Goal: Task Accomplishment & Management: Manage account settings

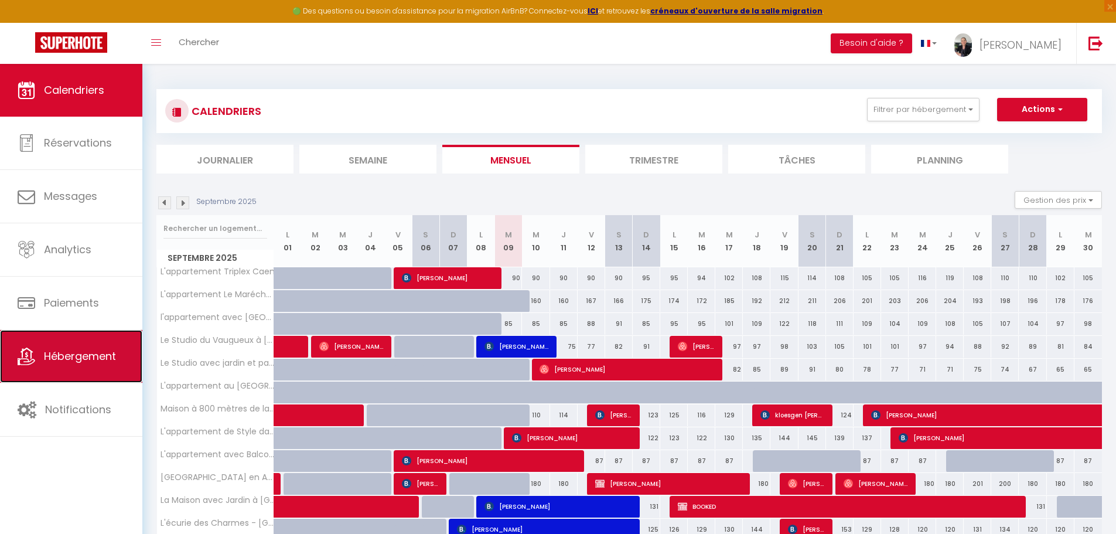
click at [67, 365] on link "Hébergement" at bounding box center [71, 356] width 142 height 53
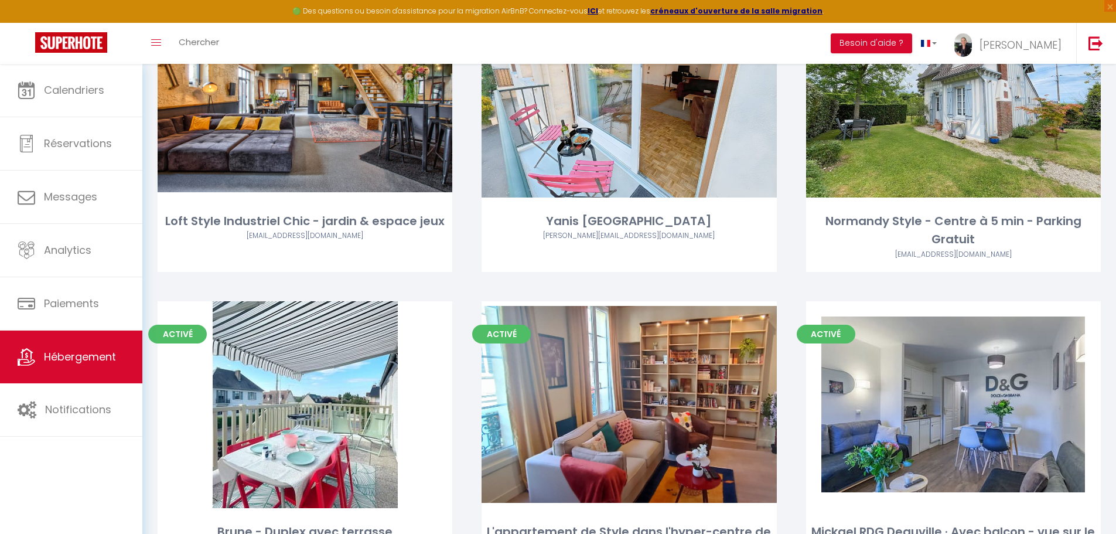
scroll to position [4857, 0]
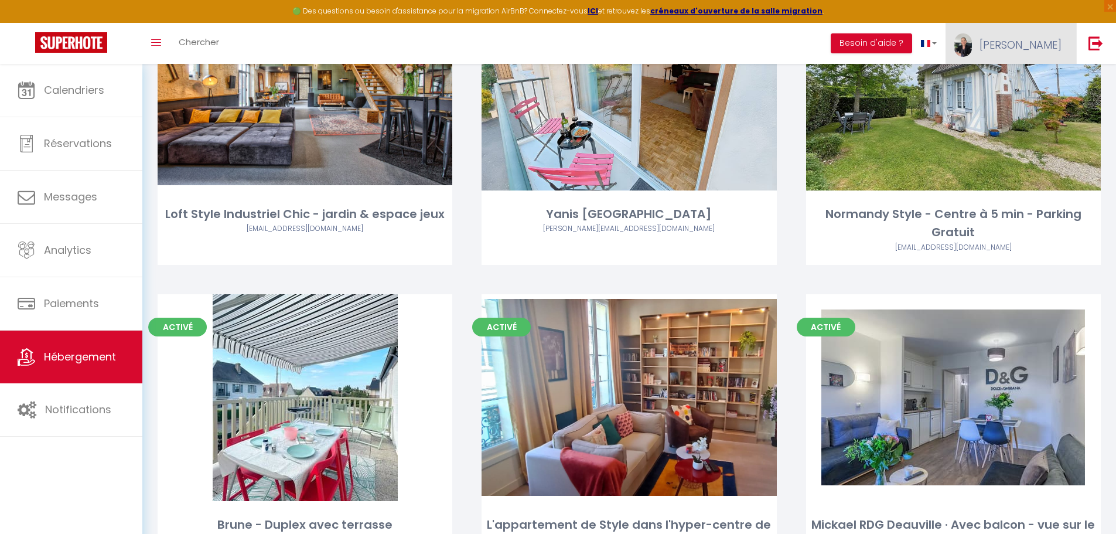
click at [1038, 50] on span "[PERSON_NAME]" at bounding box center [1020, 44] width 82 height 15
click at [1023, 81] on link "Paramètres" at bounding box center [1029, 81] width 87 height 20
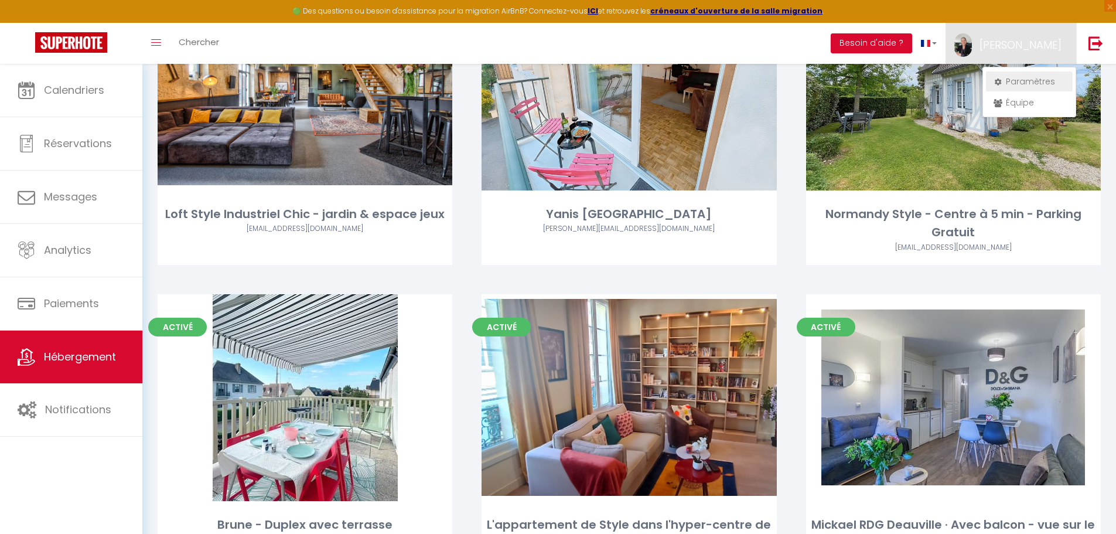
select select "fr"
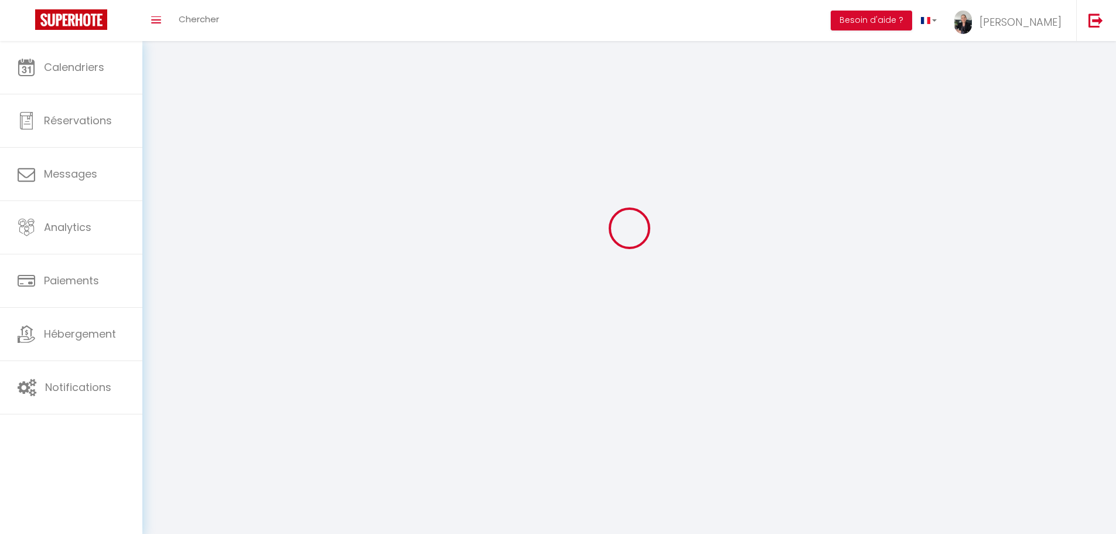
type input "[PERSON_NAME]"
type input "Prevost"
type input "0652749405"
type input "104 Bd [PERSON_NAME]"
type input "14000"
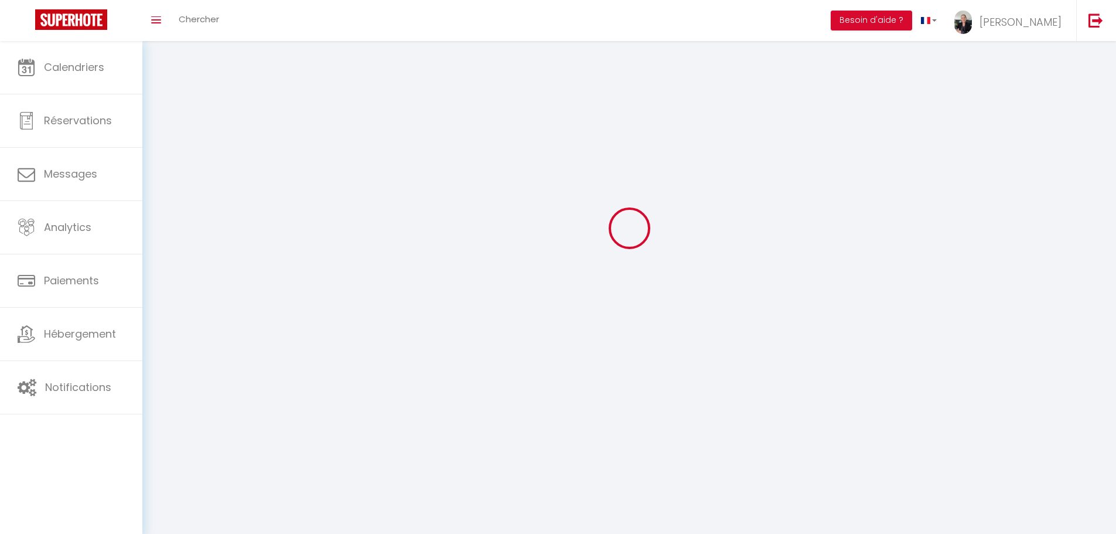
type input "[GEOGRAPHIC_DATA]"
type input "3pedZ5VaAew6vSVlpFBrAyRGx"
type input "GEOsyq1aXXsHjscp97vpgz8VC"
type input "[URL][DOMAIN_NAME]"
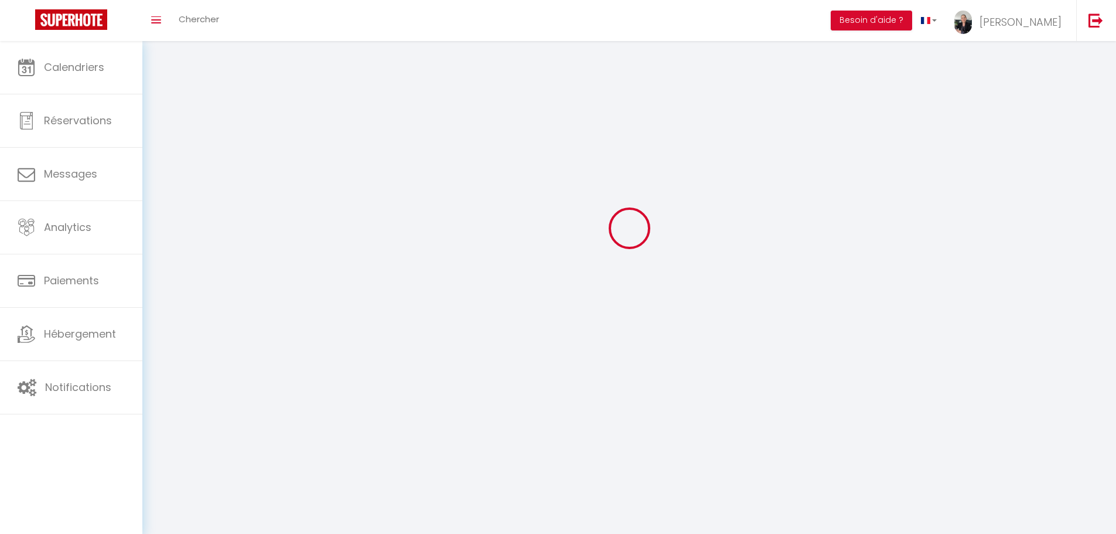
select select "28"
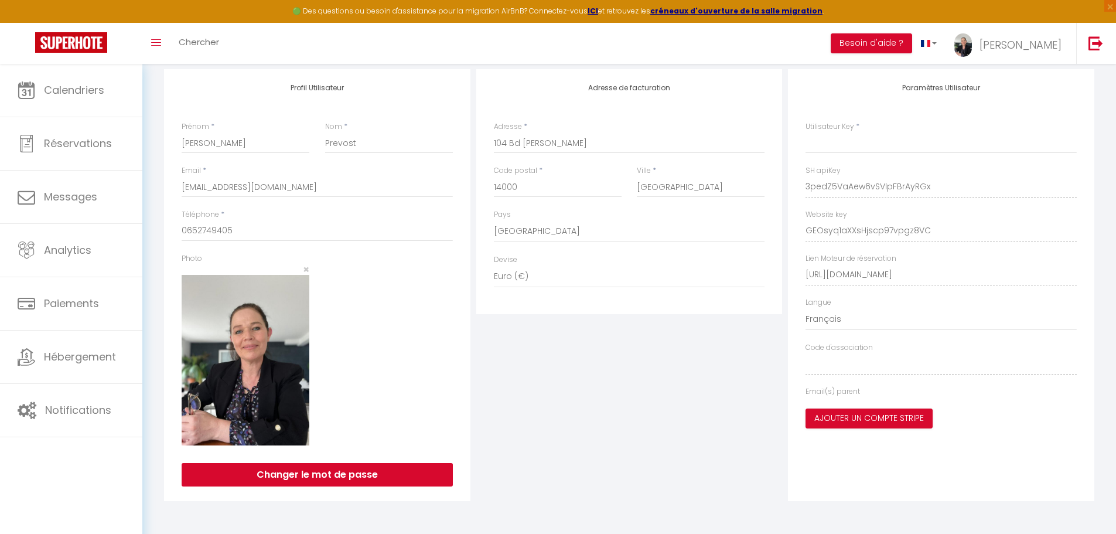
type input "3pedZ5VaAew6vSVlpFBrAyRGx"
type input "GEOsyq1aXXsHjscp97vpgz8VC"
type input "[URL][DOMAIN_NAME]"
select select "fr"
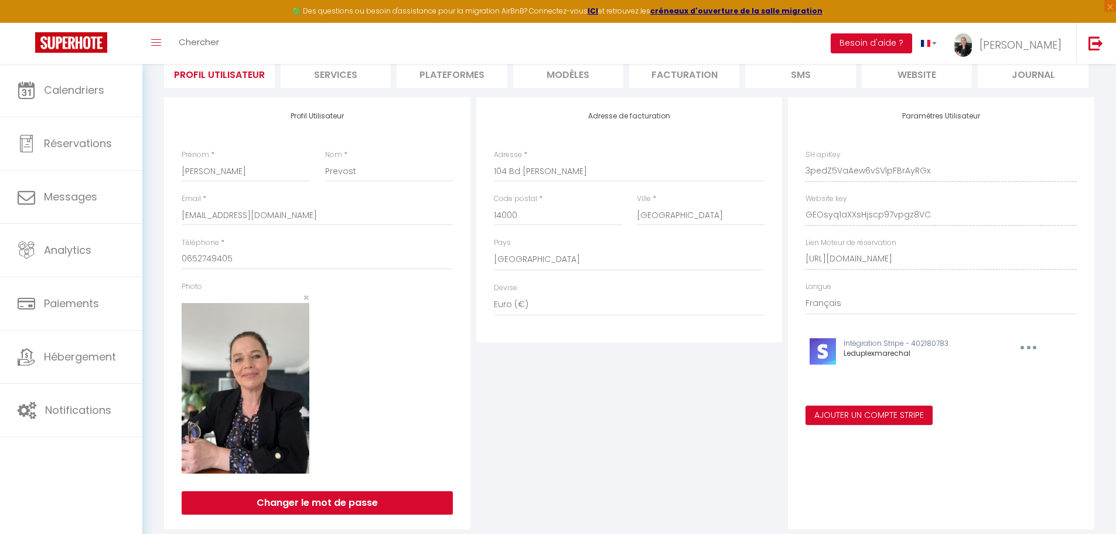
scroll to position [0, 0]
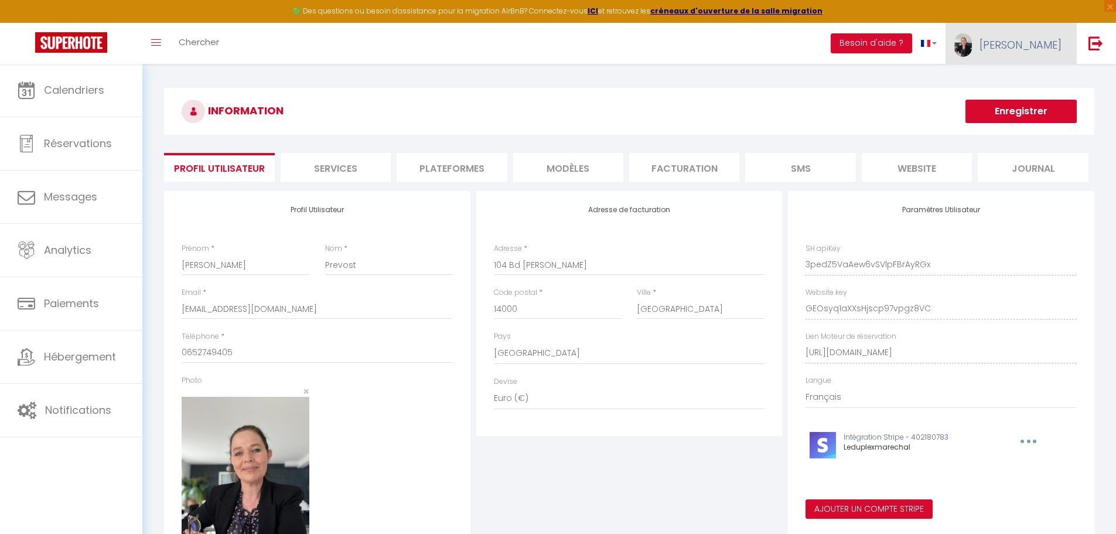
click at [1041, 48] on span "[PERSON_NAME]" at bounding box center [1020, 44] width 82 height 15
click at [1032, 77] on link "Paramètres" at bounding box center [1029, 81] width 87 height 20
click at [1021, 80] on link "Paramètres" at bounding box center [1029, 81] width 87 height 20
click at [477, 174] on li "Plateformes" at bounding box center [451, 167] width 110 height 29
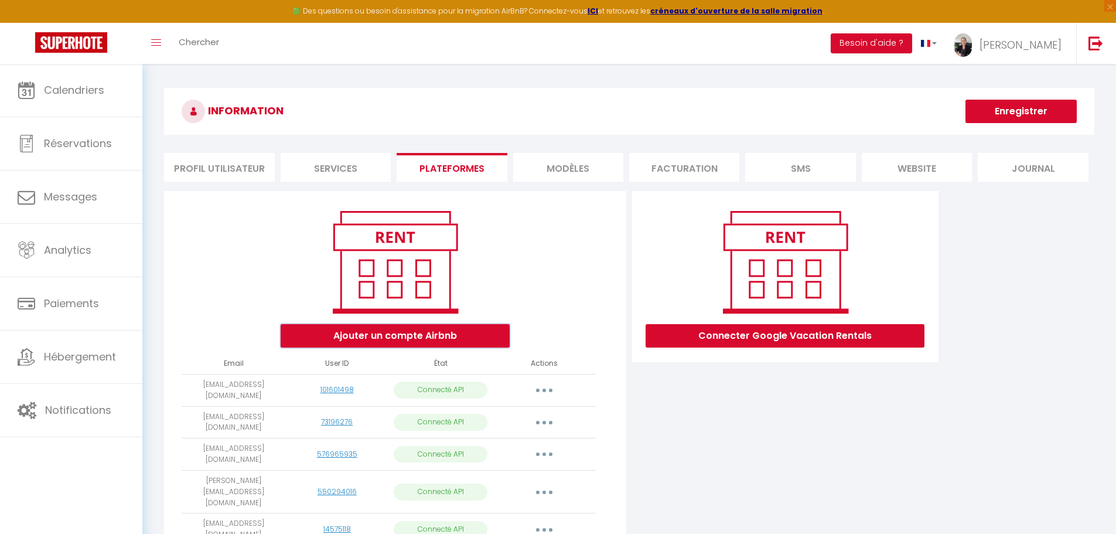
click at [403, 337] on button "Ajouter un compte Airbnb" at bounding box center [395, 335] width 229 height 23
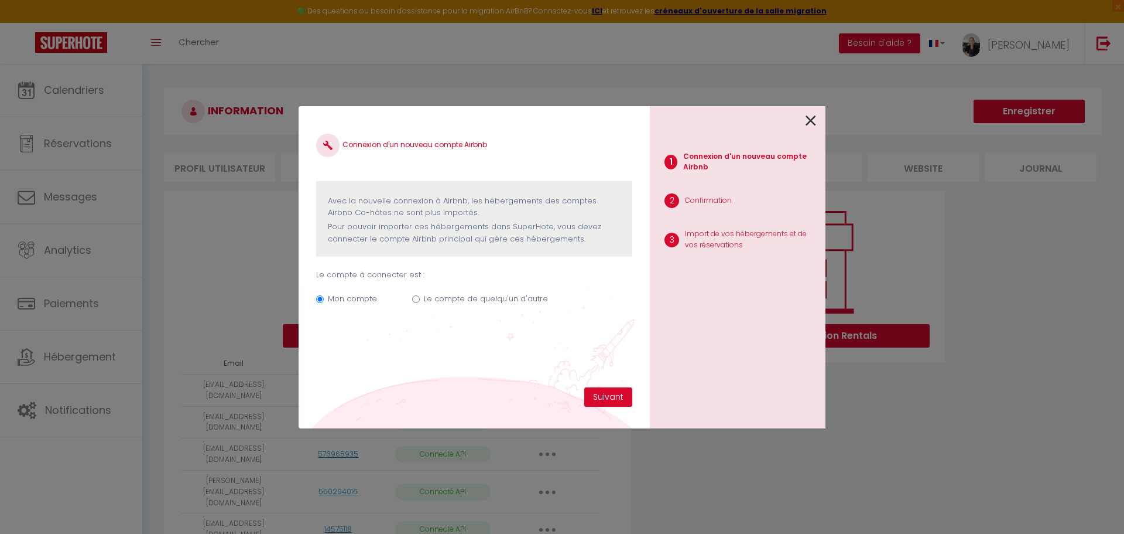
click at [416, 299] on input "Le compte de quelqu'un d'autre" at bounding box center [416, 299] width 8 height 8
radio input "true"
radio input "false"
click at [812, 118] on icon at bounding box center [811, 121] width 11 height 18
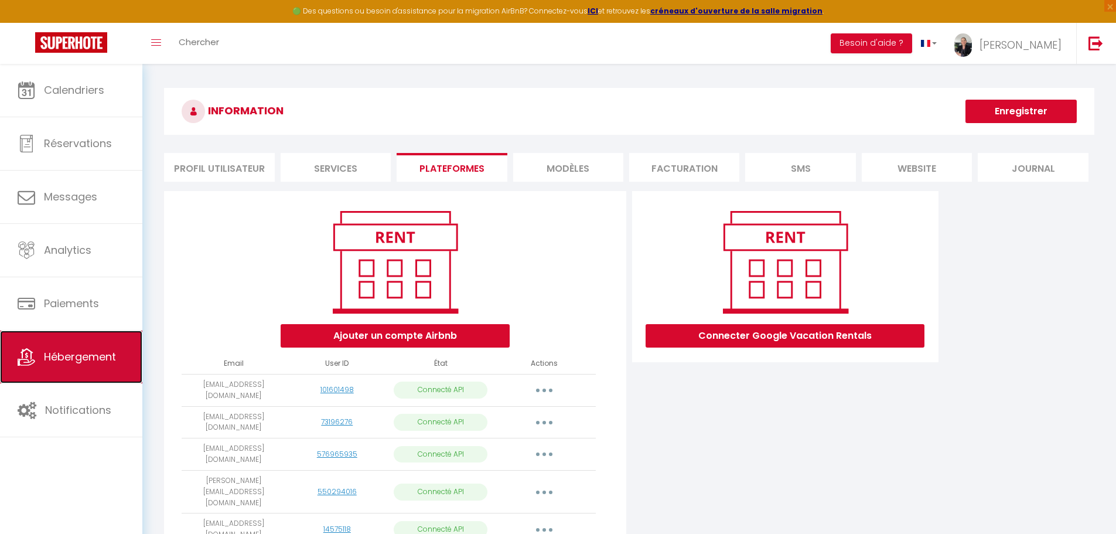
click at [69, 358] on span "Hébergement" at bounding box center [80, 356] width 72 height 15
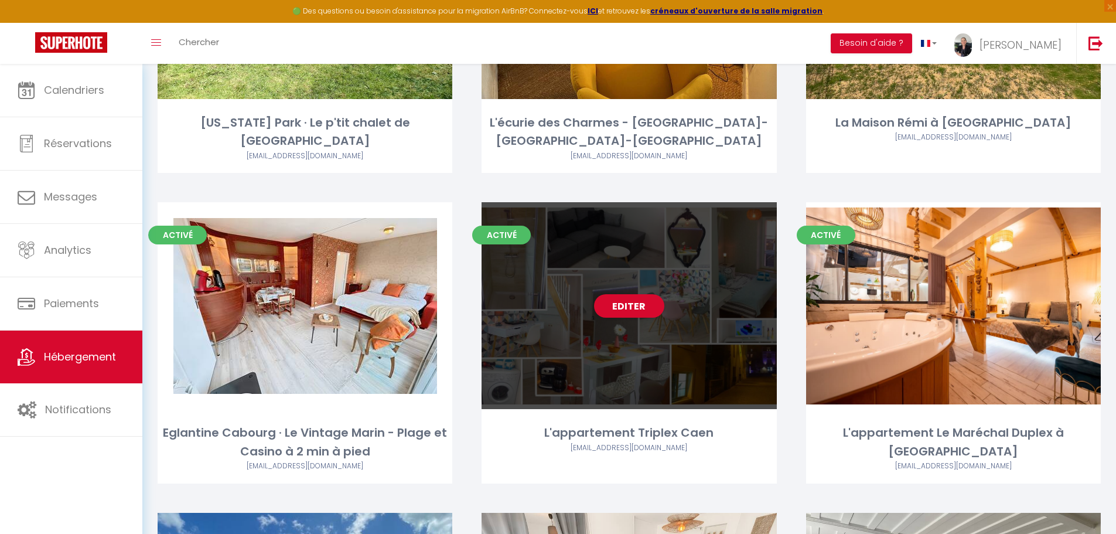
scroll to position [1870, 0]
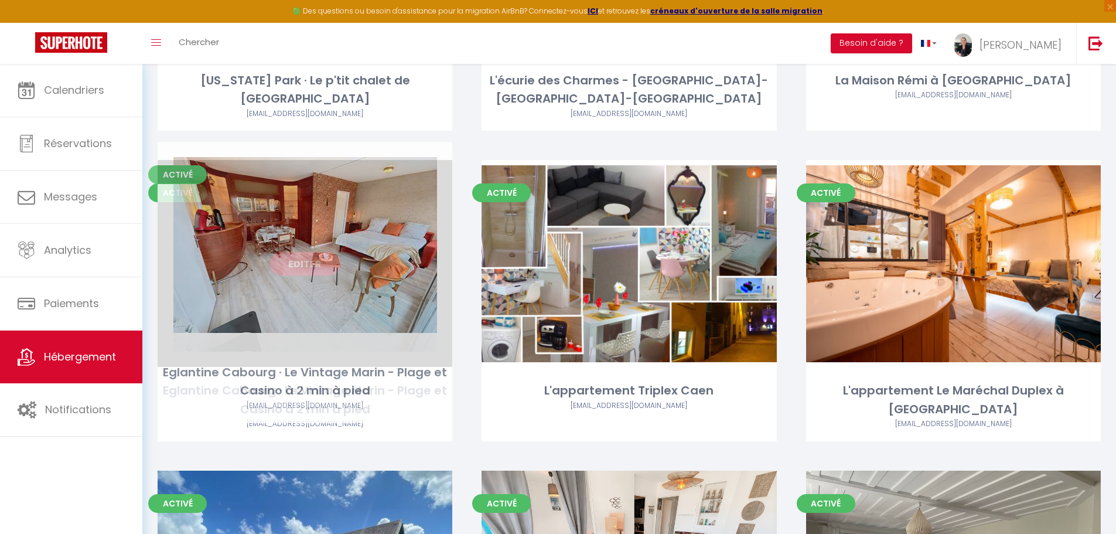
click at [306, 252] on link "Editer" at bounding box center [305, 263] width 70 height 23
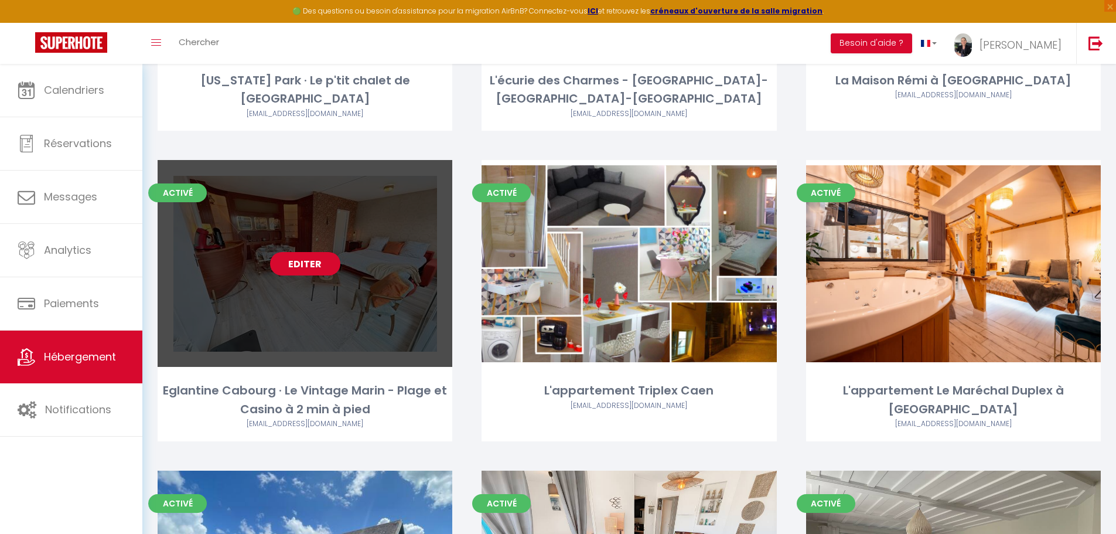
click at [303, 252] on link "Editer" at bounding box center [305, 263] width 70 height 23
select select "3"
select select "2"
select select "1"
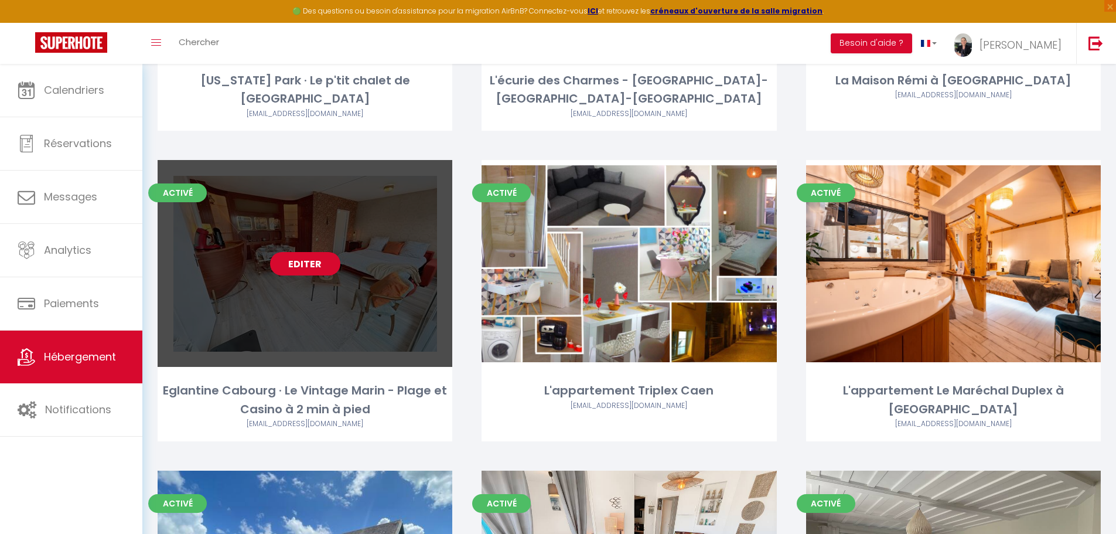
select select
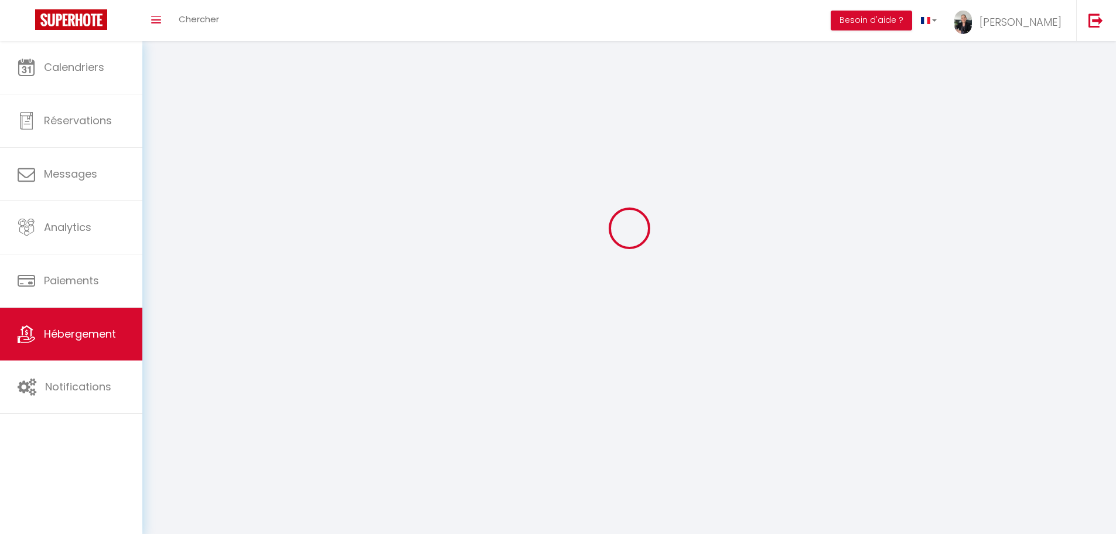
select select
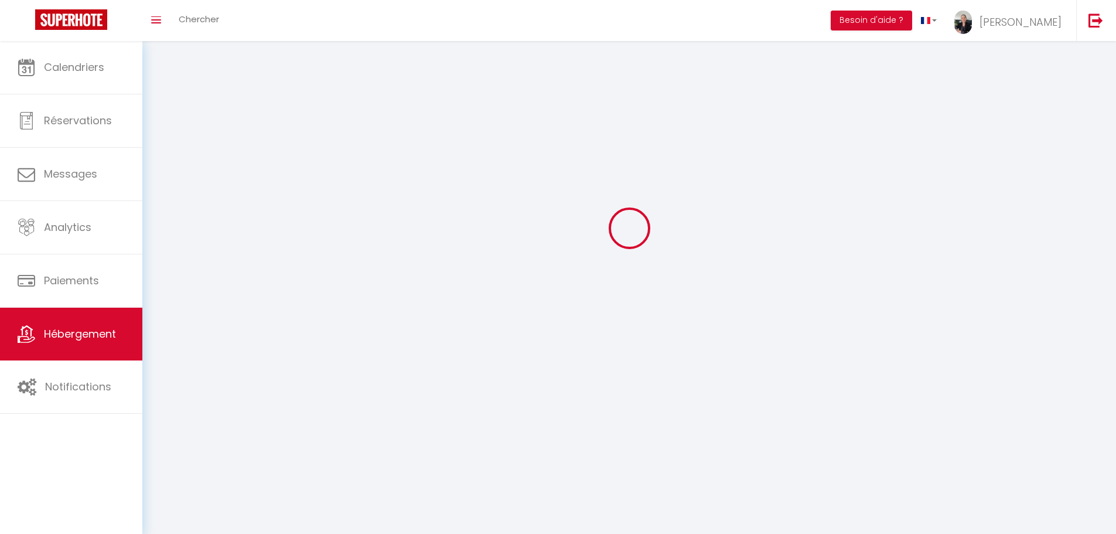
select select
checkbox input "false"
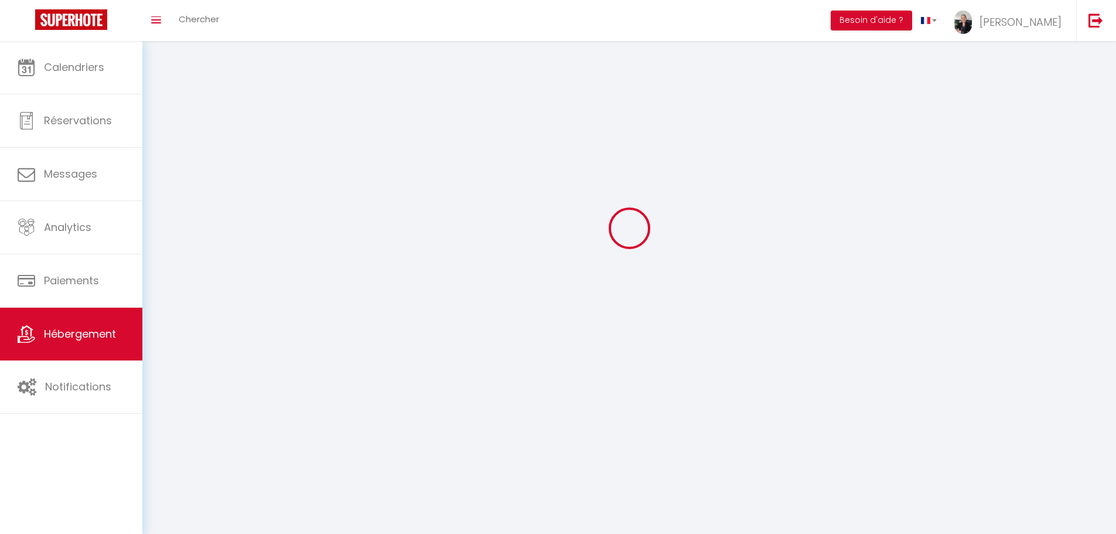
select select
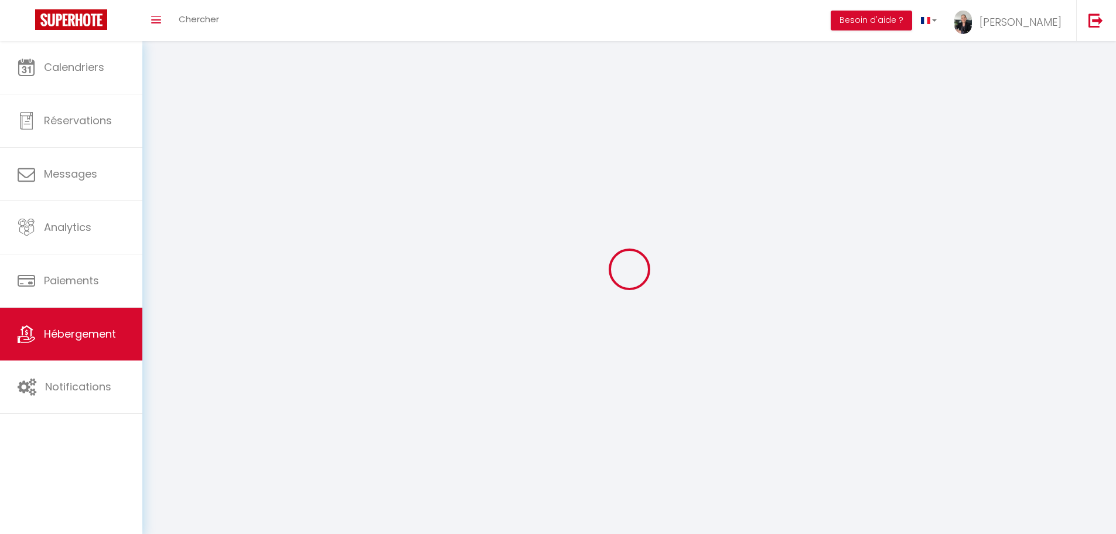
select select
checkbox input "false"
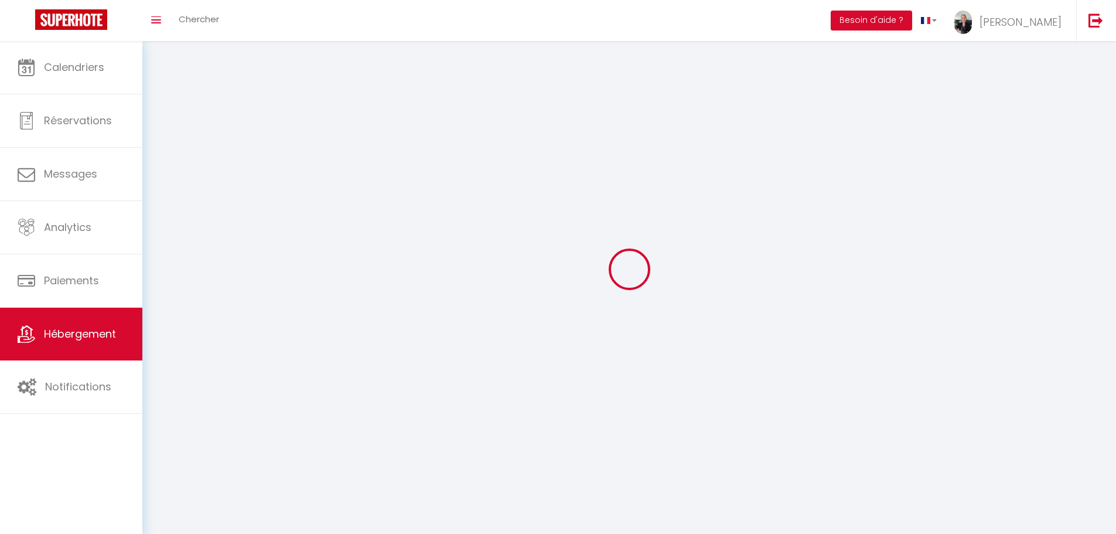
checkbox input "false"
select select
select select "28"
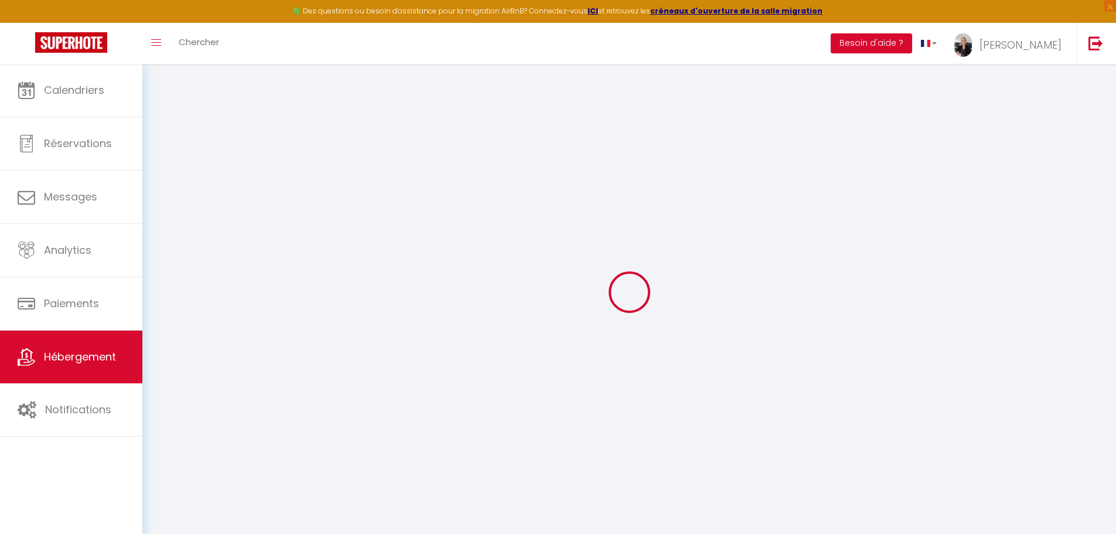
select select
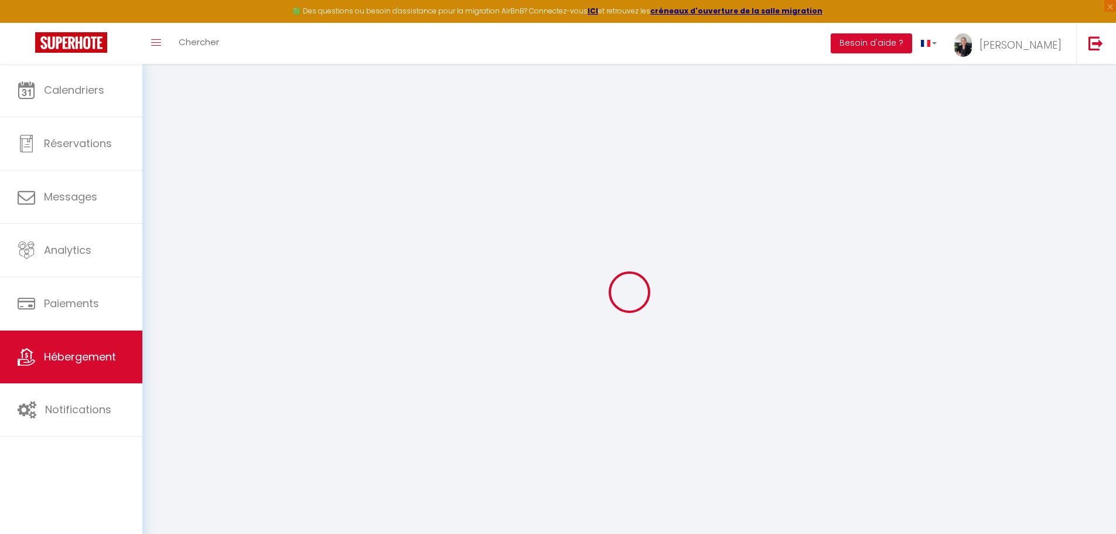
select select
checkbox input "false"
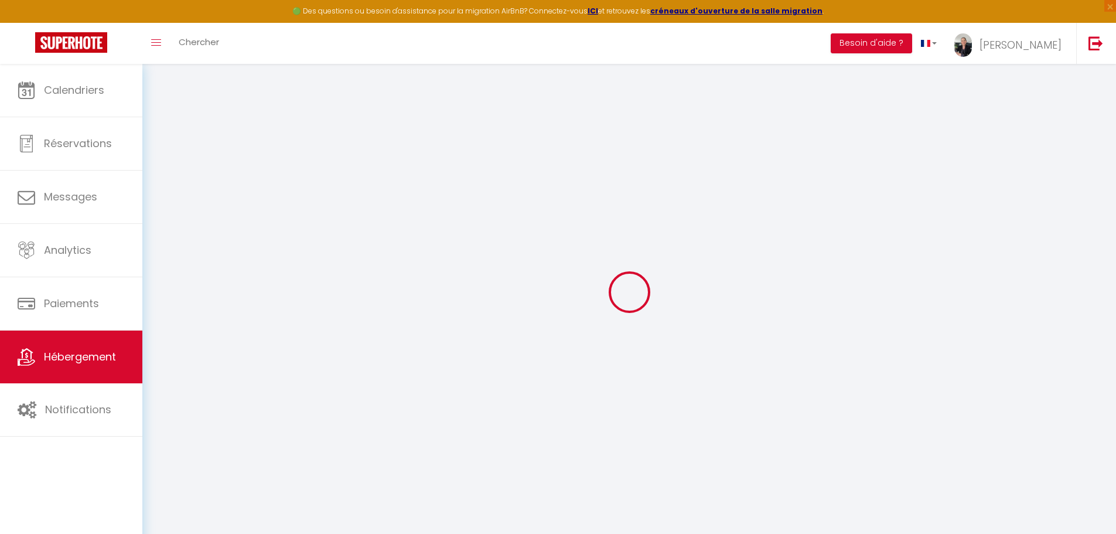
select select
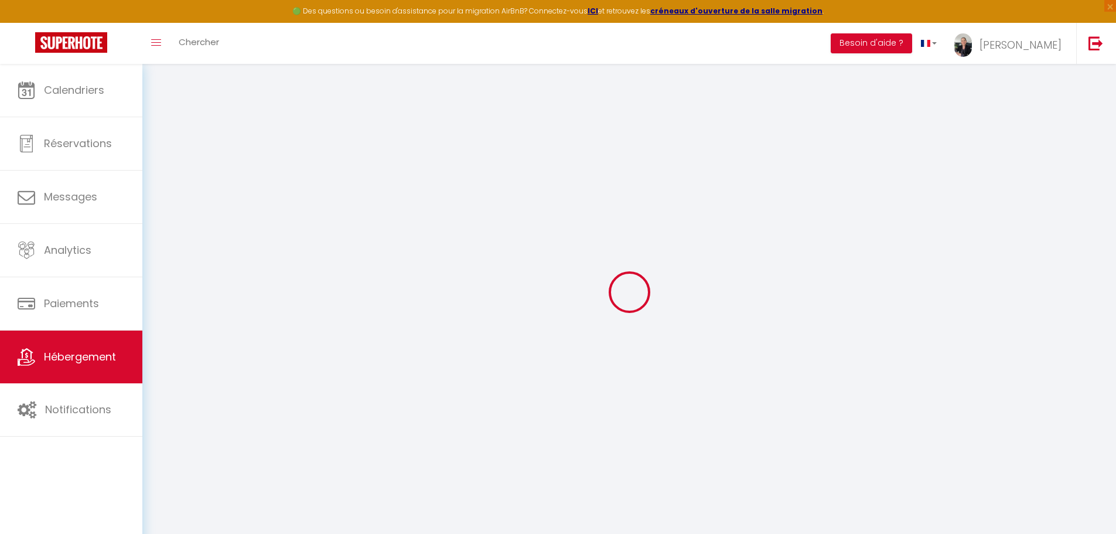
select select
checkbox input "false"
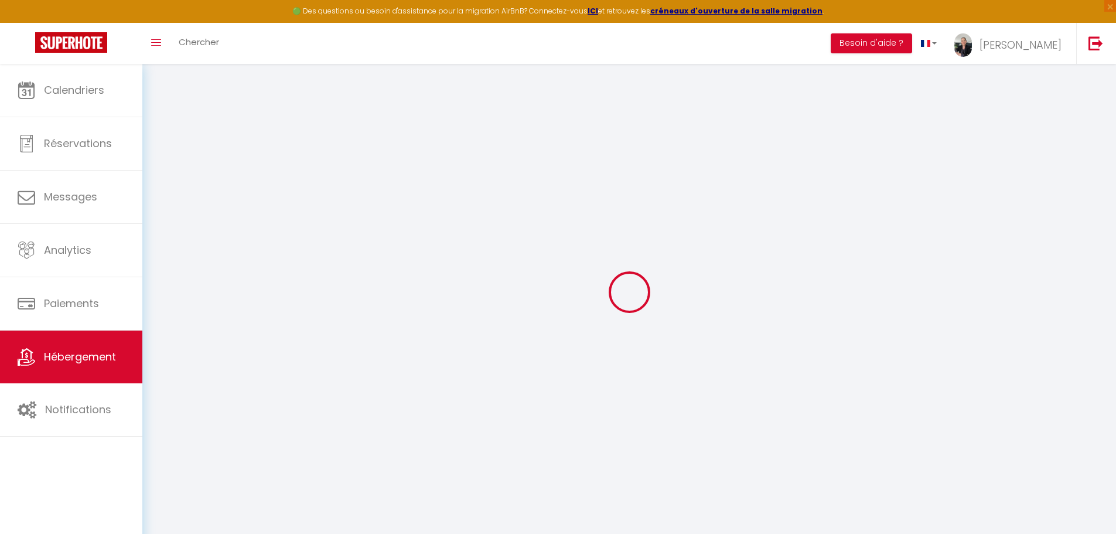
checkbox input "false"
select select
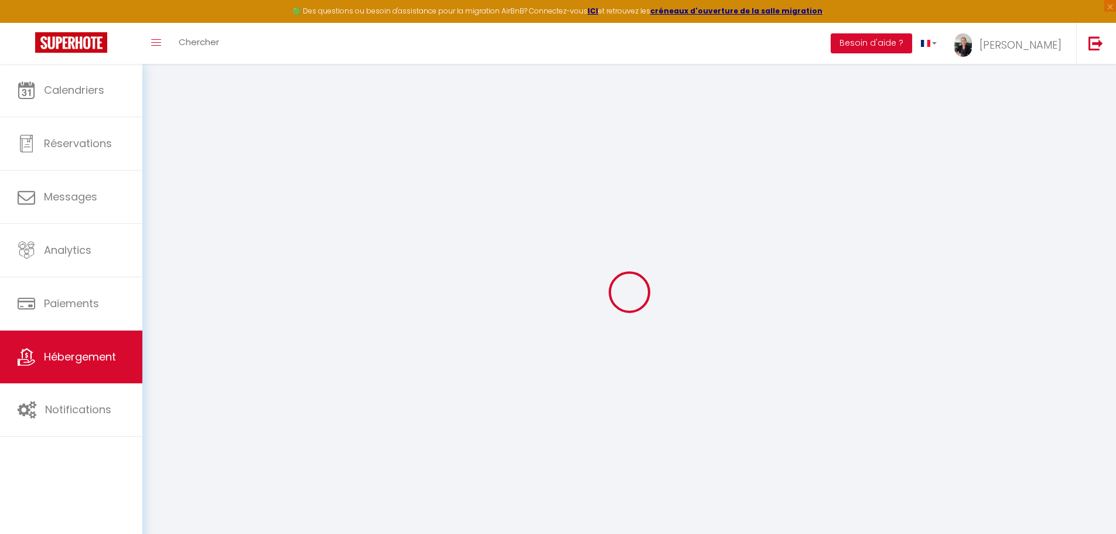
select select
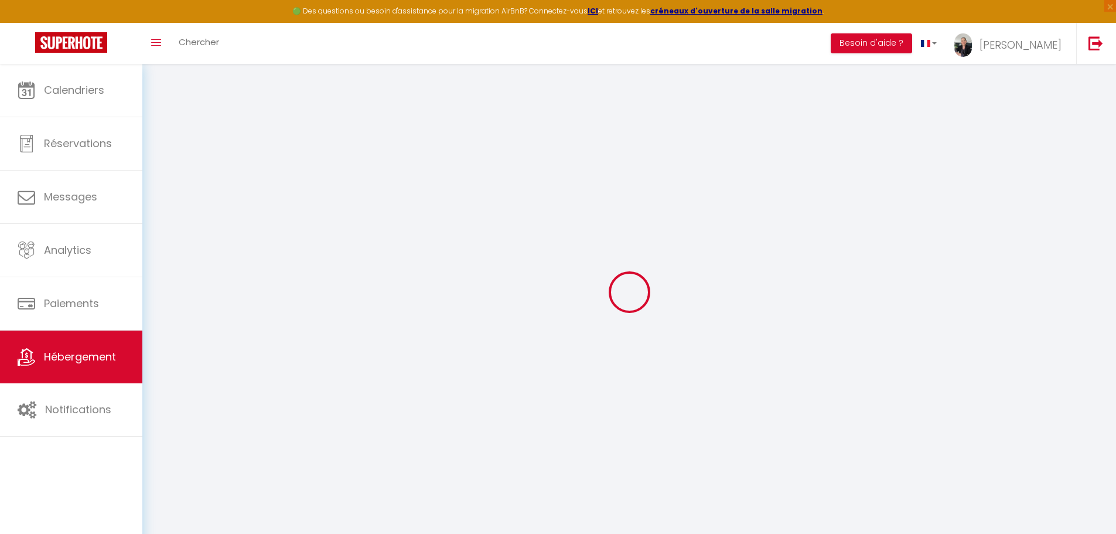
checkbox input "false"
select select
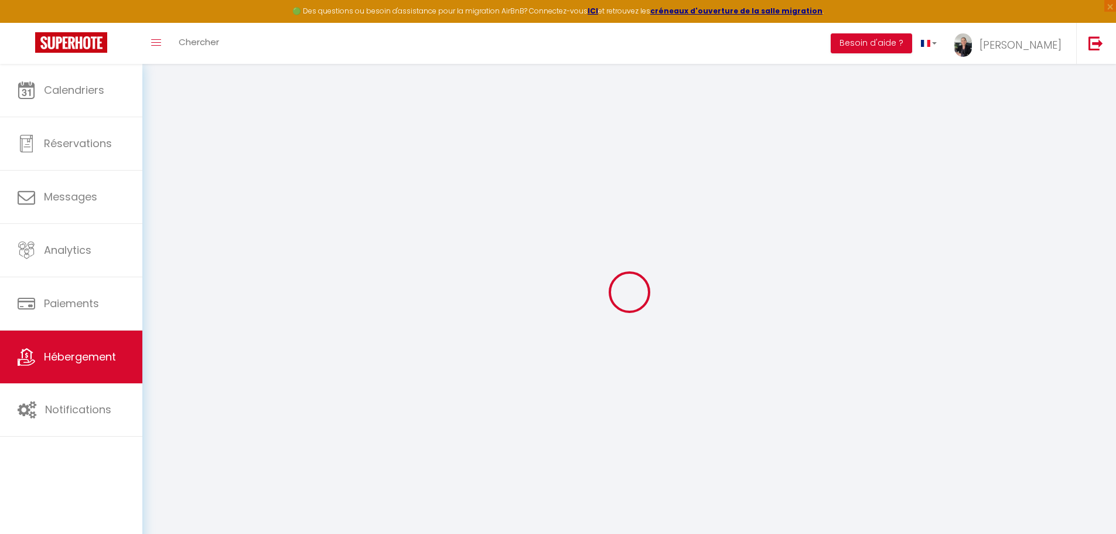
select select
type input "Eglantine Cabourg · Le Vintage Marin - Plage et Casino à 2 min à pied"
select select "condominium"
select select "2"
select select "0"
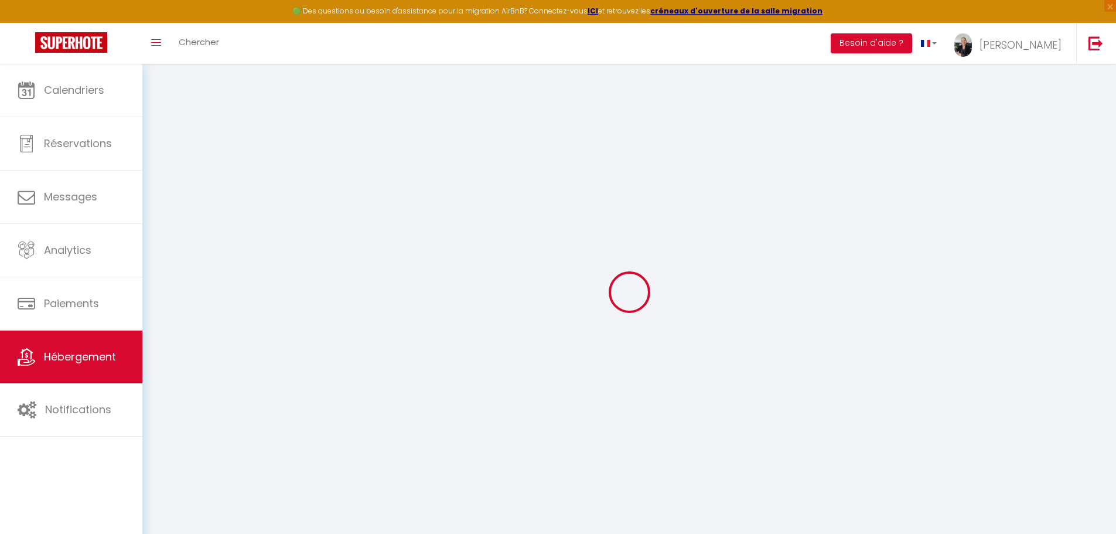
select select "2"
type input "99"
type input "77"
select select
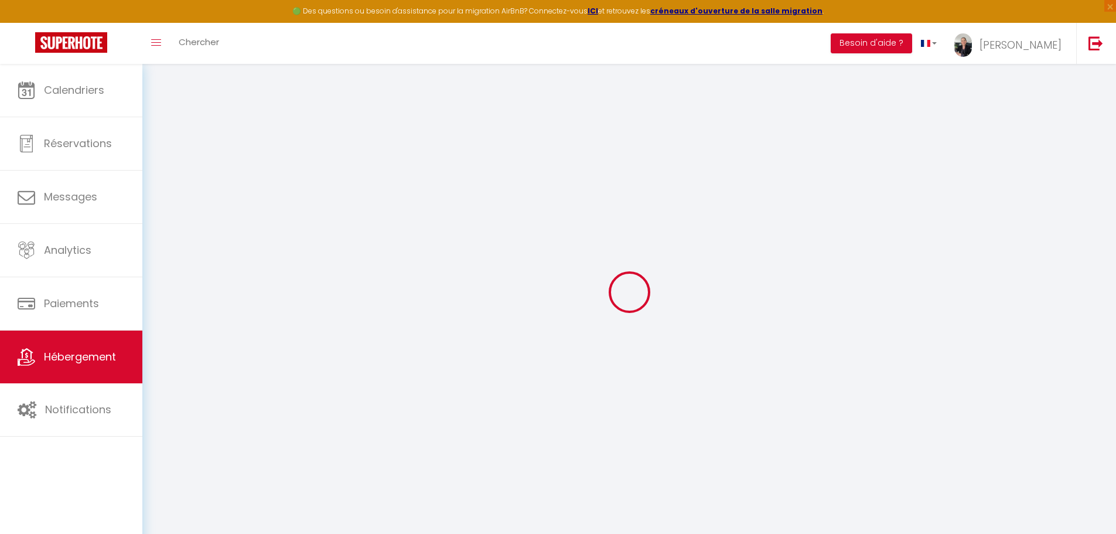
select select
type input "[STREET_ADDRESS][PERSON_NAME]"
type input "14390"
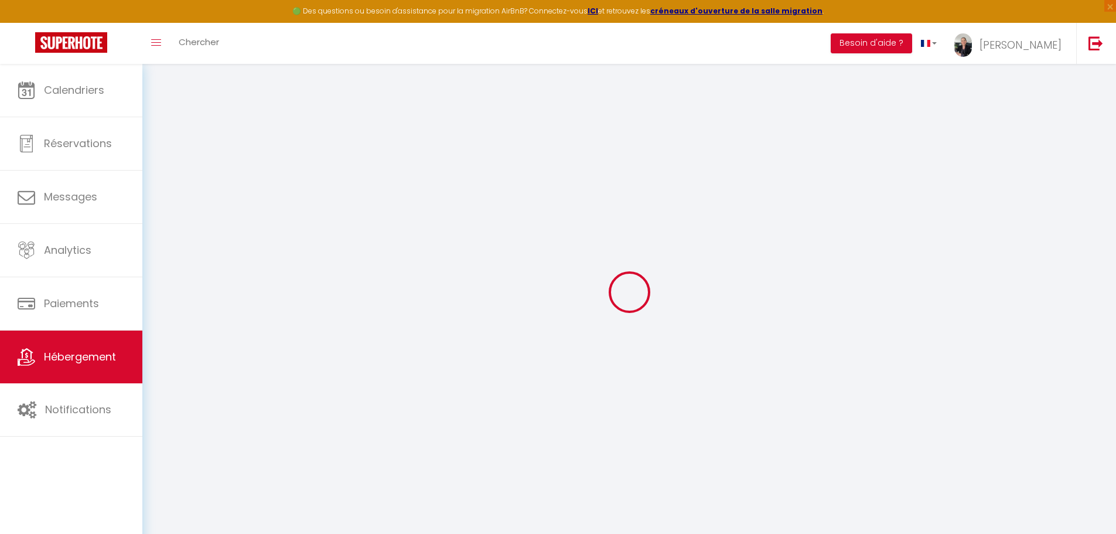
type input "Cabourg"
type input "[EMAIL_ADDRESS][DOMAIN_NAME]"
select select
checkbox input "false"
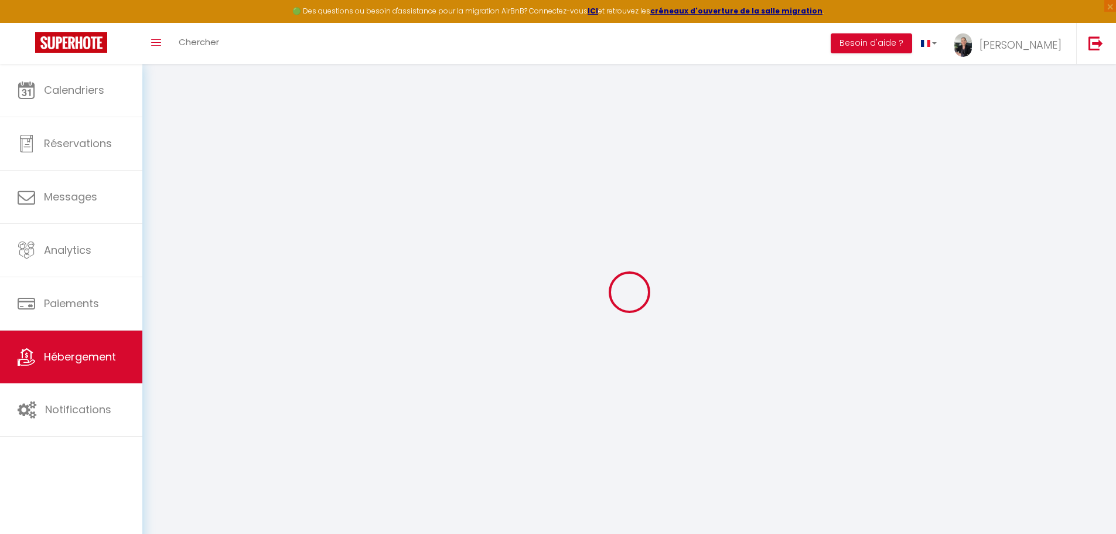
checkbox input "false"
type input "0"
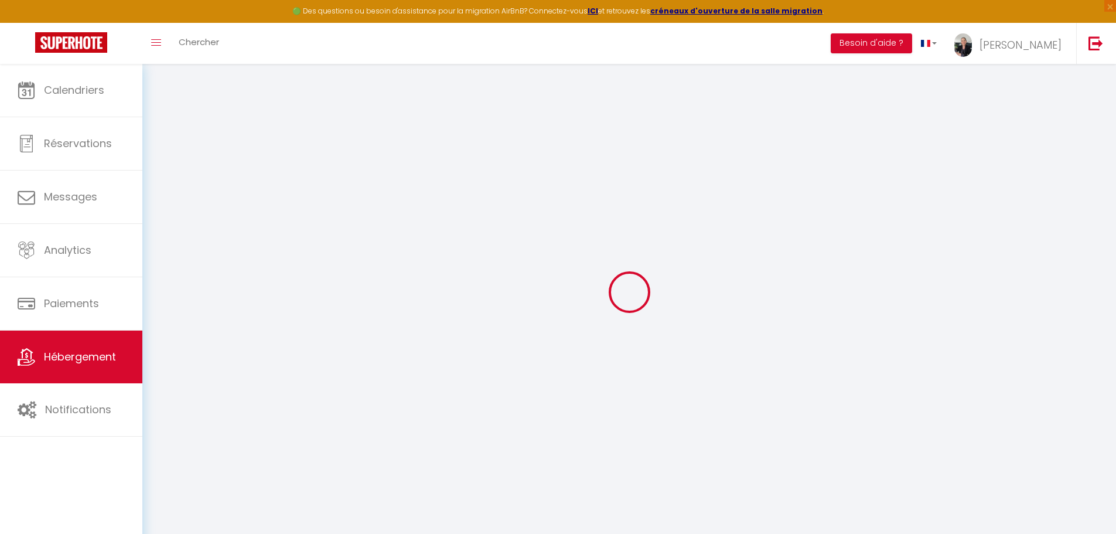
type input "0"
select select
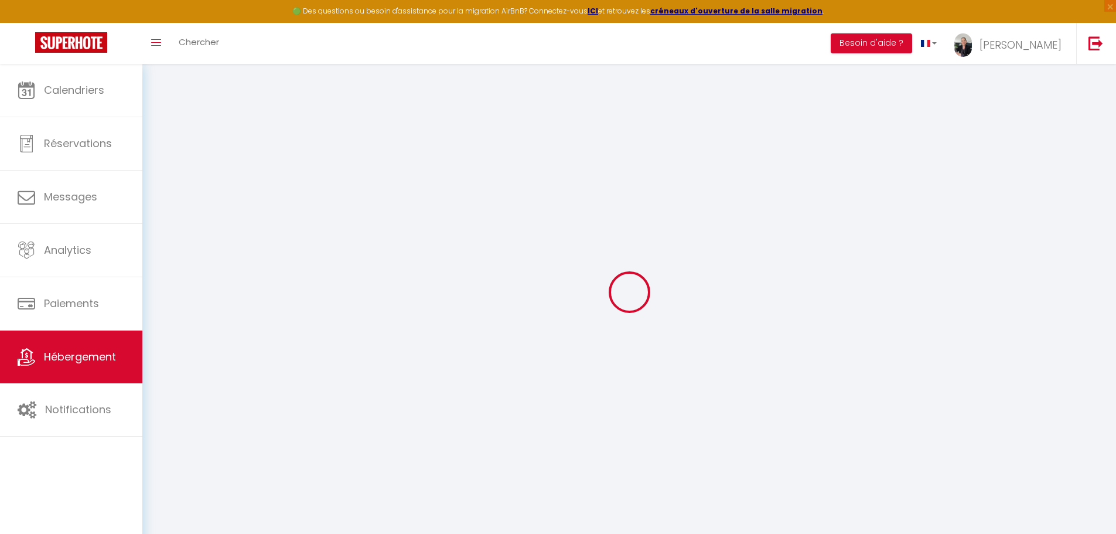
select select
checkbox input "false"
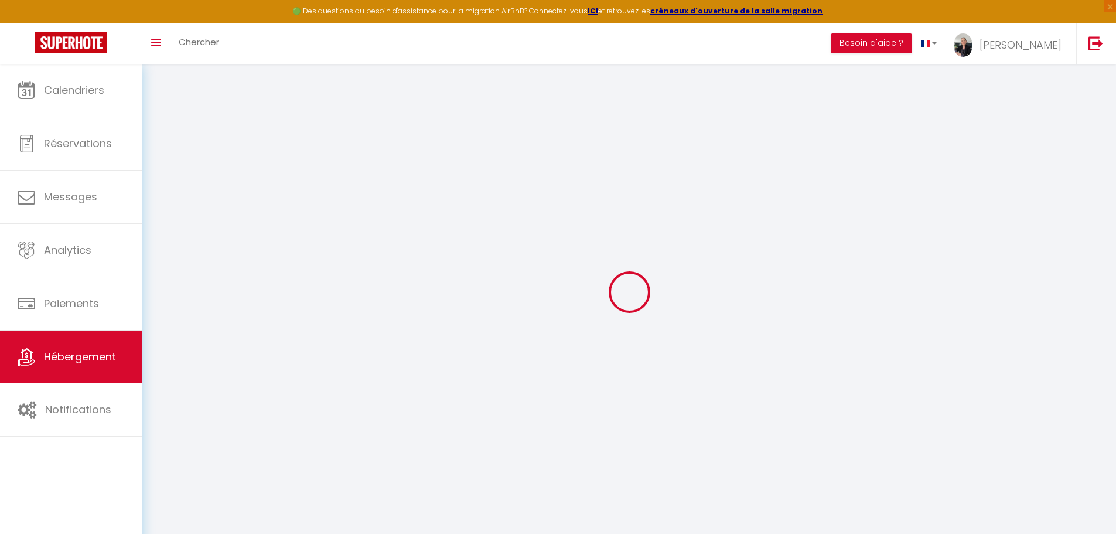
checkbox input "false"
select select
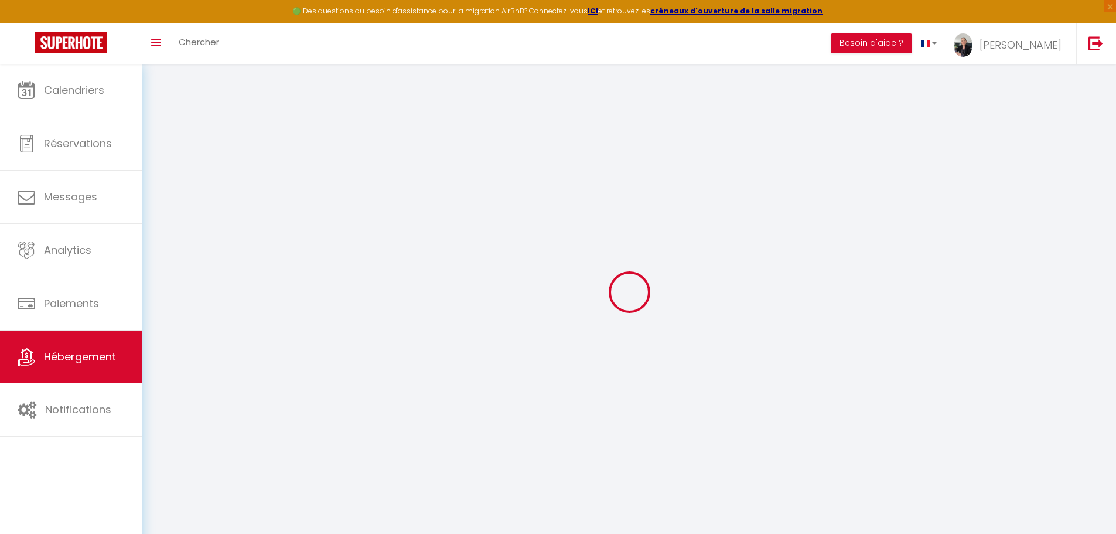
select select
checkbox input "false"
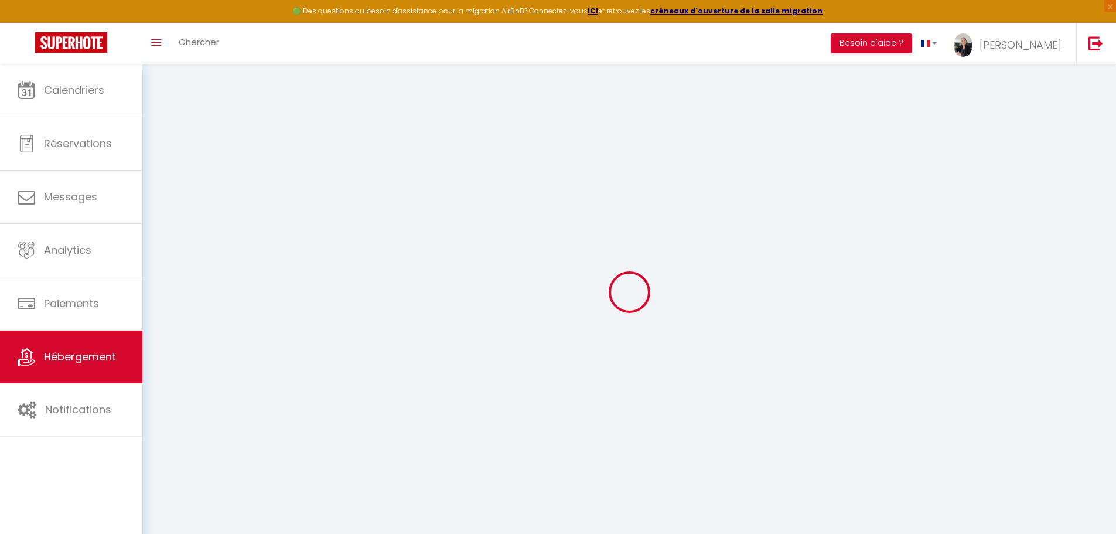
checkbox input "false"
select select
checkbox input "false"
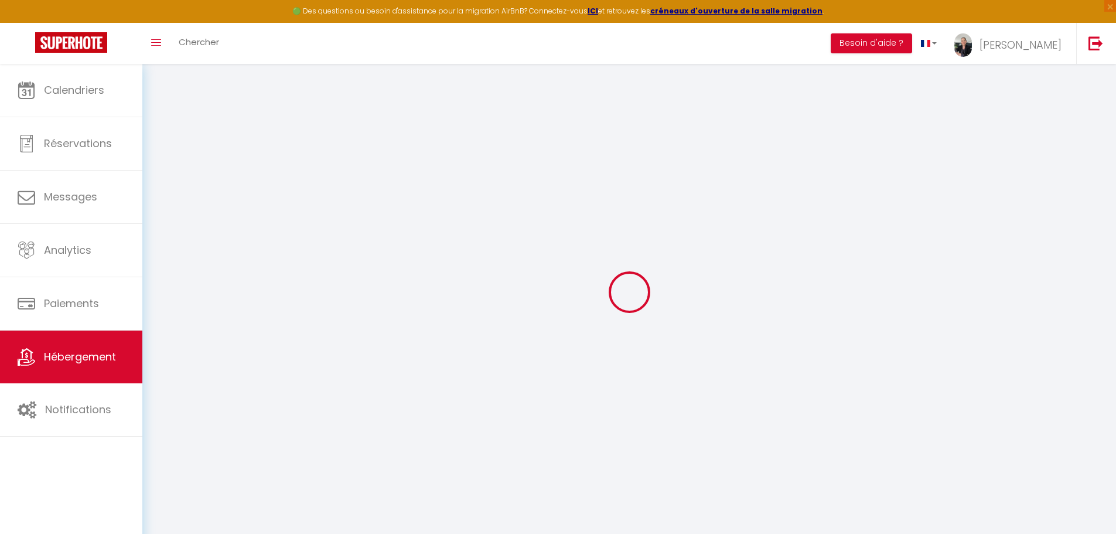
checkbox input "false"
select select "17:00"
select select "23:45"
select select "10:00"
select select "30"
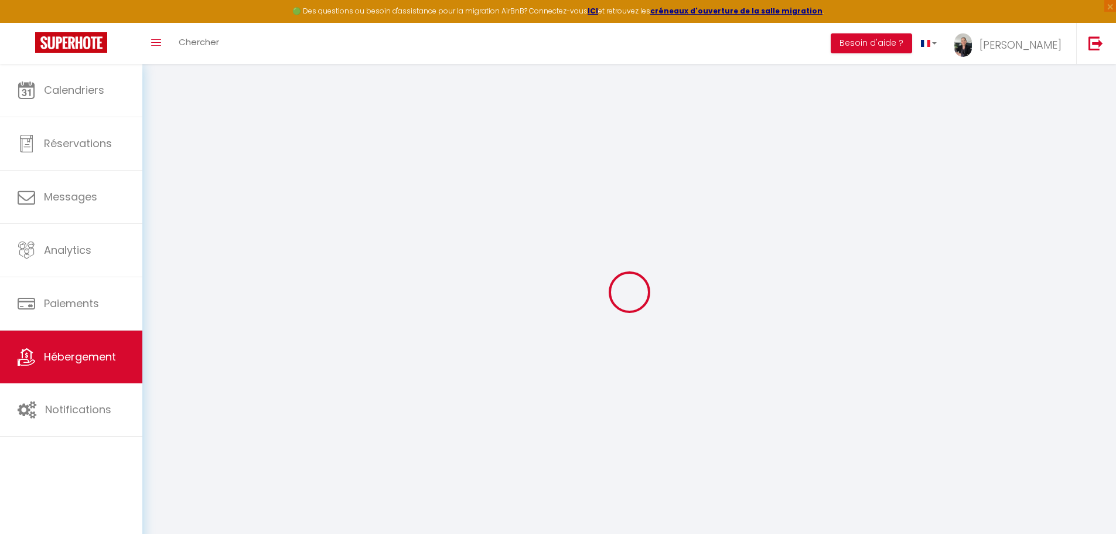
select select "120"
select select
checkbox input "false"
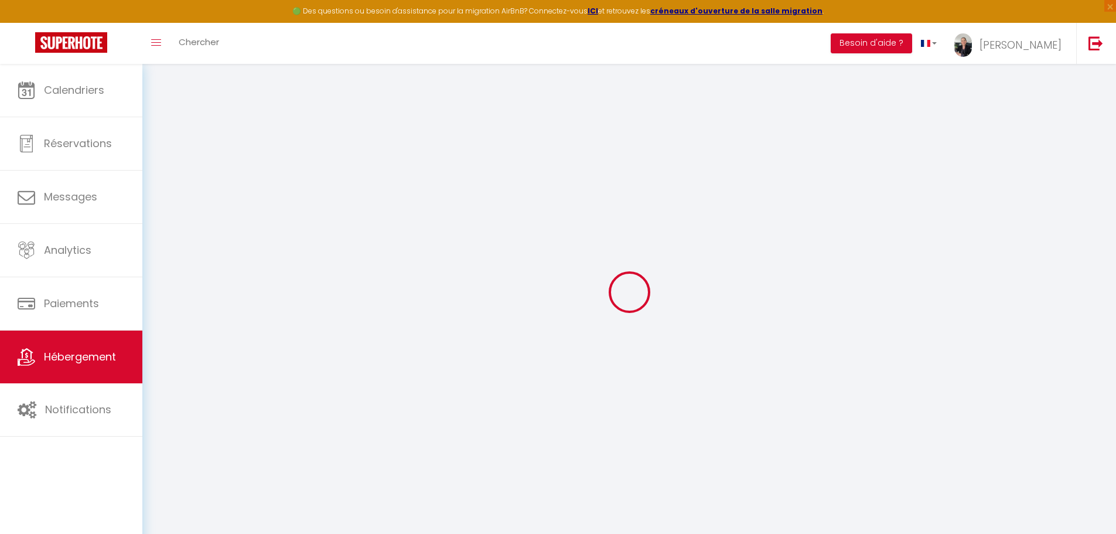
checkbox input "false"
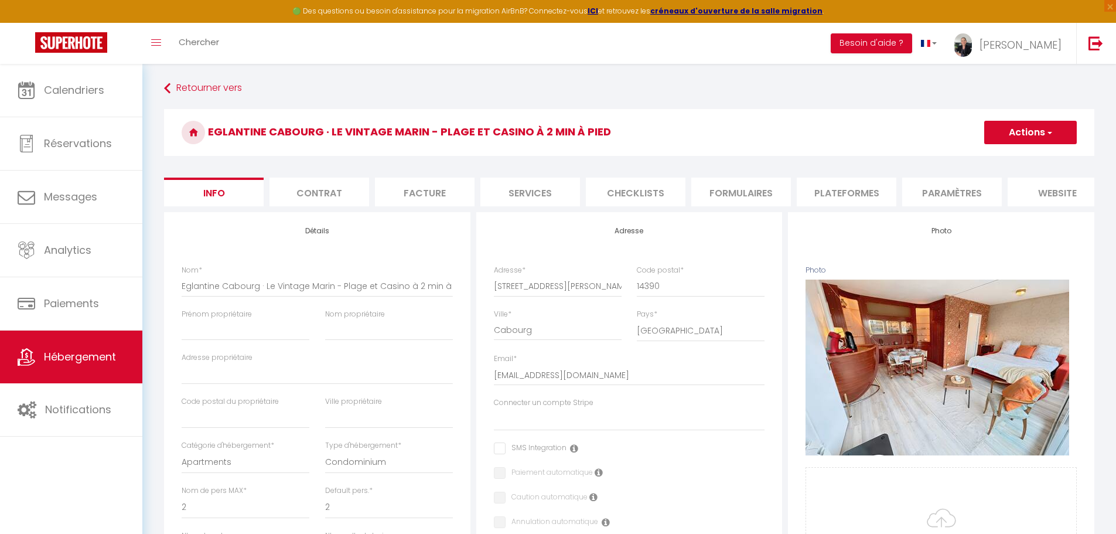
select select
checkbox input "false"
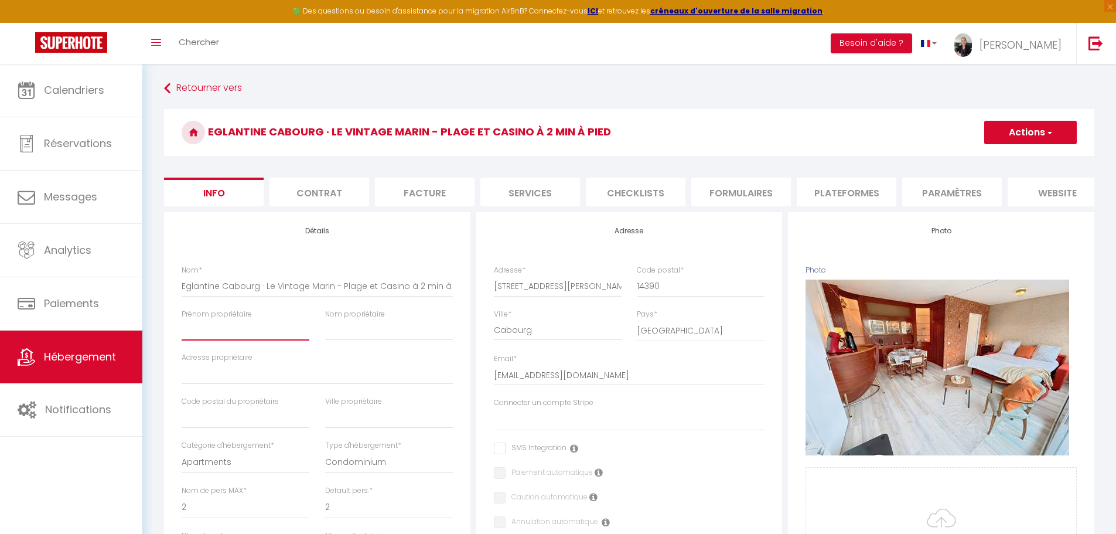
click at [214, 338] on input "Prénom propriétaire" at bounding box center [246, 329] width 128 height 21
select select
checkbox input "false"
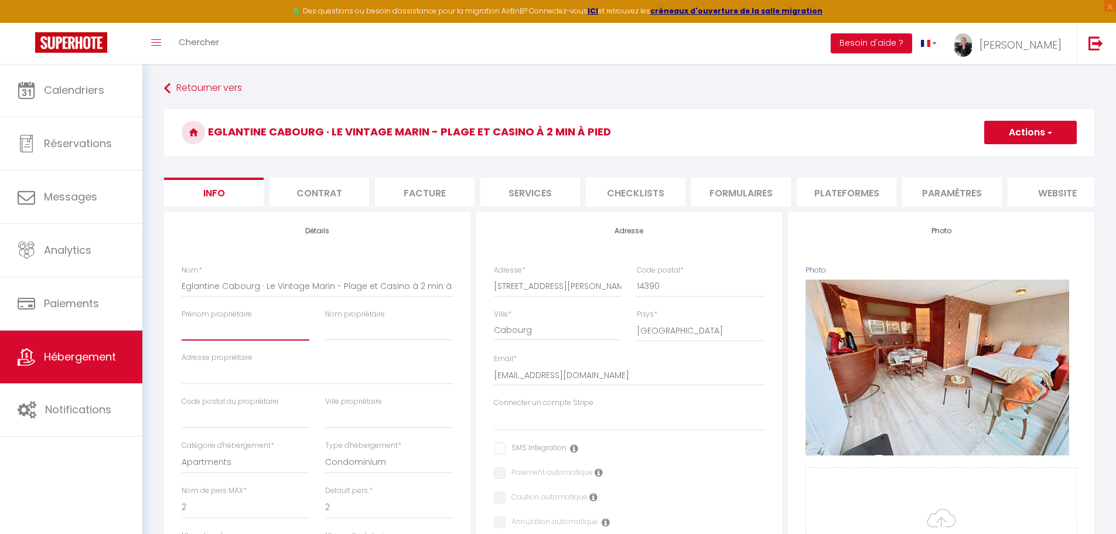
checkbox input "false"
click at [825, 186] on li "Plateformes" at bounding box center [846, 191] width 100 height 29
select select
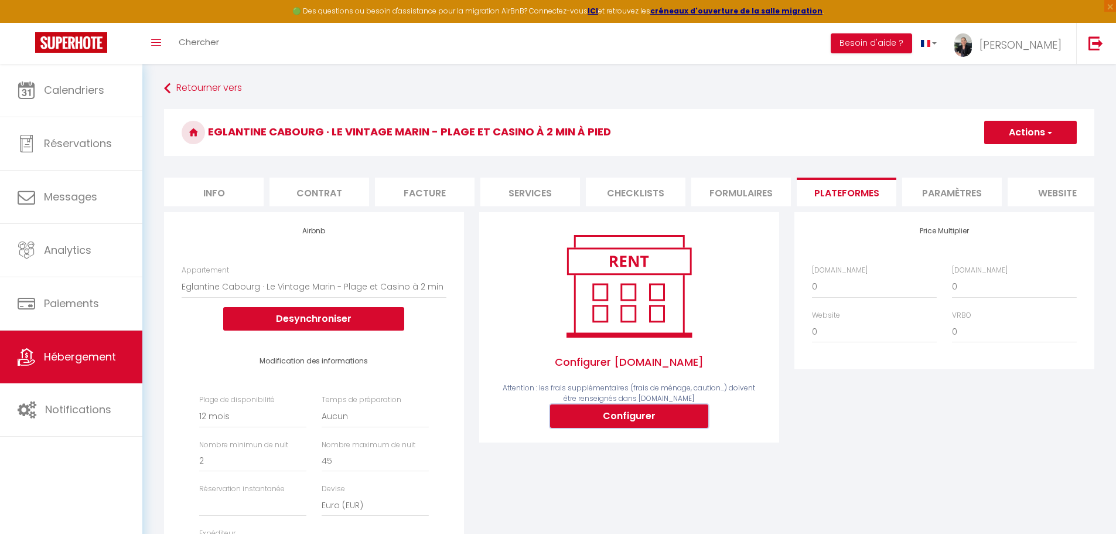
click at [615, 428] on button "Configurer" at bounding box center [629, 415] width 158 height 23
select select
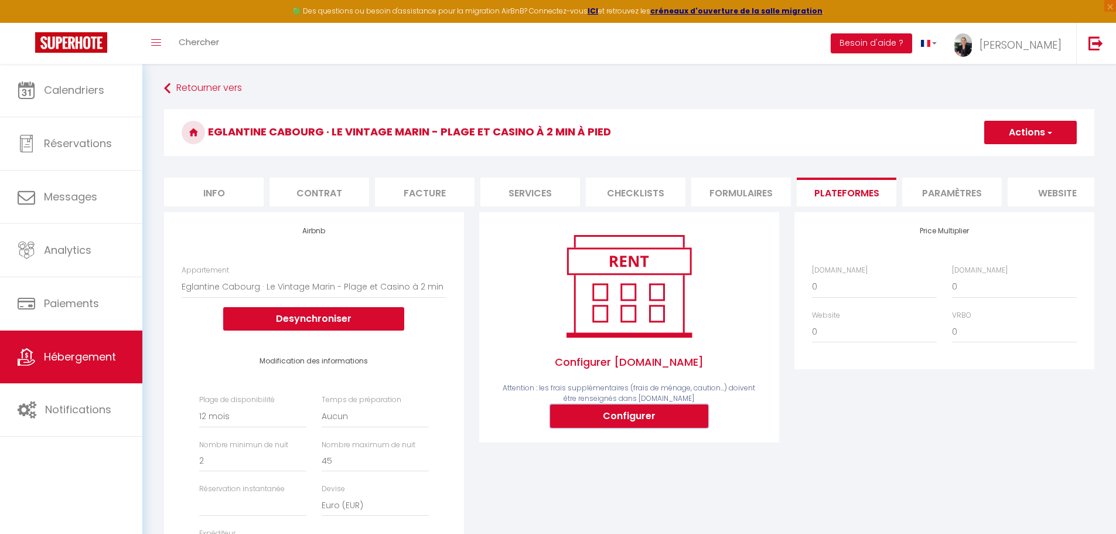
type input "[EMAIL_ADDRESS][DOMAIN_NAME]"
select select
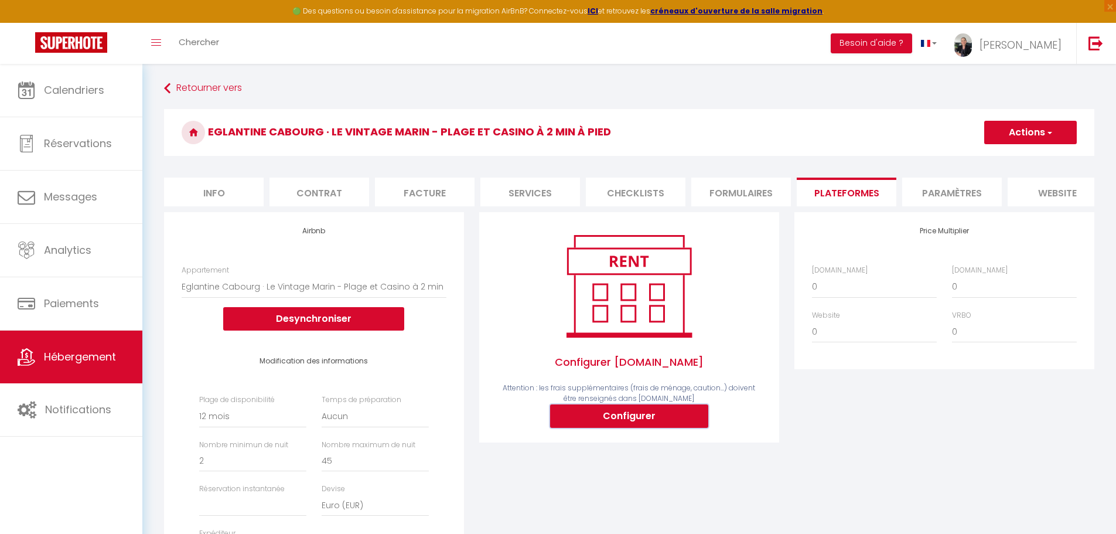
select select
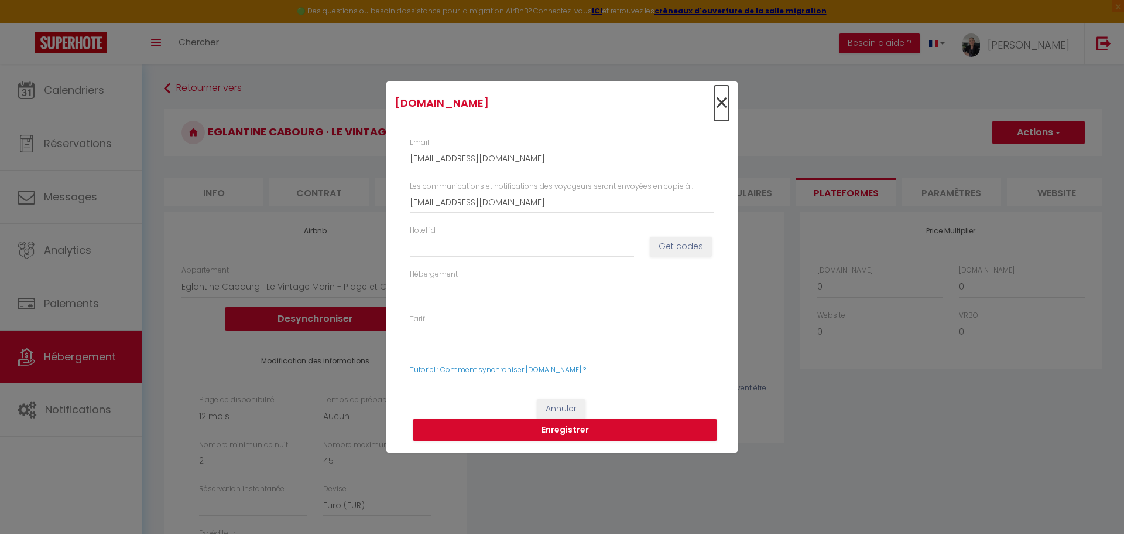
click at [721, 109] on span "×" at bounding box center [721, 103] width 15 height 35
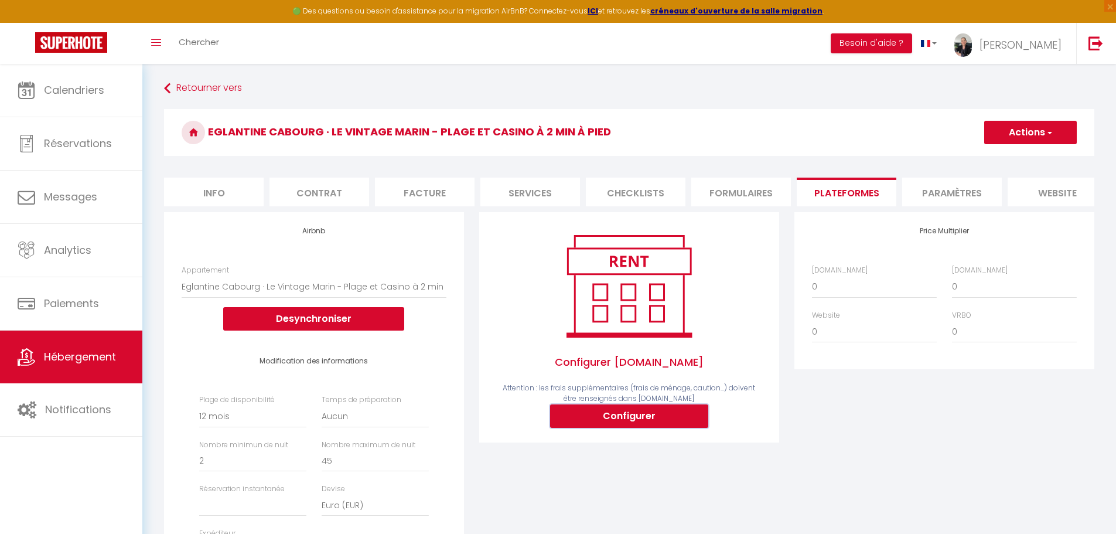
click at [627, 428] on button "Configurer" at bounding box center [629, 415] width 158 height 23
type input "[EMAIL_ADDRESS][DOMAIN_NAME]"
select select
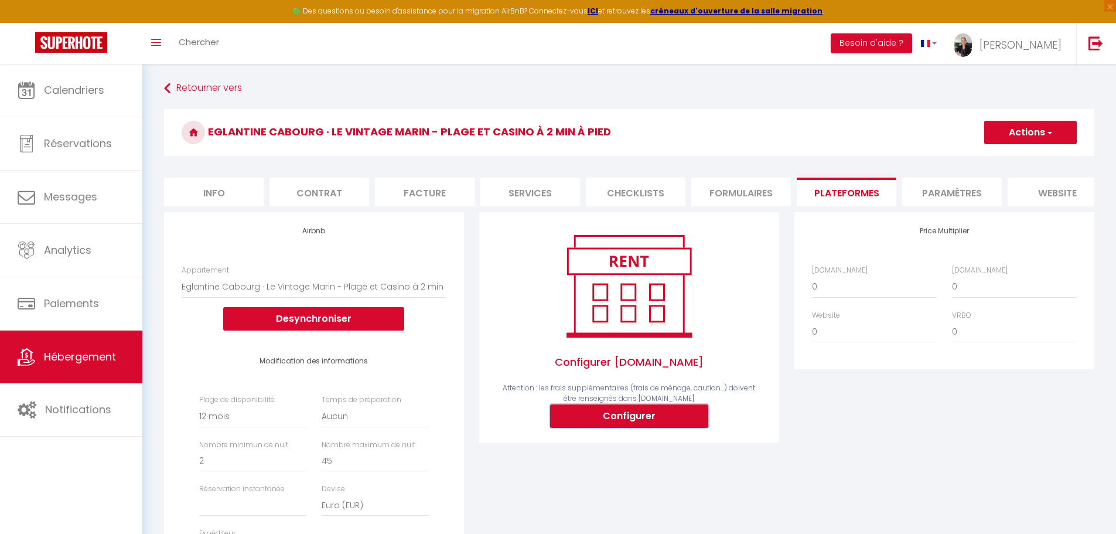
select select
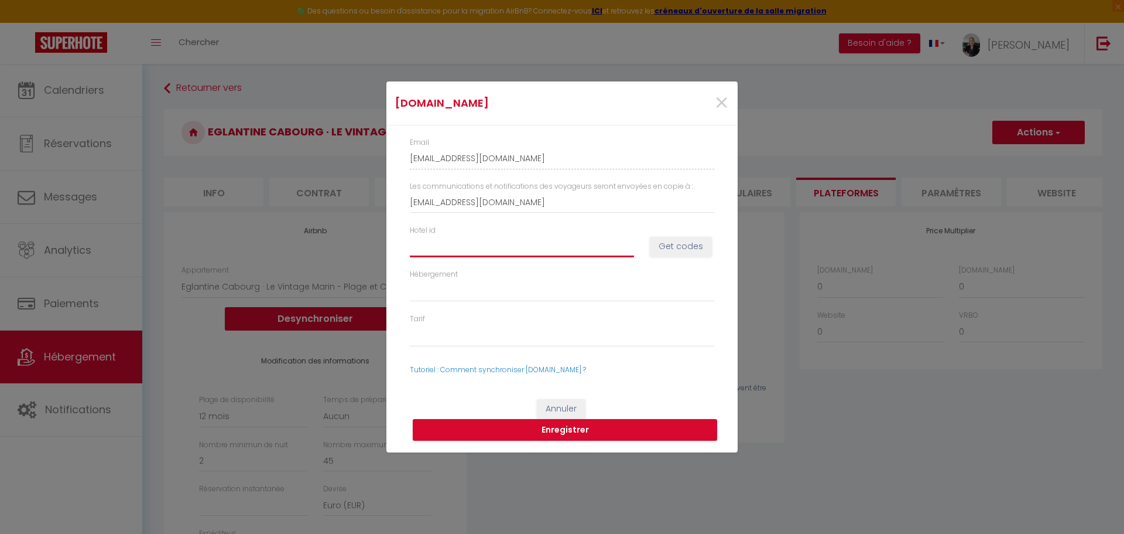
click at [476, 243] on input "Hotel id" at bounding box center [522, 245] width 224 height 21
paste input "14745467"
type input "14745467"
select select
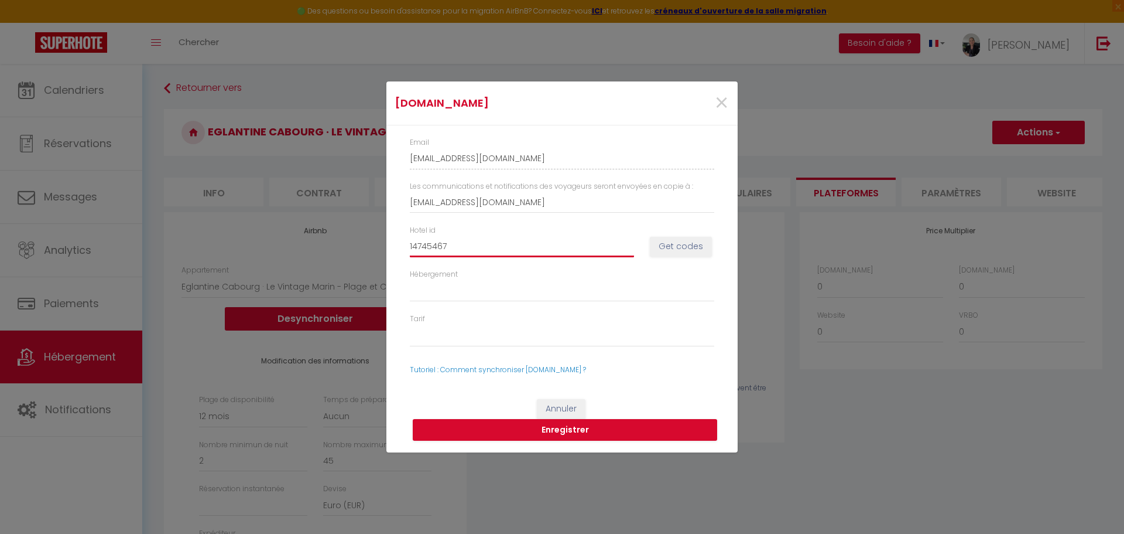
select select
type input "14745467"
click at [670, 249] on button "Get codes" at bounding box center [681, 247] width 62 height 20
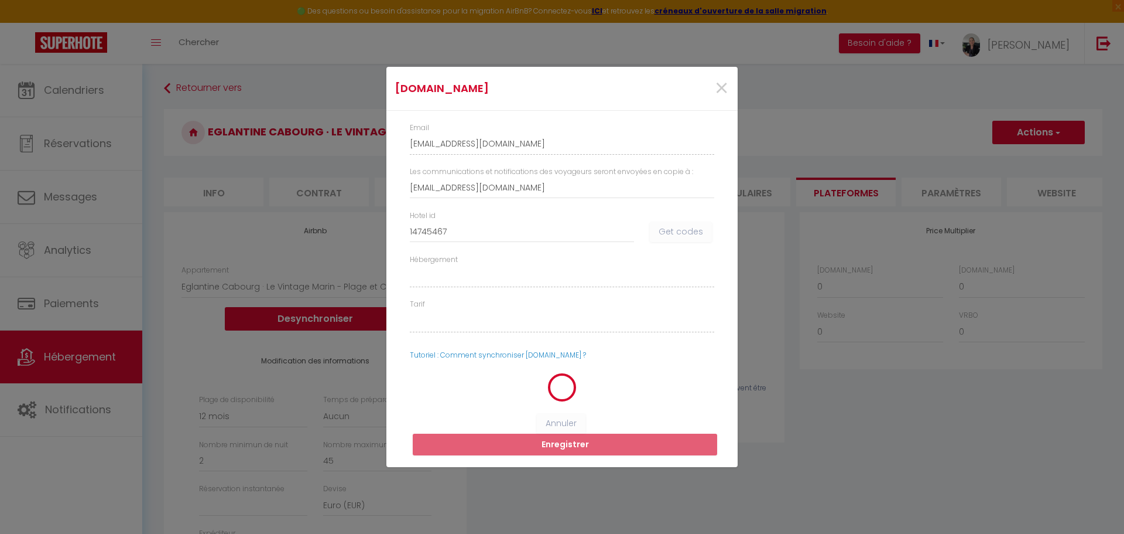
select select
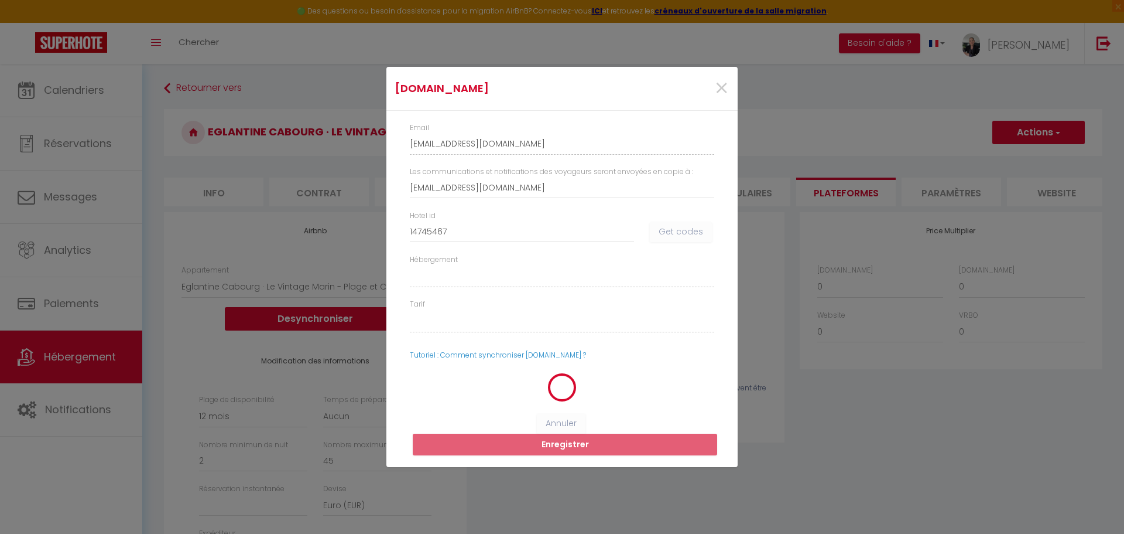
select select
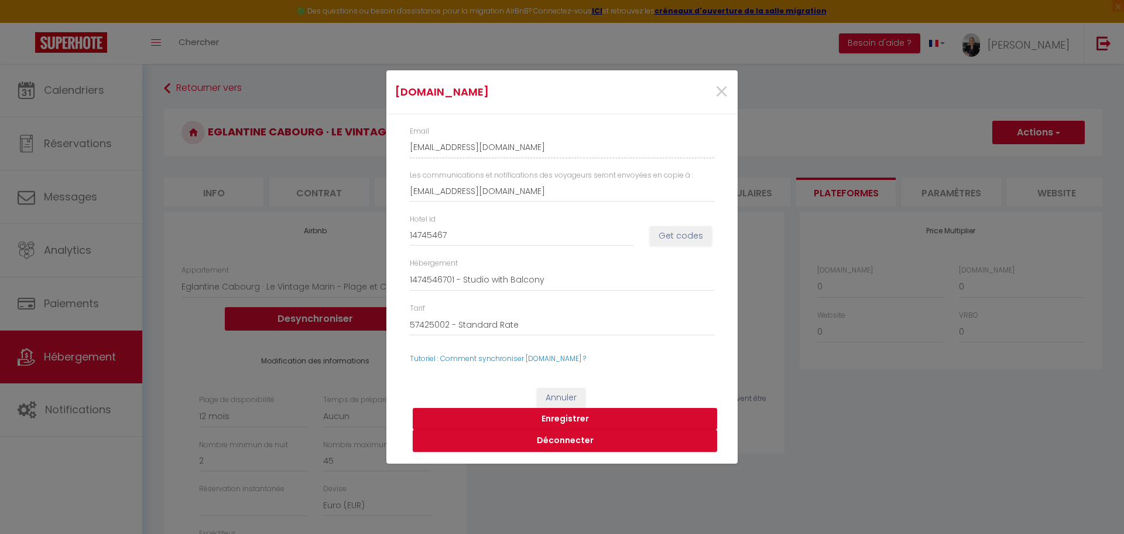
click at [575, 417] on button "Enregistrer" at bounding box center [565, 419] width 305 height 22
select select
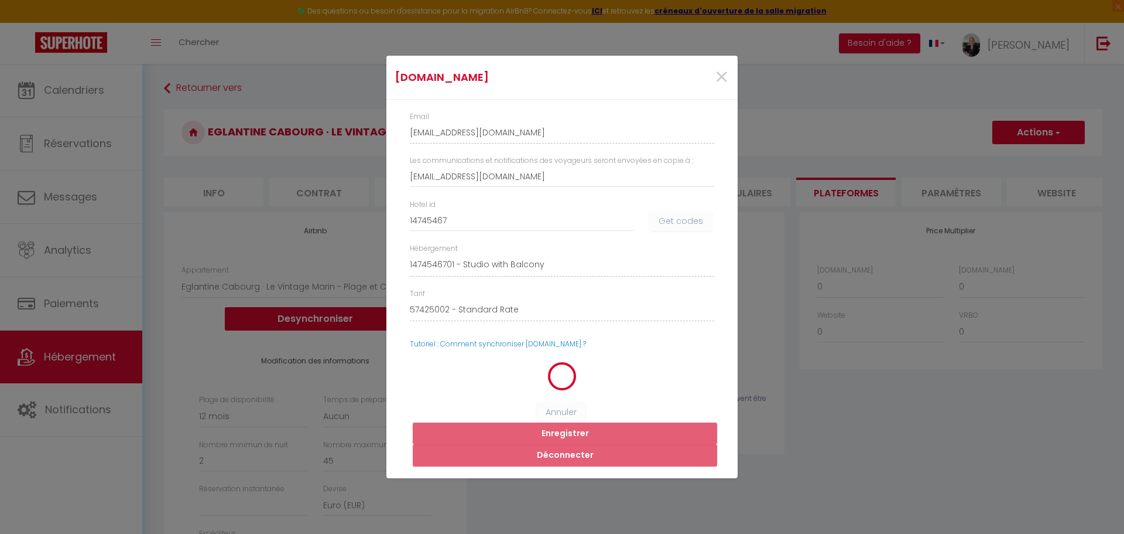
select select
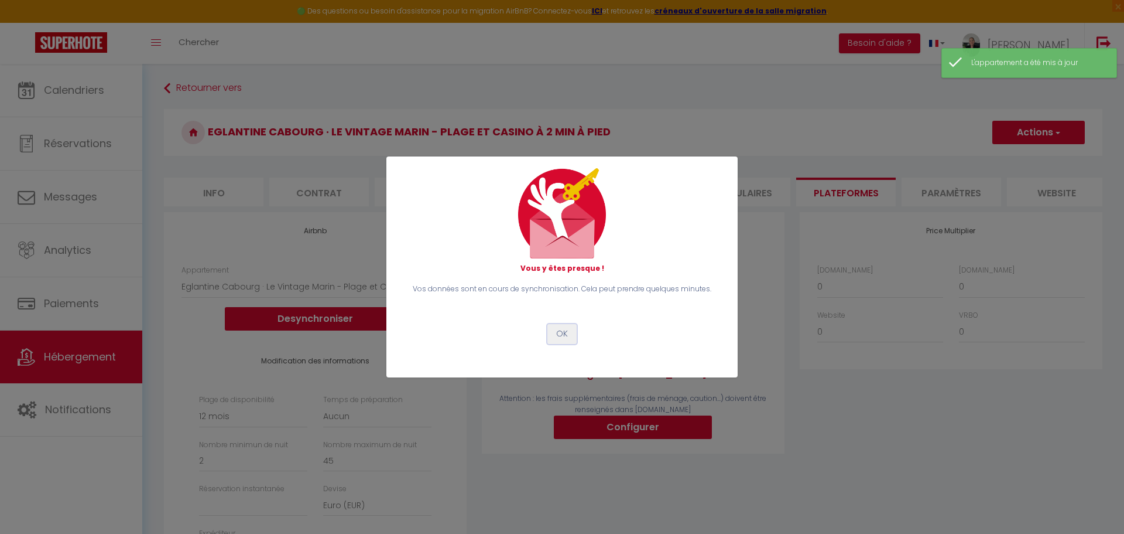
click at [566, 340] on button "OK" at bounding box center [562, 334] width 29 height 20
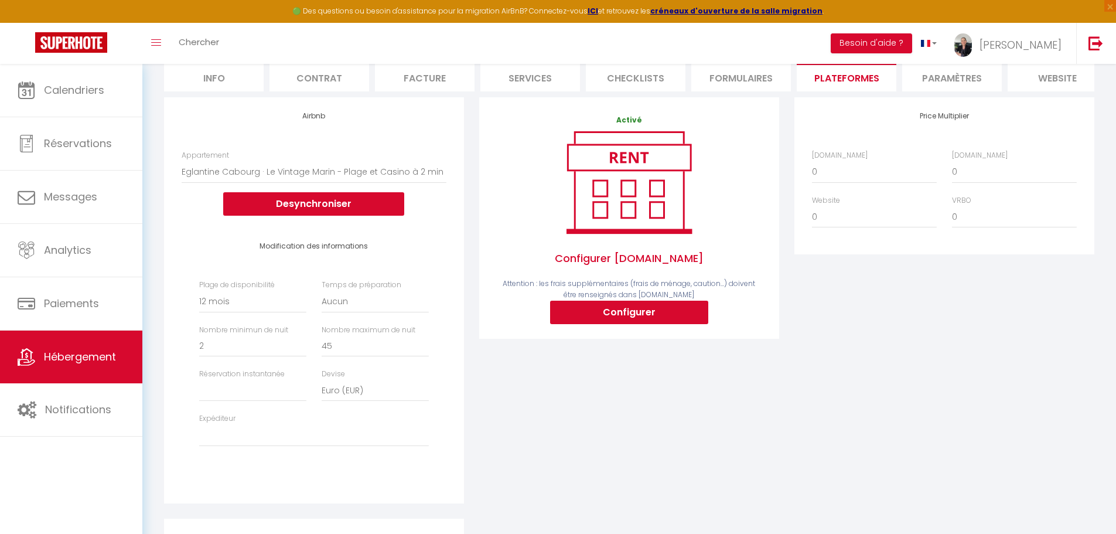
scroll to position [117, 0]
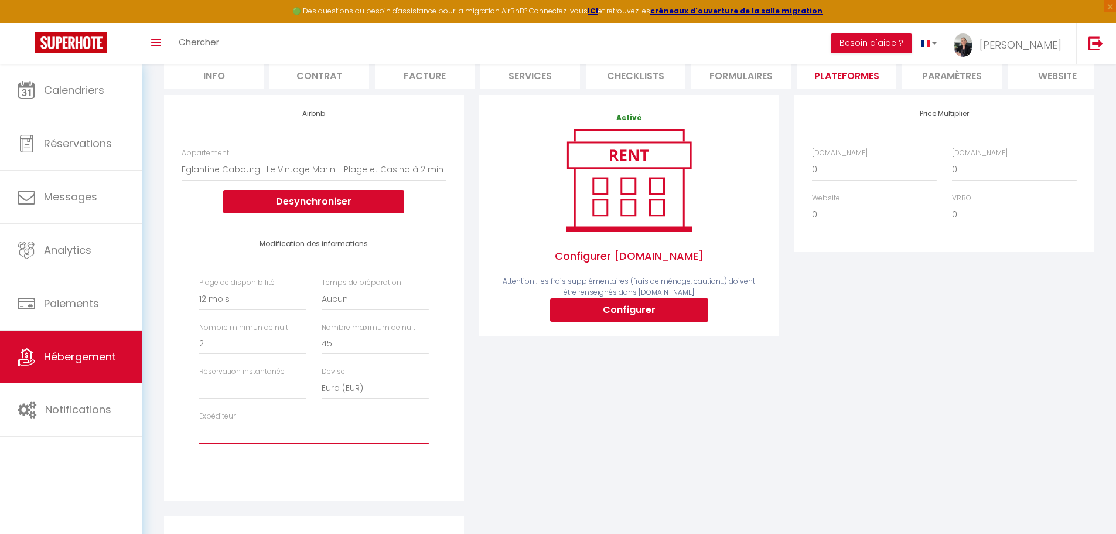
click at [225, 441] on select "sophie.prevost68@sfr.fr sebastiencolzato@gmail.com xdufour8@gmail.com steven.da…" at bounding box center [314, 433] width 230 height 22
select select "4537"
click at [199, 430] on select "sophie.prevost68@sfr.fr sebastiencolzato@gmail.com xdufour8@gmail.com steven.da…" at bounding box center [314, 433] width 230 height 22
select select
click at [567, 459] on div "Activé Configurer Booking.com Attention : les frais supplémentaires (frais de m…" at bounding box center [628, 305] width 315 height 421
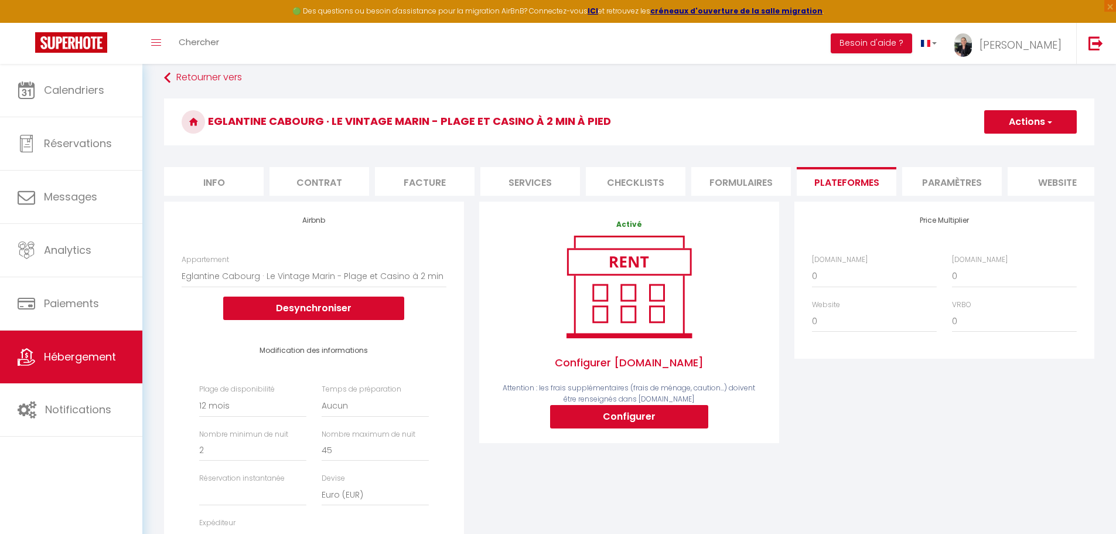
scroll to position [0, 0]
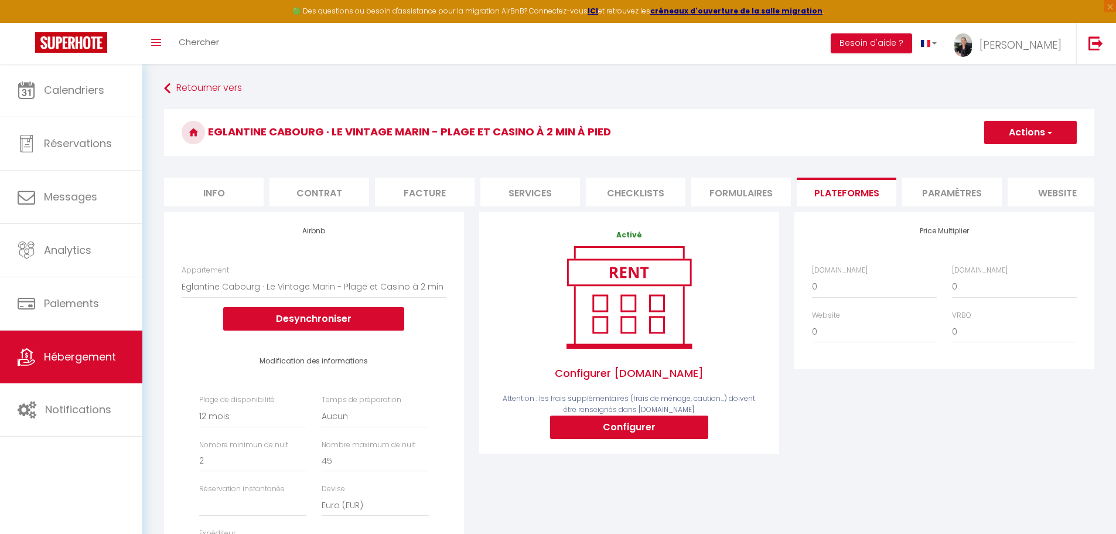
click at [1048, 135] on span "button" at bounding box center [1049, 132] width 8 height 12
click at [1021, 156] on link "Enregistrer" at bounding box center [1029, 158] width 93 height 15
select select "365"
select select
select select "EUR"
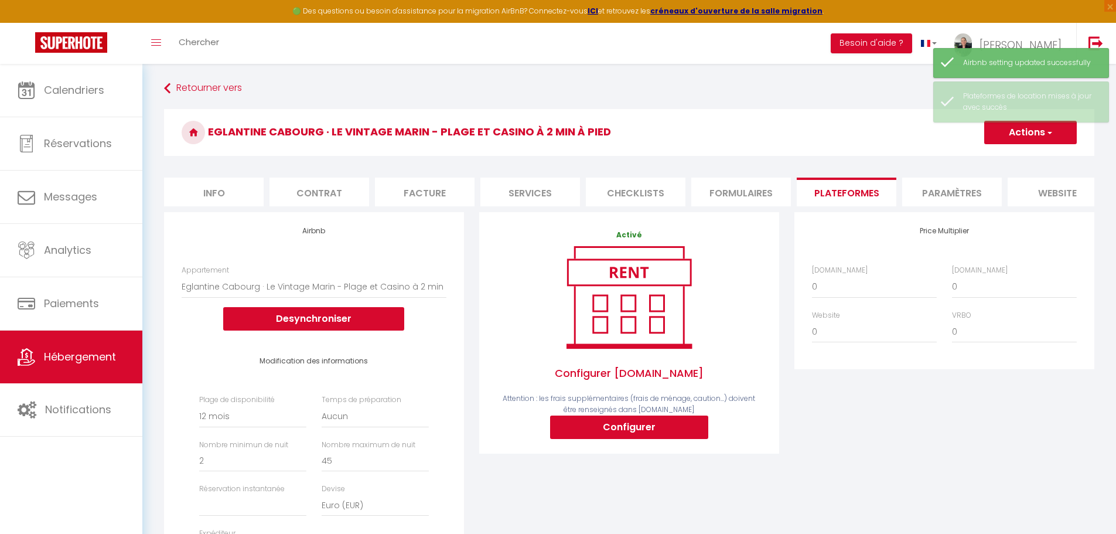
click at [220, 194] on li "Info" at bounding box center [214, 191] width 100 height 29
select select
checkbox input "false"
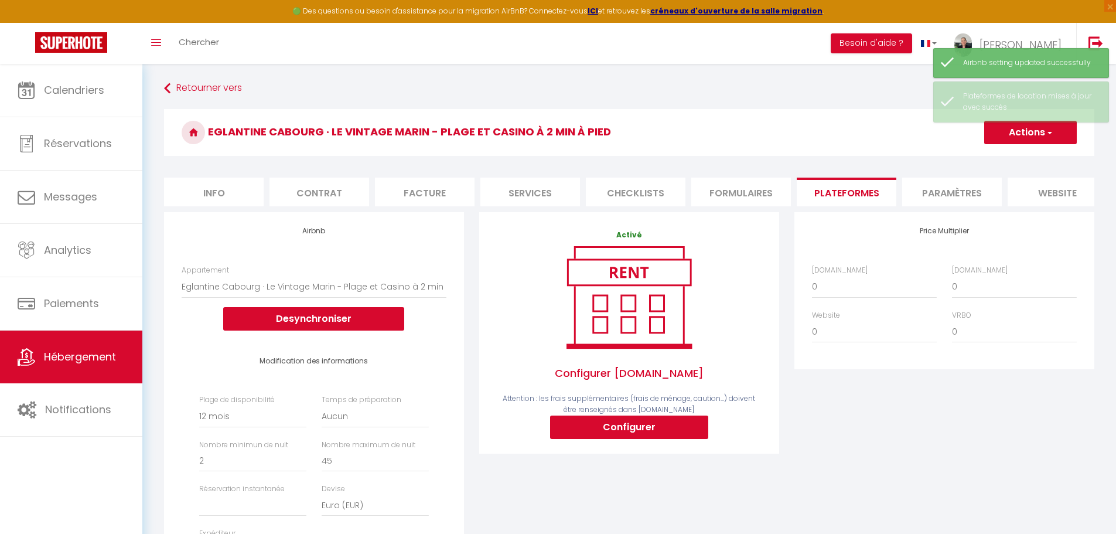
checkbox input "false"
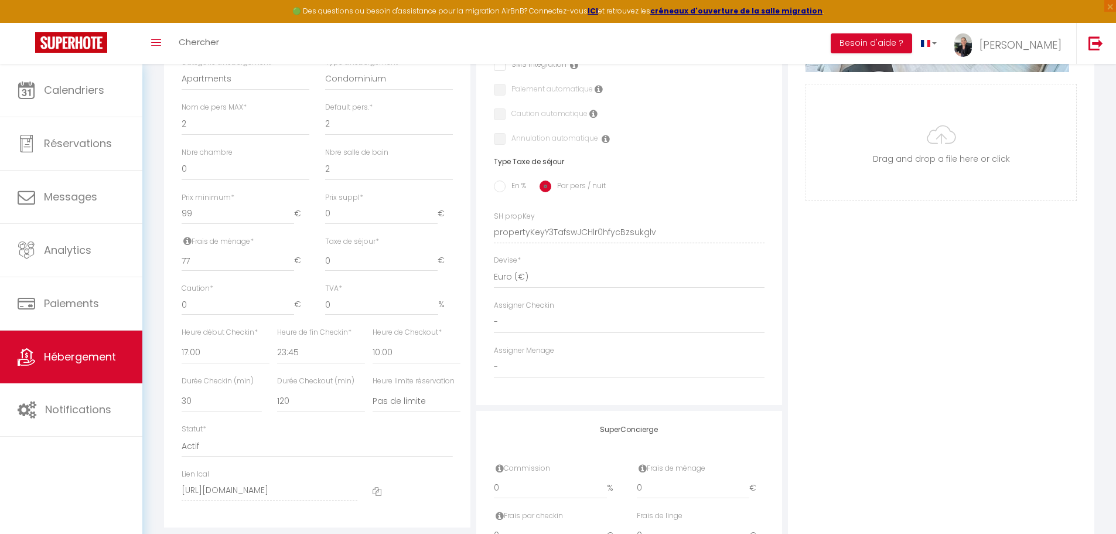
scroll to position [468, 0]
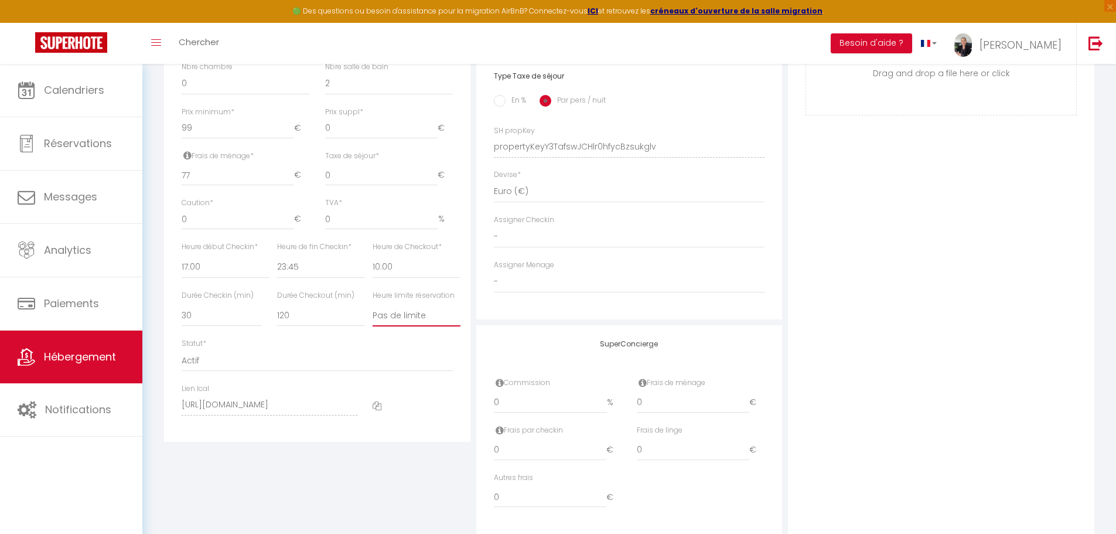
click at [405, 326] on select "Pas de limite 01:00 02:00 03:00 04:00 05:00 06:00 07:00 08:00 09:00 10:00 11:00…" at bounding box center [416, 315] width 88 height 22
select select "10:00"
click at [372, 313] on select "Pas de limite 01:00 02:00 03:00 04:00 05:00 06:00 07:00 08:00 09:00 10:00 11:00…" at bounding box center [416, 315] width 88 height 22
select select
checkbox input "false"
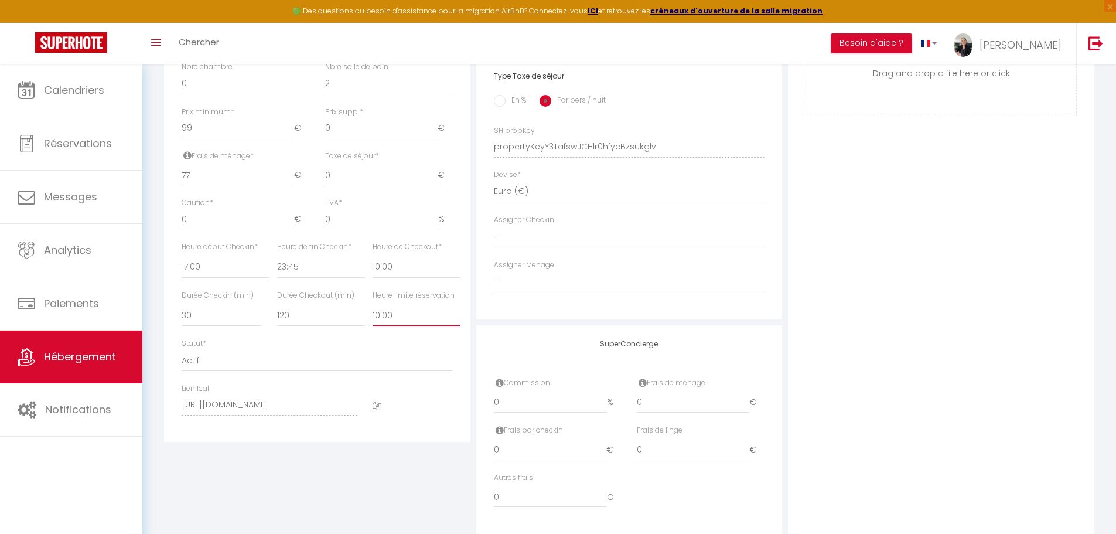
checkbox input "false"
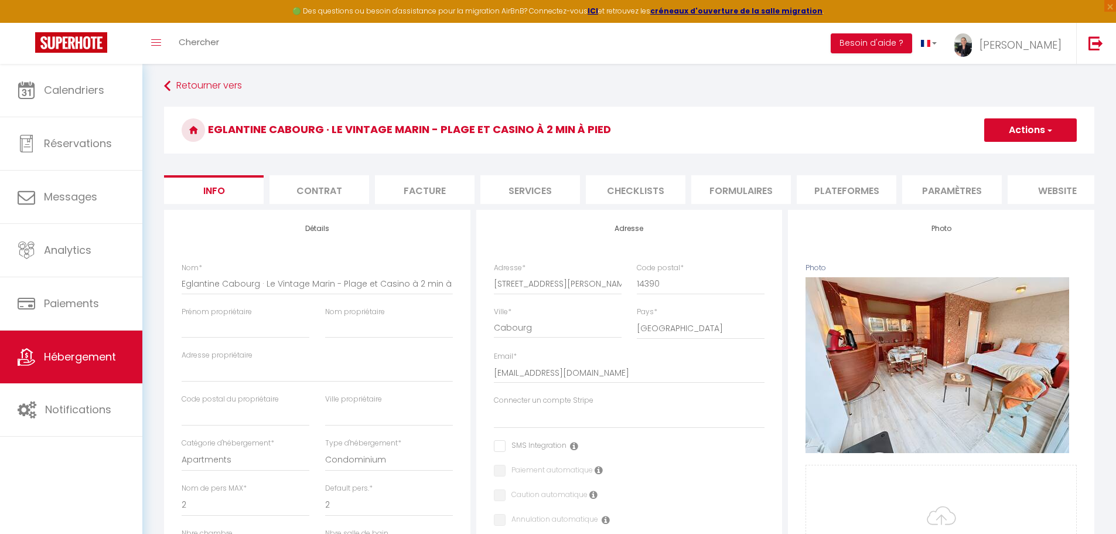
scroll to position [0, 0]
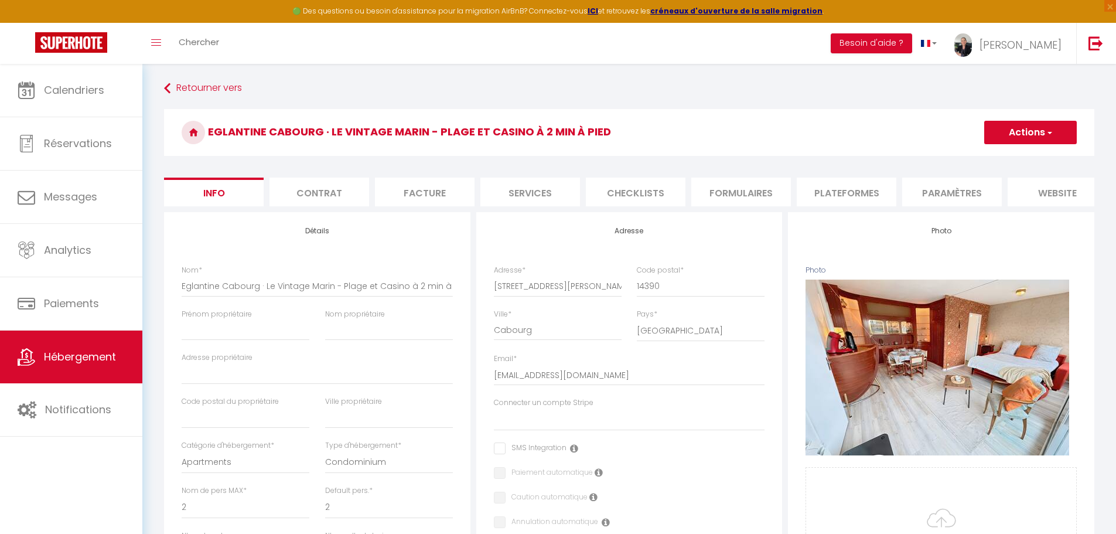
click at [1033, 137] on button "Actions" at bounding box center [1030, 132] width 93 height 23
click at [996, 158] on input "Enregistrer" at bounding box center [983, 158] width 43 height 12
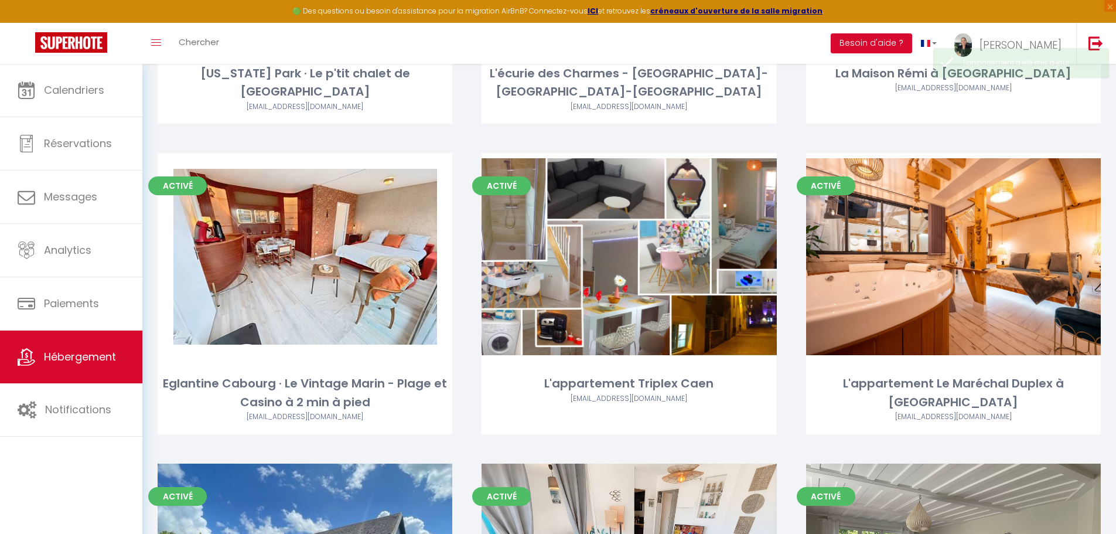
scroll to position [1933, 0]
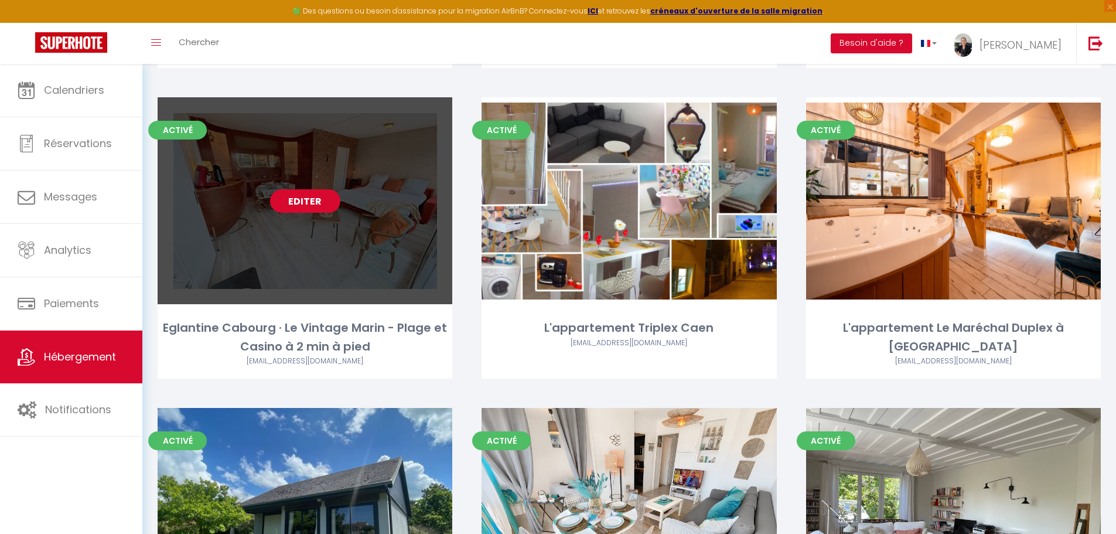
click at [312, 189] on link "Editer" at bounding box center [305, 200] width 70 height 23
click at [302, 189] on link "Editer" at bounding box center [305, 200] width 70 height 23
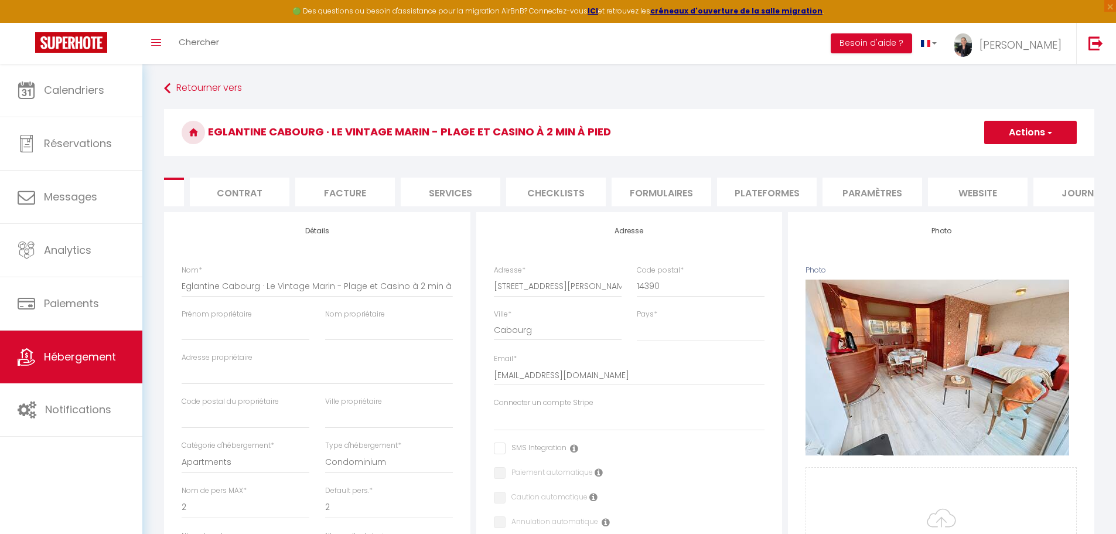
scroll to position [0, 124]
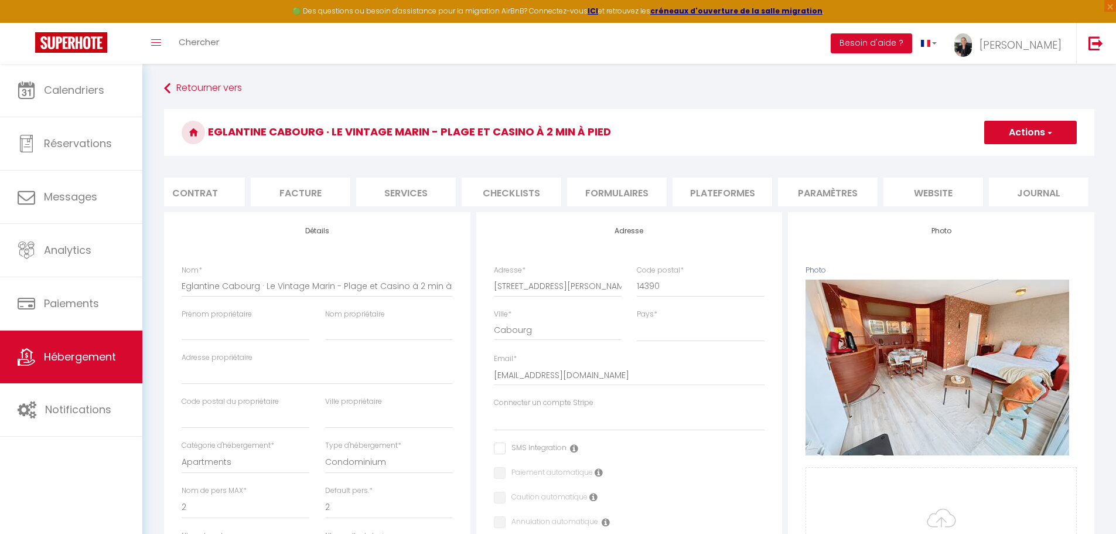
click at [944, 196] on li "website" at bounding box center [933, 191] width 100 height 29
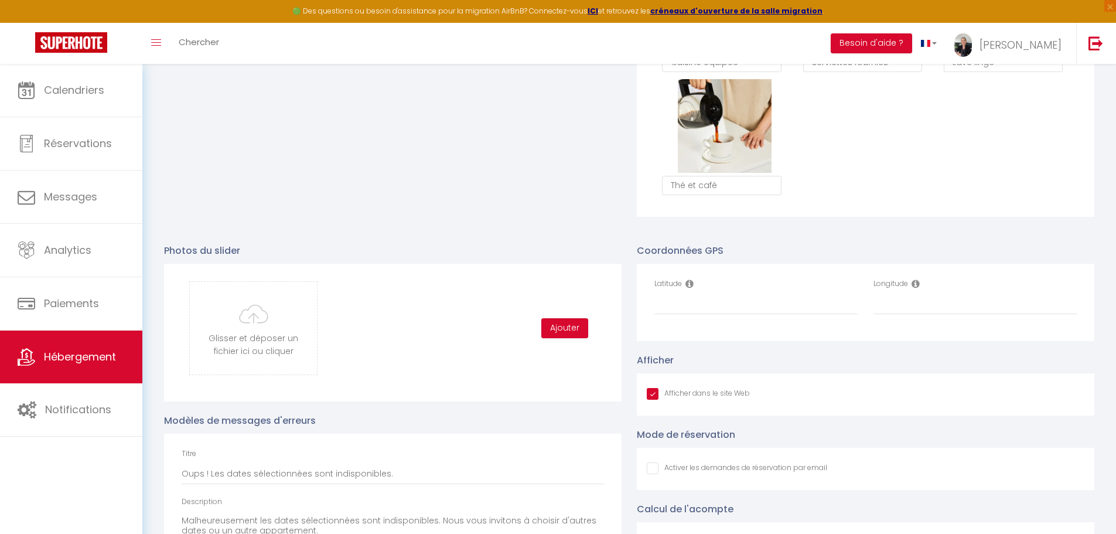
scroll to position [1113, 0]
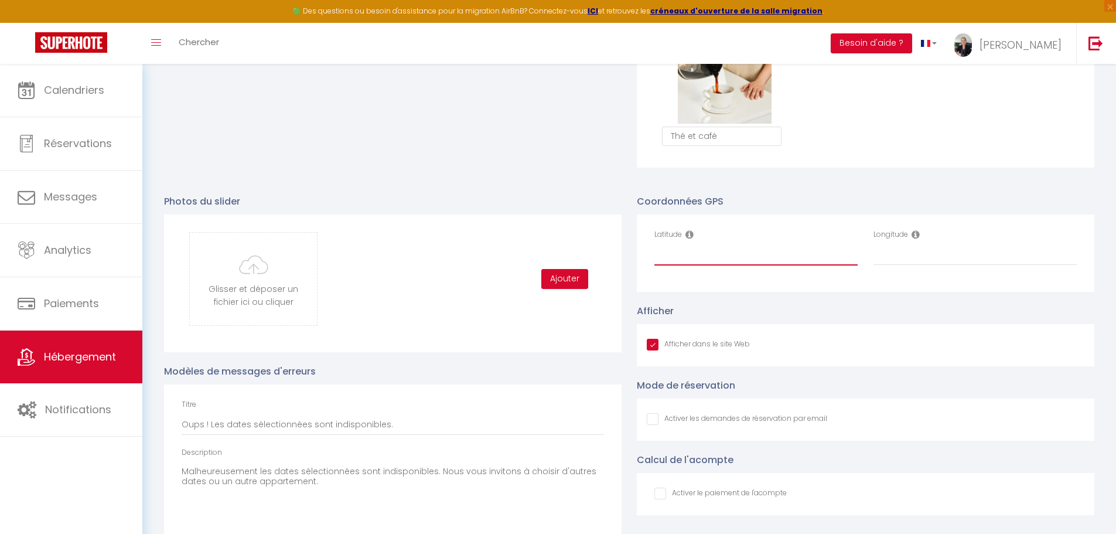
click at [684, 265] on input "Latitude" at bounding box center [755, 254] width 203 height 21
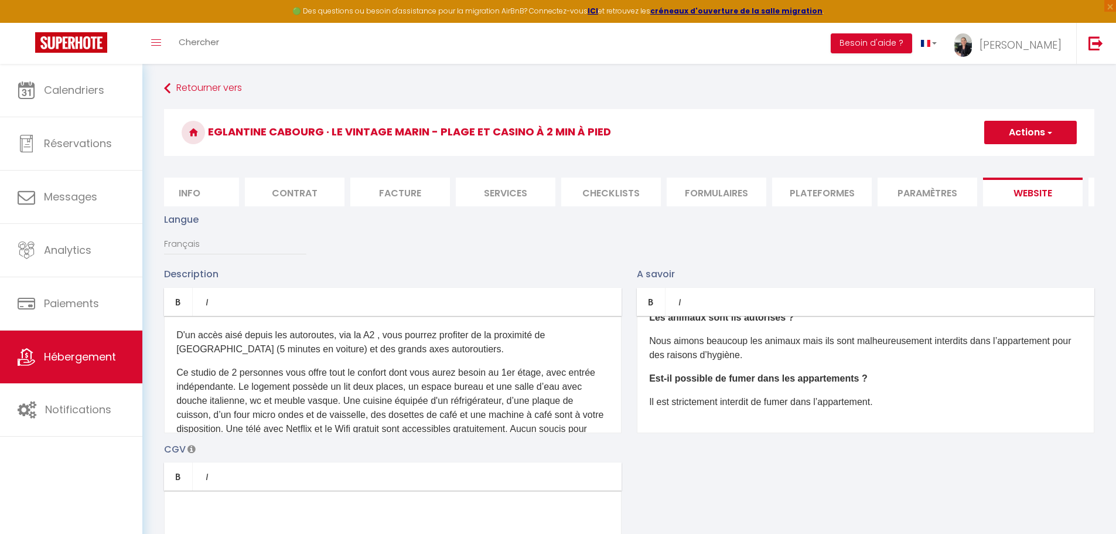
scroll to position [0, 0]
click at [224, 191] on li "Info" at bounding box center [214, 191] width 100 height 29
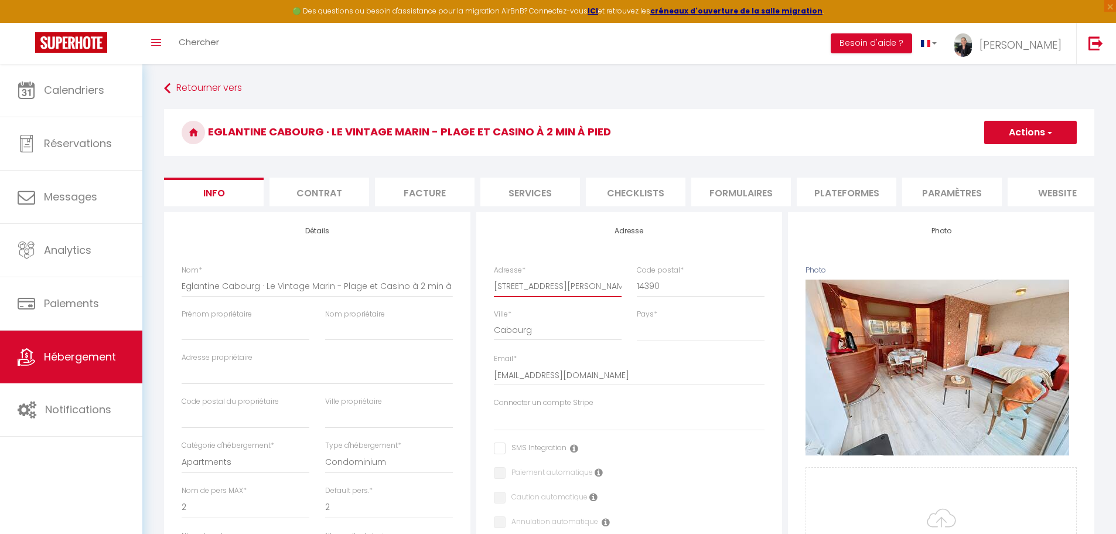
drag, startPoint x: 607, startPoint y: 297, endPoint x: 492, endPoint y: 296, distance: 114.8
click at [492, 296] on div "Adresse * 3 Avenue du Maréchal Foch" at bounding box center [557, 287] width 143 height 44
click at [1047, 197] on li "website" at bounding box center [1057, 191] width 100 height 29
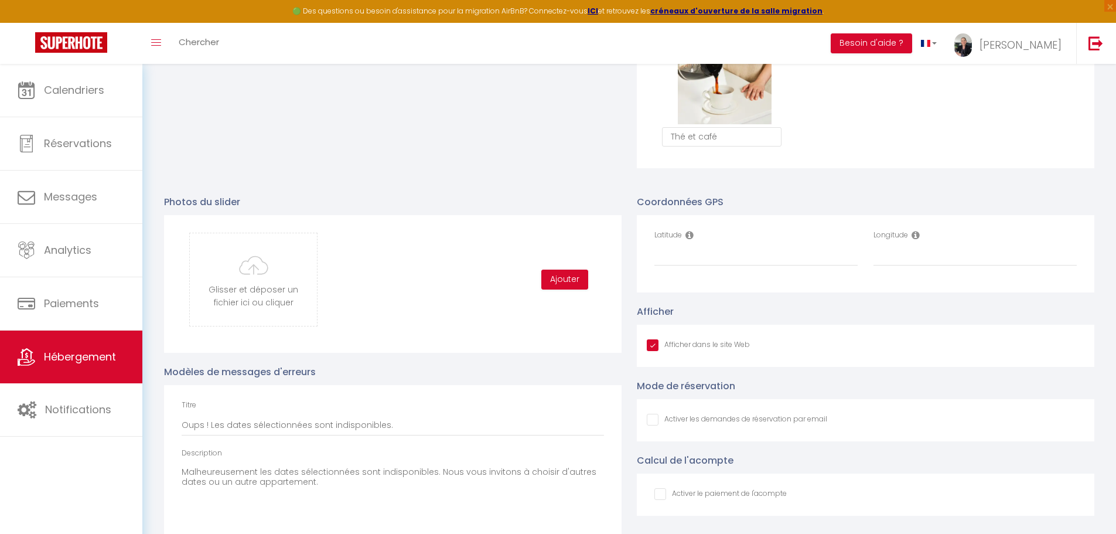
scroll to position [1113, 0]
click at [692, 263] on input "Latitude" at bounding box center [755, 254] width 203 height 21
paste input "49.2926826"
click at [900, 262] on input "Longitude" at bounding box center [974, 254] width 203 height 21
paste input "-0.1206049"
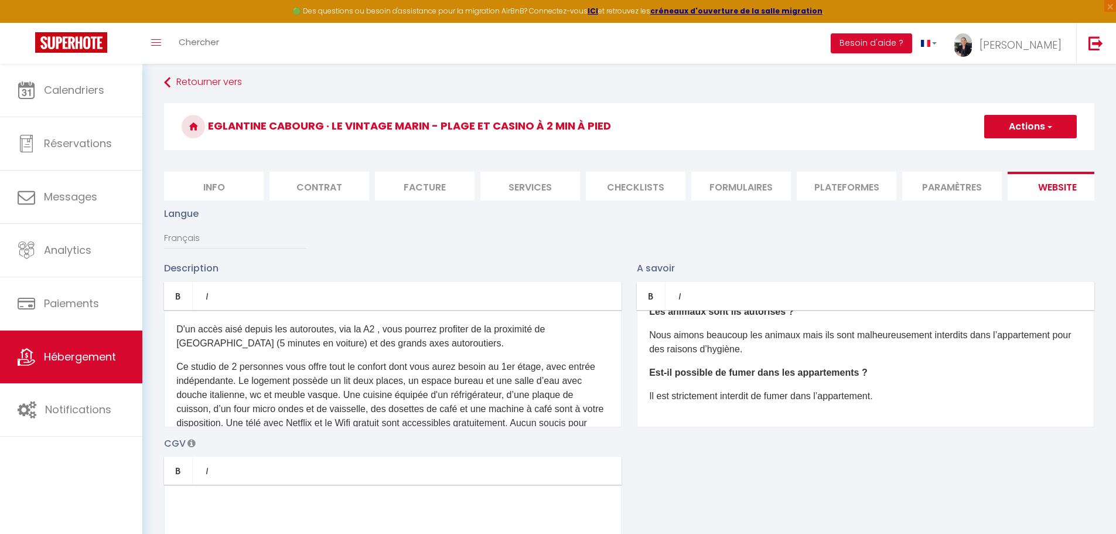
scroll to position [0, 0]
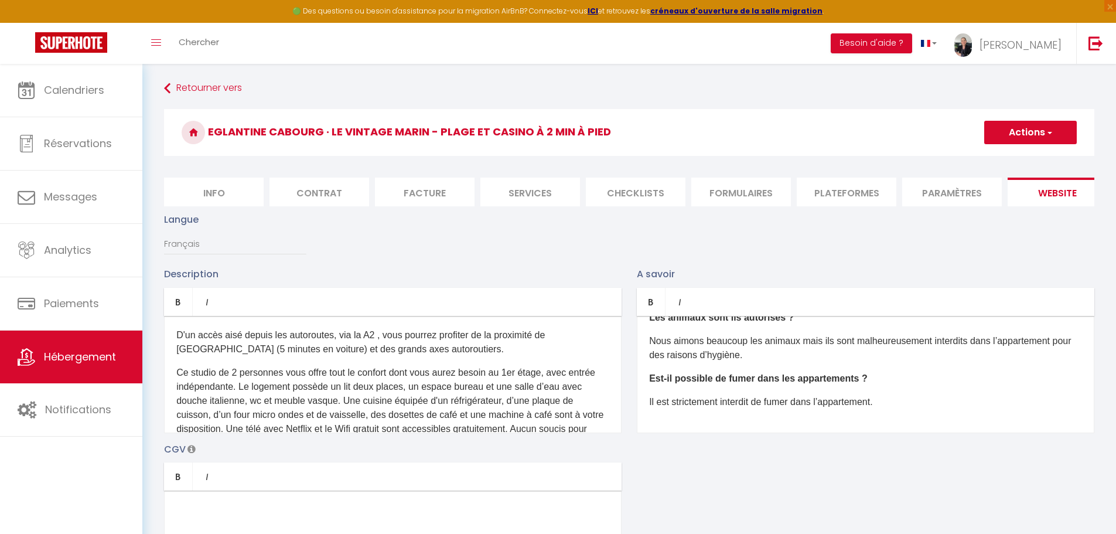
click at [1019, 136] on button "Actions" at bounding box center [1030, 132] width 93 height 23
click at [1009, 159] on input "Enregistrer" at bounding box center [1016, 158] width 43 height 12
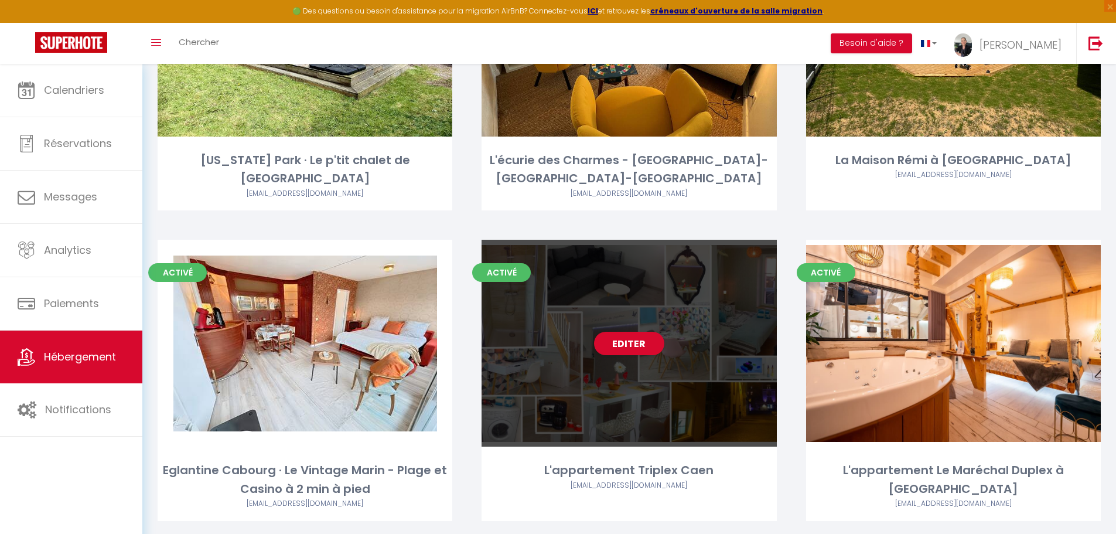
scroll to position [1874, 0]
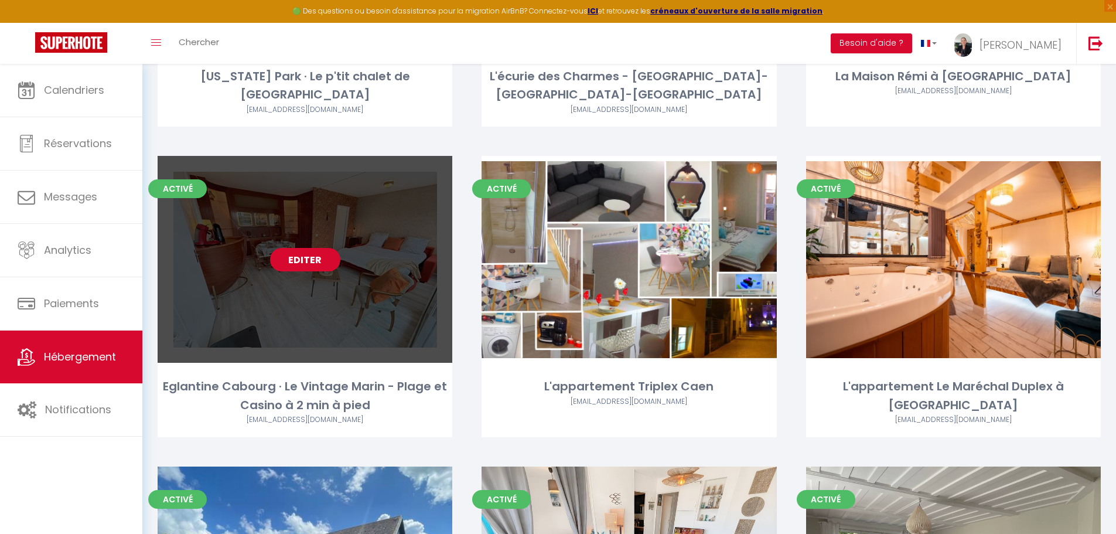
click at [310, 248] on link "Editer" at bounding box center [305, 259] width 70 height 23
click at [309, 248] on link "Editer" at bounding box center [305, 259] width 70 height 23
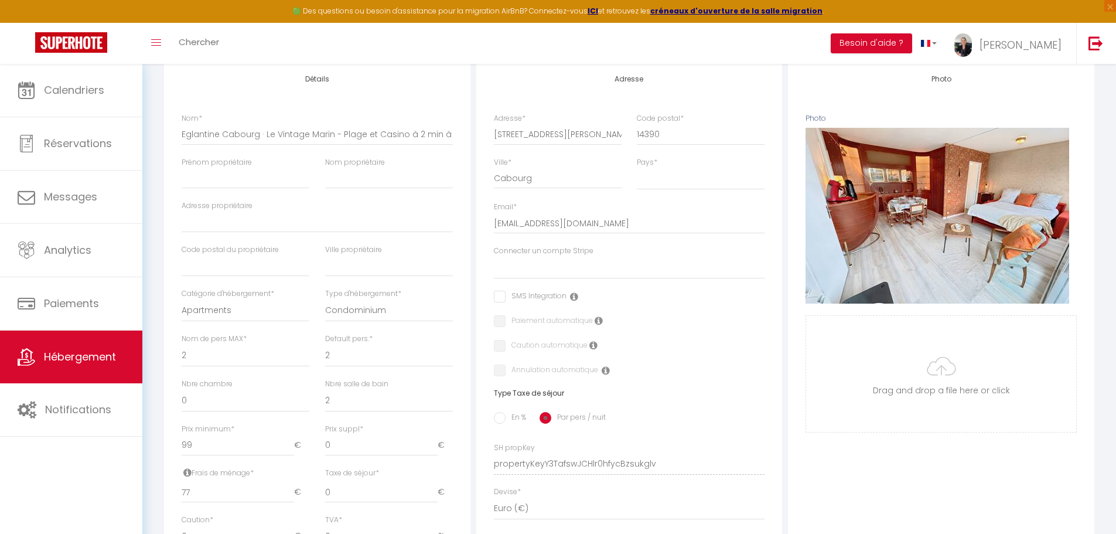
scroll to position [176, 0]
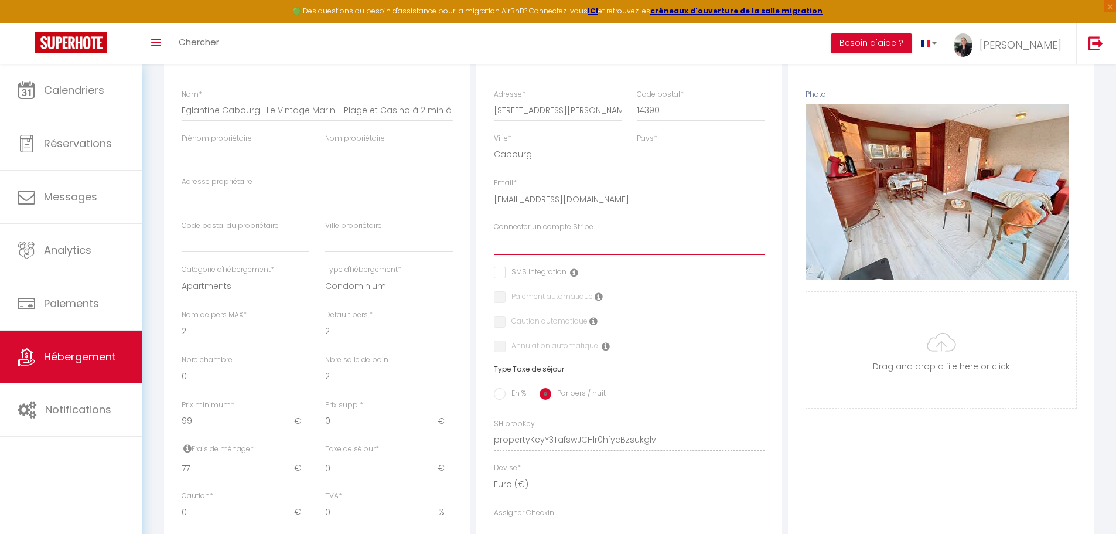
click at [523, 255] on select "Leduplexmarechal" at bounding box center [629, 243] width 271 height 22
click at [494, 241] on select "Leduplexmarechal" at bounding box center [629, 243] width 271 height 22
click at [502, 278] on input "checkbox" at bounding box center [530, 272] width 73 height 12
click at [505, 328] on label "Caution automatique" at bounding box center [546, 322] width 82 height 13
click at [505, 329] on label "Caution automatique" at bounding box center [546, 322] width 82 height 13
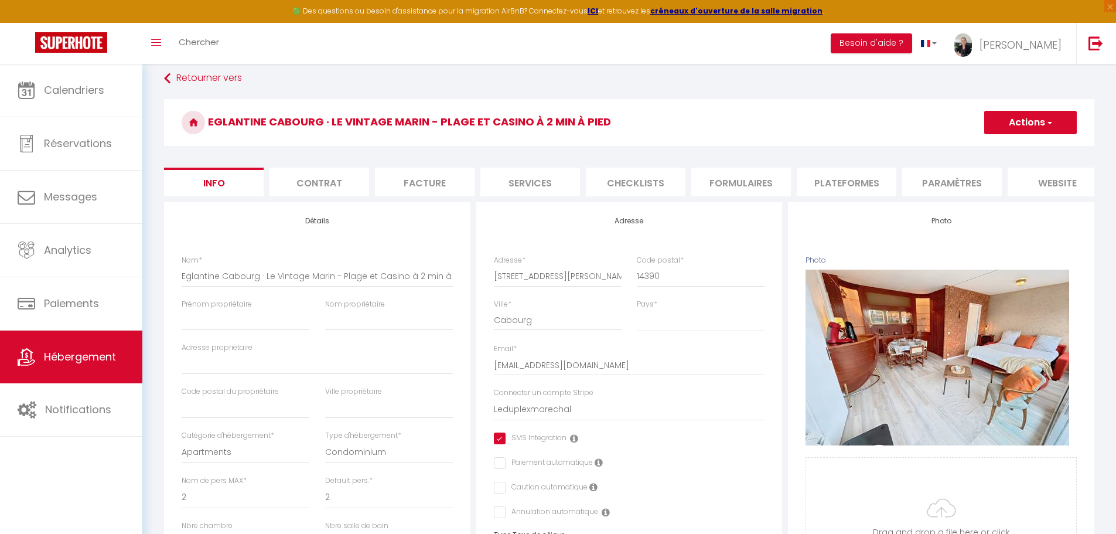
scroll to position [0, 0]
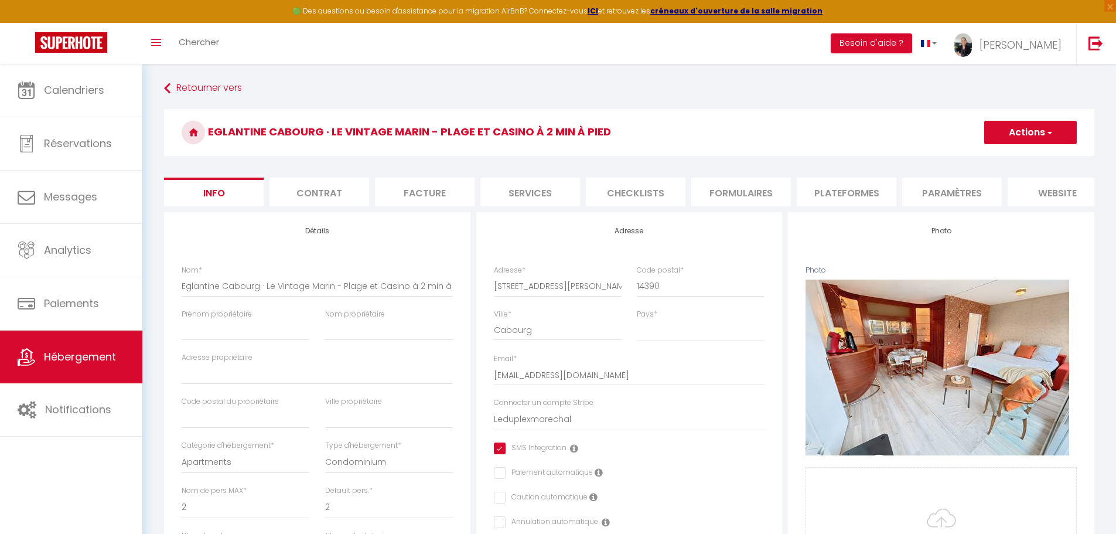
click at [1026, 133] on button "Actions" at bounding box center [1030, 132] width 93 height 23
click at [999, 159] on input "Enregistrer" at bounding box center [983, 158] width 43 height 12
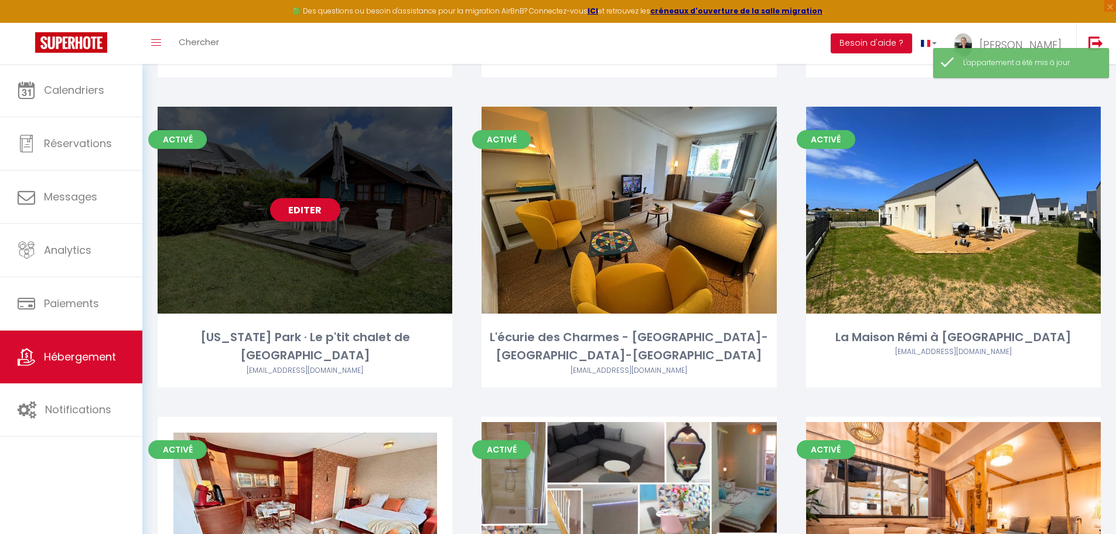
scroll to position [1698, 0]
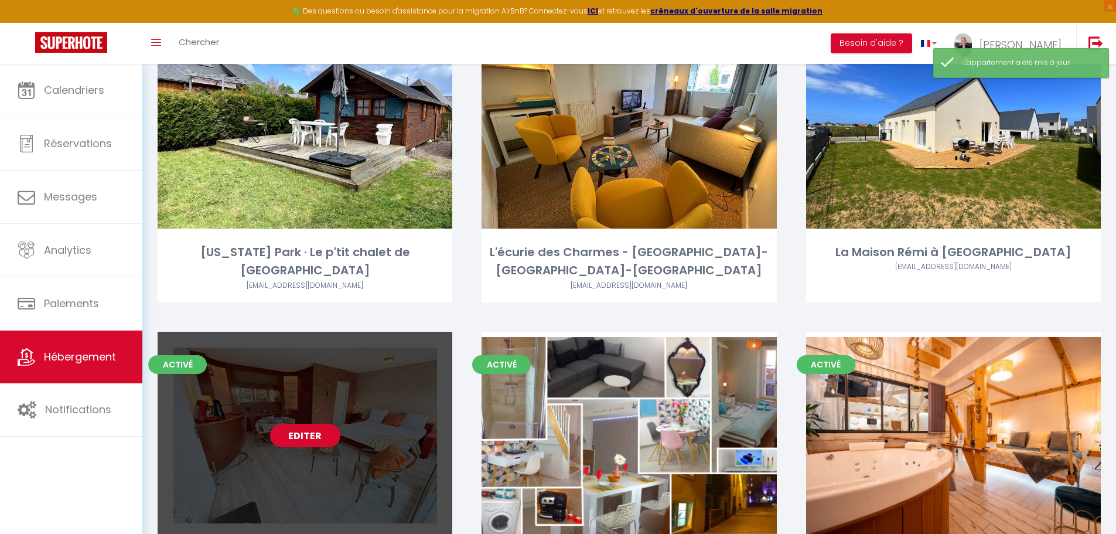
click at [304, 423] on link "Editer" at bounding box center [305, 434] width 70 height 23
click at [306, 423] on link "Editer" at bounding box center [305, 434] width 70 height 23
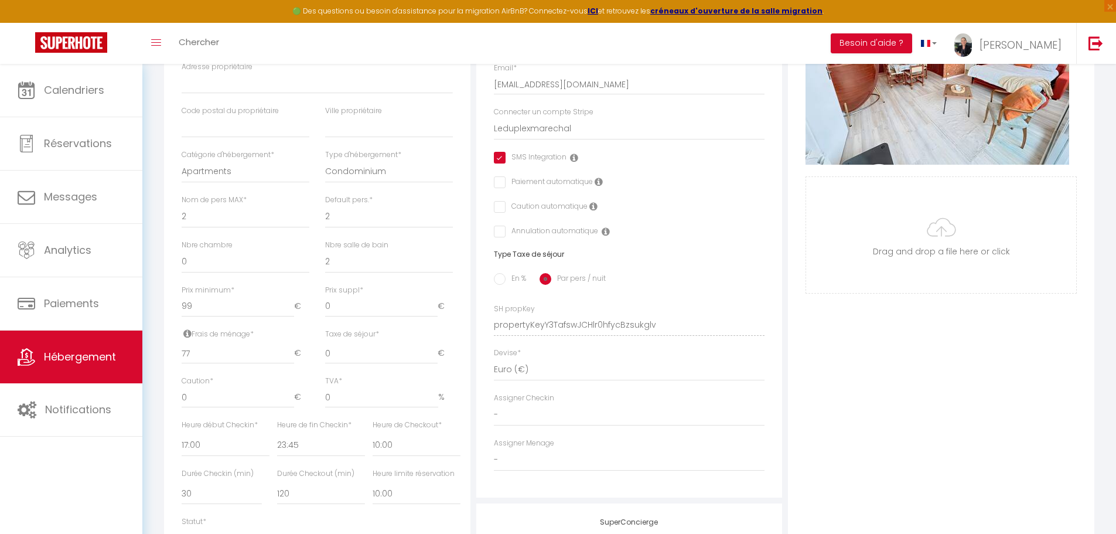
scroll to position [293, 0]
click at [498, 210] on input "checkbox" at bounding box center [498, 205] width 8 height 12
click at [501, 282] on input "En %" at bounding box center [500, 277] width 12 height 12
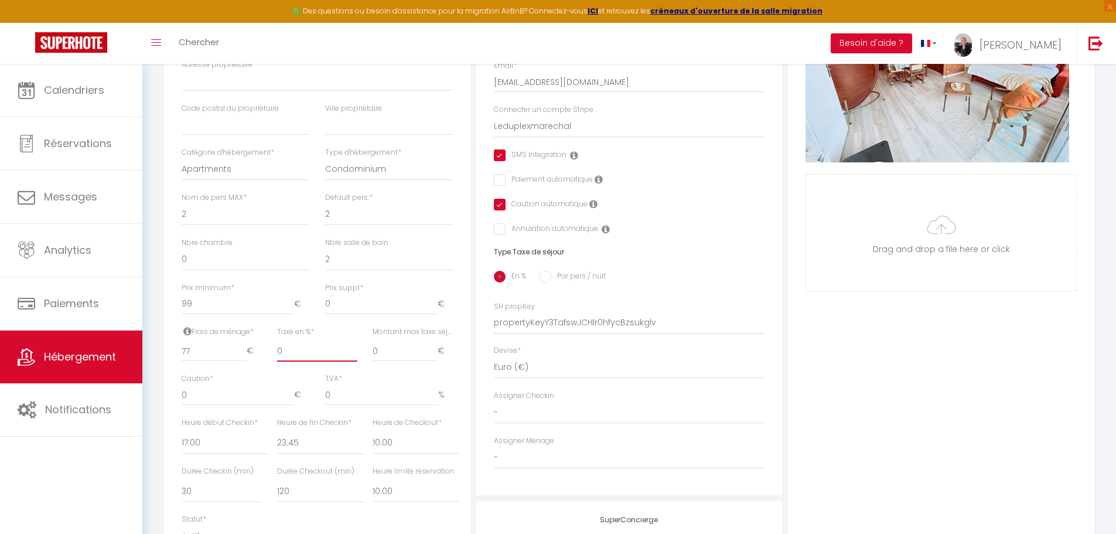
click at [300, 361] on input "0" at bounding box center [317, 350] width 80 height 21
drag, startPoint x: 298, startPoint y: 361, endPoint x: 270, endPoint y: 360, distance: 28.2
click at [270, 360] on div "Taxe en % * 0" at bounding box center [316, 349] width 95 height 47
drag, startPoint x: 384, startPoint y: 358, endPoint x: 362, endPoint y: 359, distance: 21.7
click at [362, 359] on div "Frais de ménage * 77 € Taxe de séjour * 0 € Taxe en % * 5 Montant max taxe séjo…" at bounding box center [317, 349] width 286 height 47
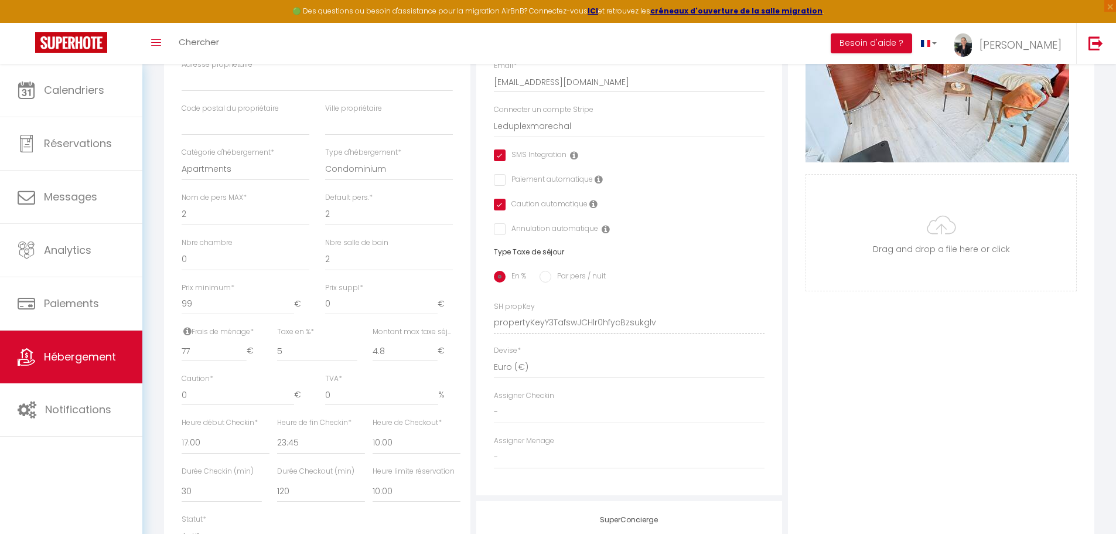
click at [837, 373] on div "Photo Photo Supprimer Drag and drop a file here or click Ooops, something wrong…" at bounding box center [941, 314] width 306 height 790
drag, startPoint x: 193, startPoint y: 405, endPoint x: 166, endPoint y: 404, distance: 27.0
click at [166, 404] on div "Détails Nom * Eglantine Cabourg · Le Vintage Marin - Plage et Casino à 2 min à …" at bounding box center [317, 268] width 306 height 698
click at [843, 398] on div "Photo Photo Supprimer Drag and drop a file here or click Ooops, something wrong…" at bounding box center [941, 314] width 306 height 790
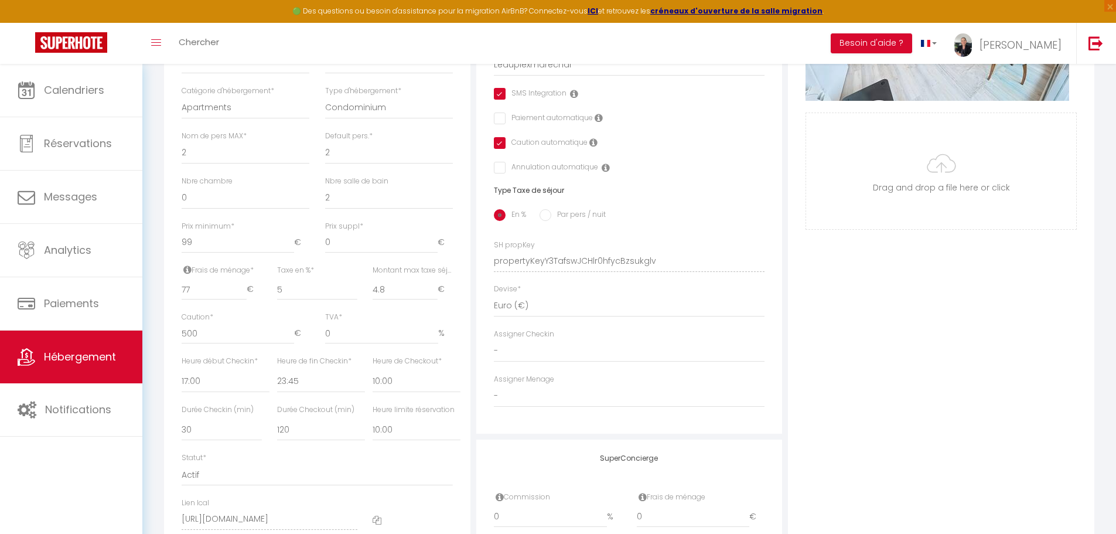
scroll to position [410, 0]
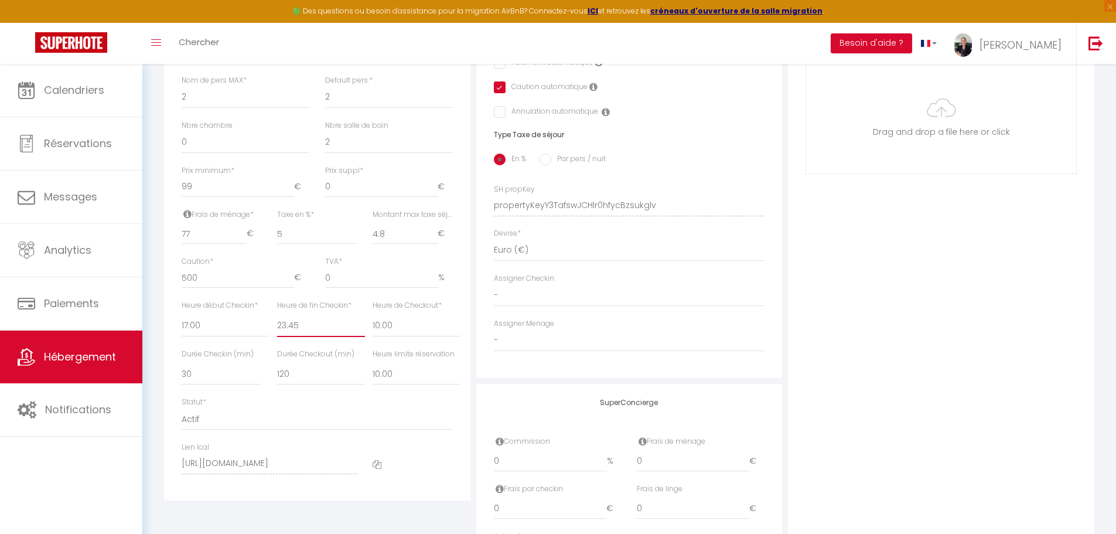
click at [289, 336] on select "00:00 00:15 00:30 00:45 01:00 01:15 01:30 01:45 02:00 02:15 02:30 02:45 03:00" at bounding box center [321, 325] width 88 height 22
click at [277, 323] on select "00:00 00:15 00:30 00:45 01:00 01:15 01:30 01:45 02:00 02:15 02:30 02:45 03:00" at bounding box center [321, 325] width 88 height 22
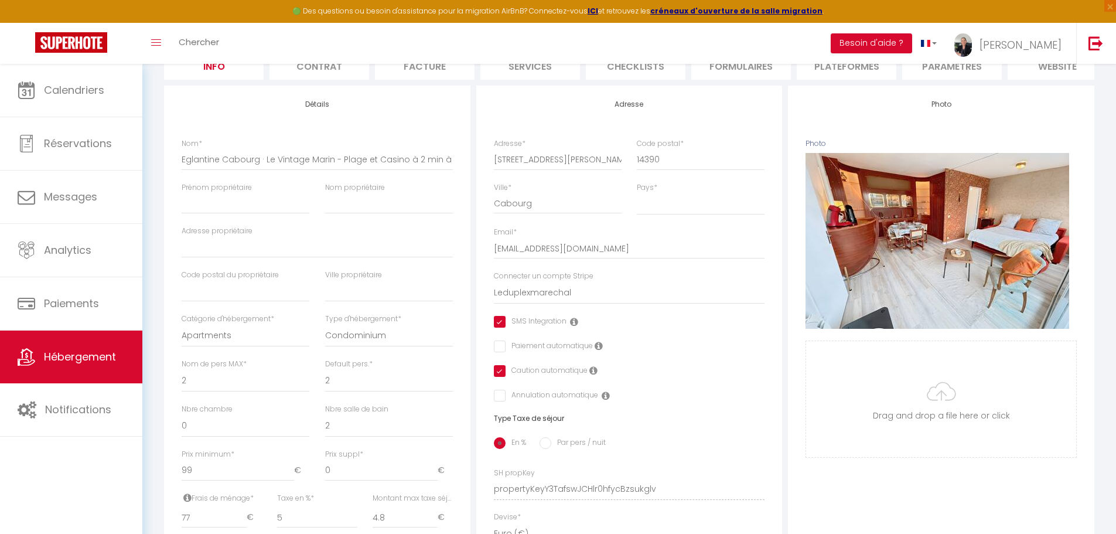
scroll to position [117, 0]
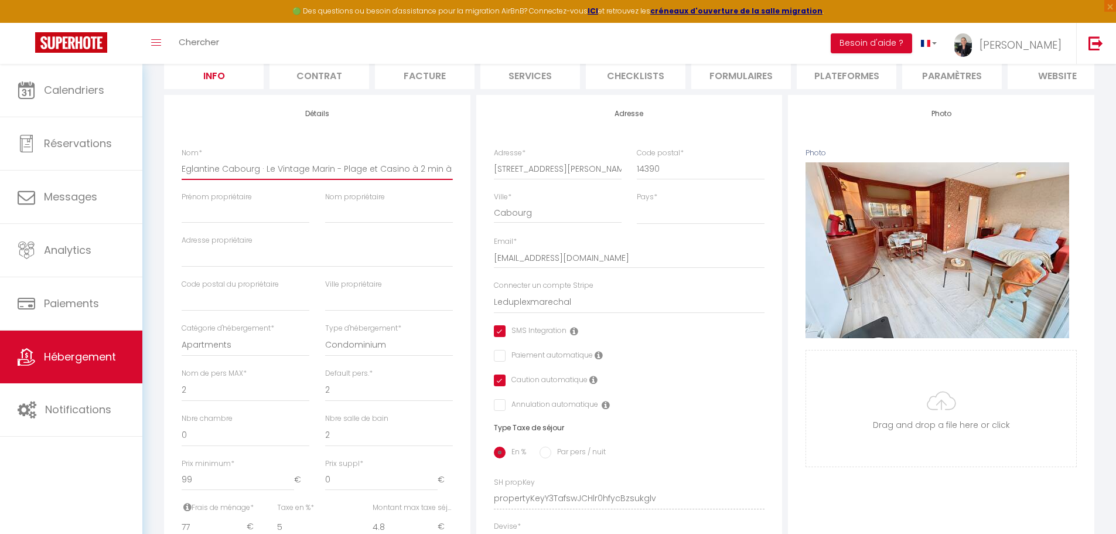
drag, startPoint x: 264, startPoint y: 177, endPoint x: 178, endPoint y: 177, distance: 86.1
click at [178, 177] on div "Nom * Eglantine Cabourg · Le Vintage Marin - Plage et Casino à 2 min à pied" at bounding box center [317, 170] width 286 height 44
click at [207, 223] on input "Prénom propriétaire" at bounding box center [246, 212] width 128 height 21
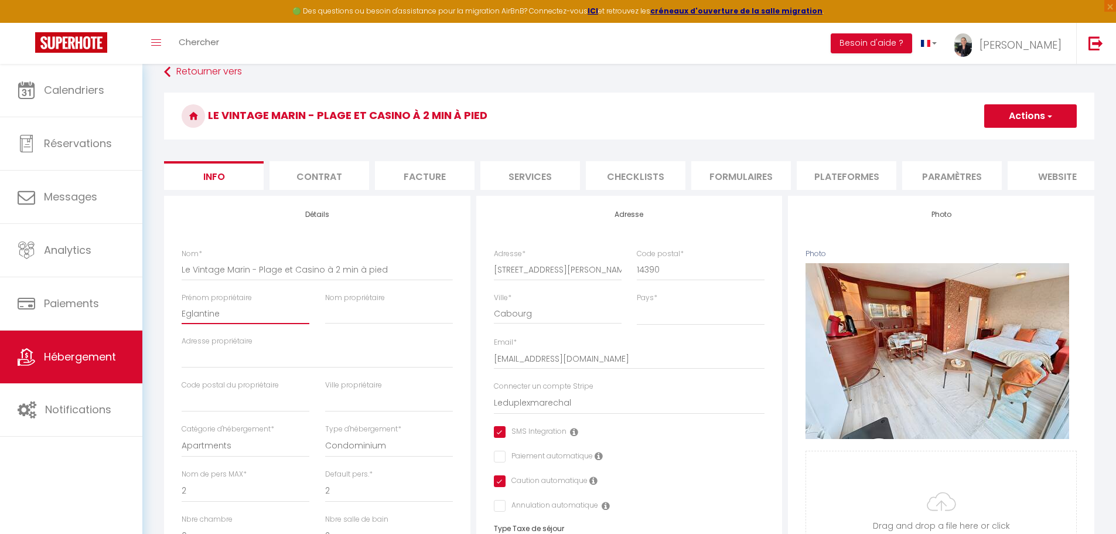
scroll to position [0, 0]
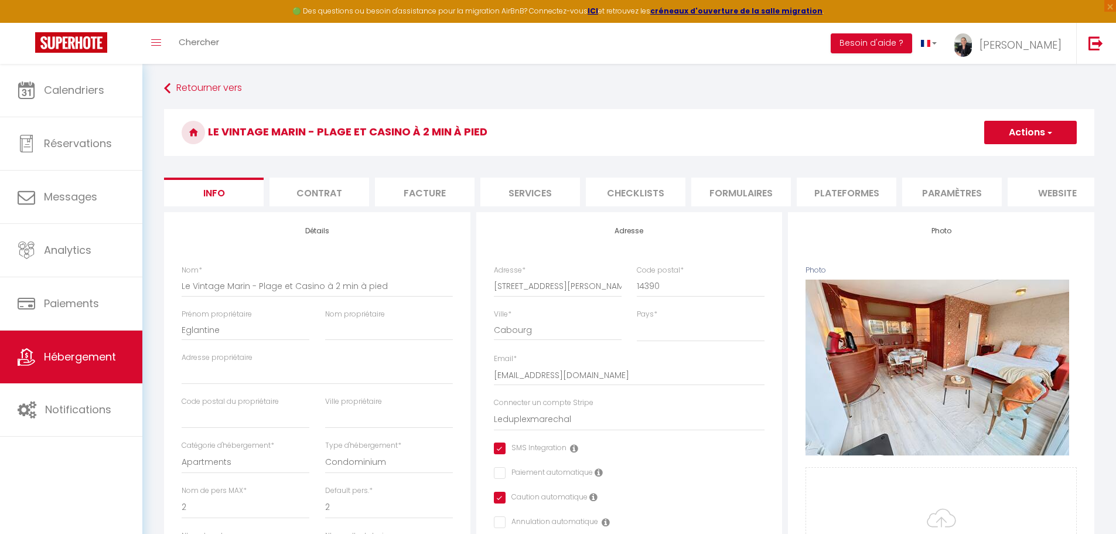
click at [1022, 133] on button "Actions" at bounding box center [1030, 132] width 93 height 23
click at [994, 160] on input "Enregistrer" at bounding box center [983, 158] width 43 height 12
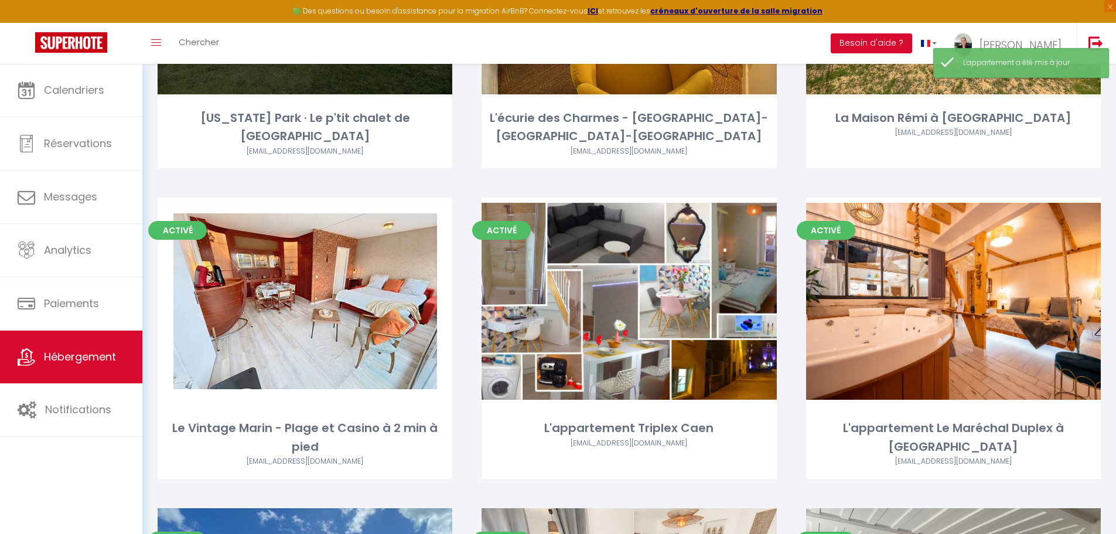
scroll to position [1874, 0]
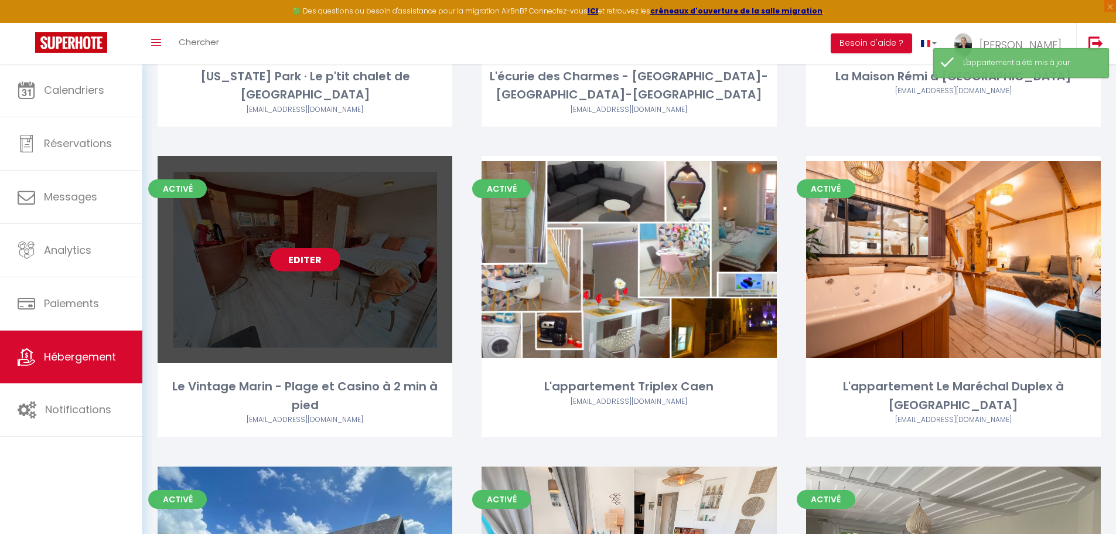
click at [307, 248] on link "Editer" at bounding box center [305, 259] width 70 height 23
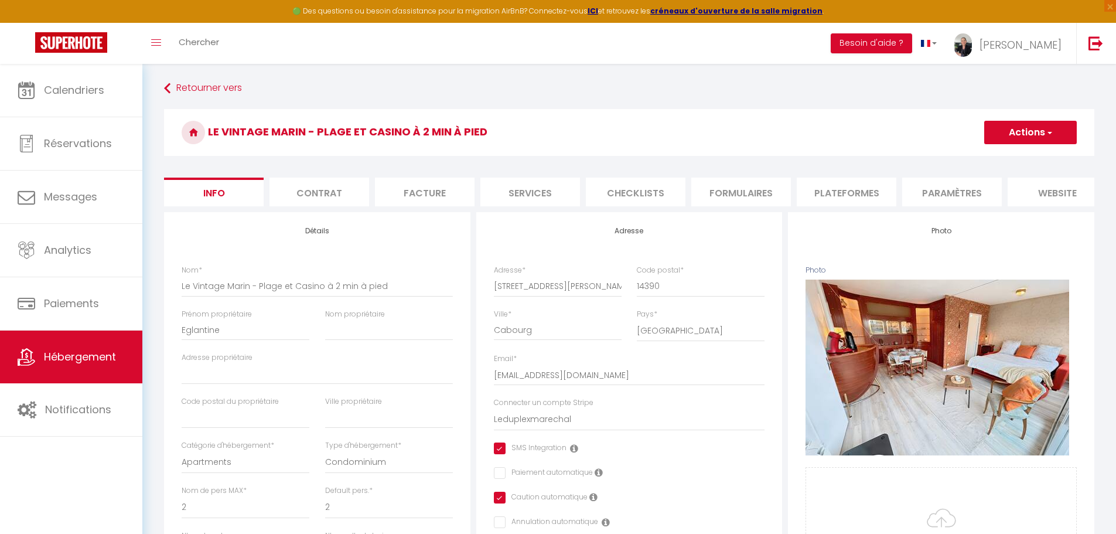
click at [855, 192] on li "Plateformes" at bounding box center [846, 191] width 100 height 29
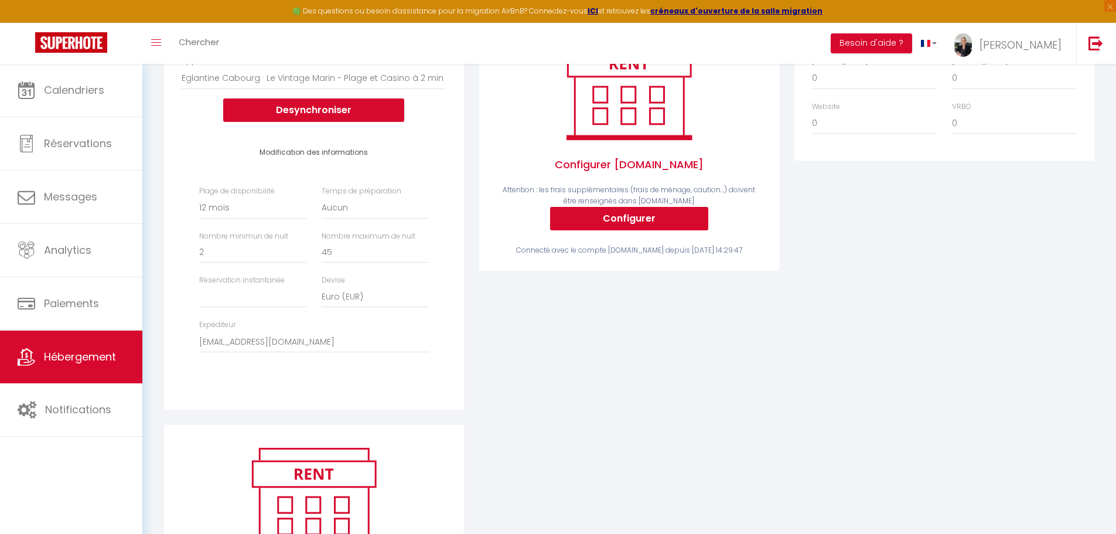
scroll to position [234, 0]
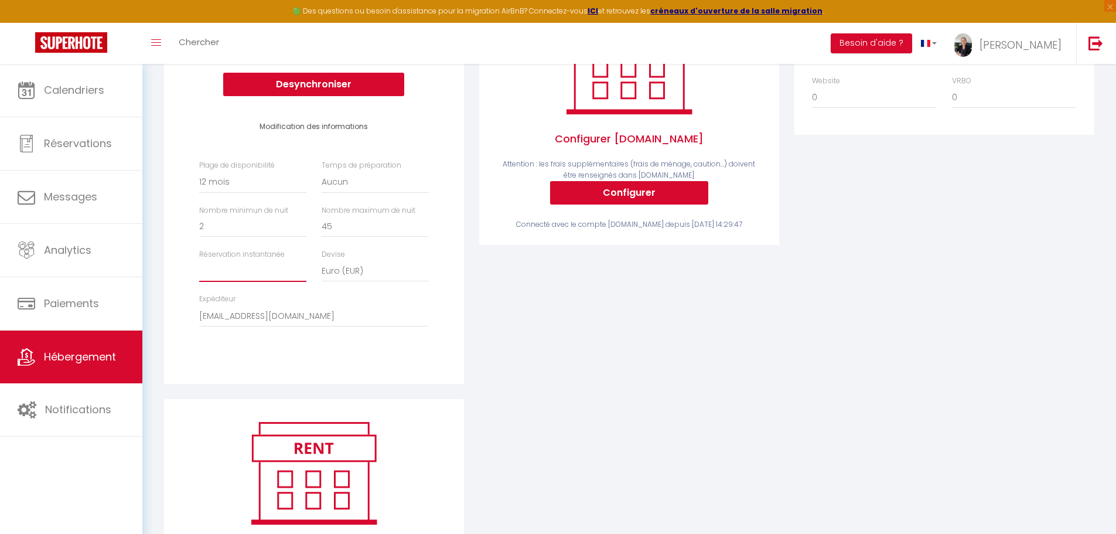
click at [223, 273] on select "Activée Demander des évaluations positives" at bounding box center [252, 270] width 107 height 22
click at [695, 347] on div "Activé Configurer Booking.com Attention : les frais supplémentaires (frais de m…" at bounding box center [628, 188] width 315 height 421
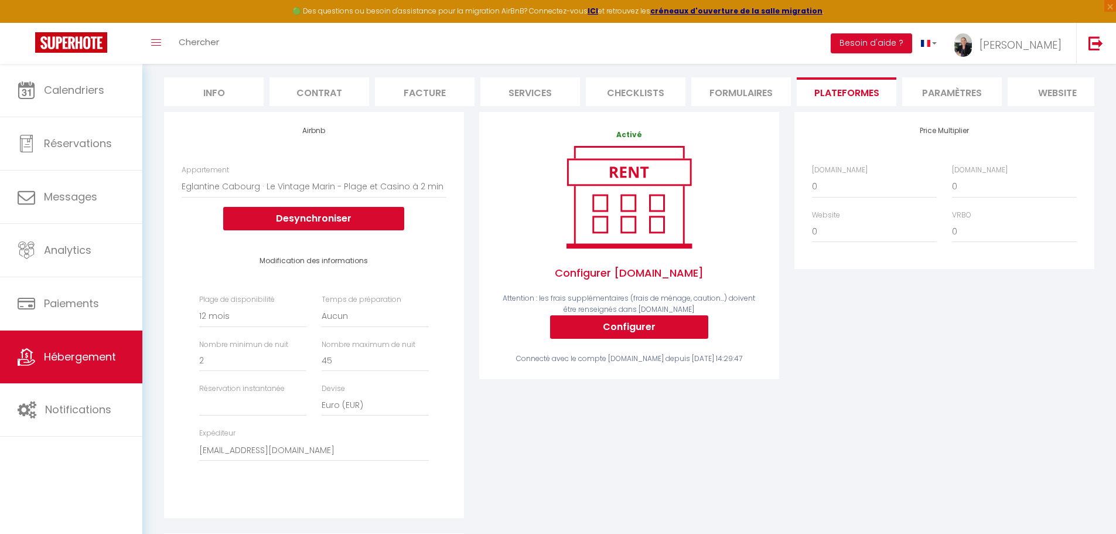
scroll to position [59, 0]
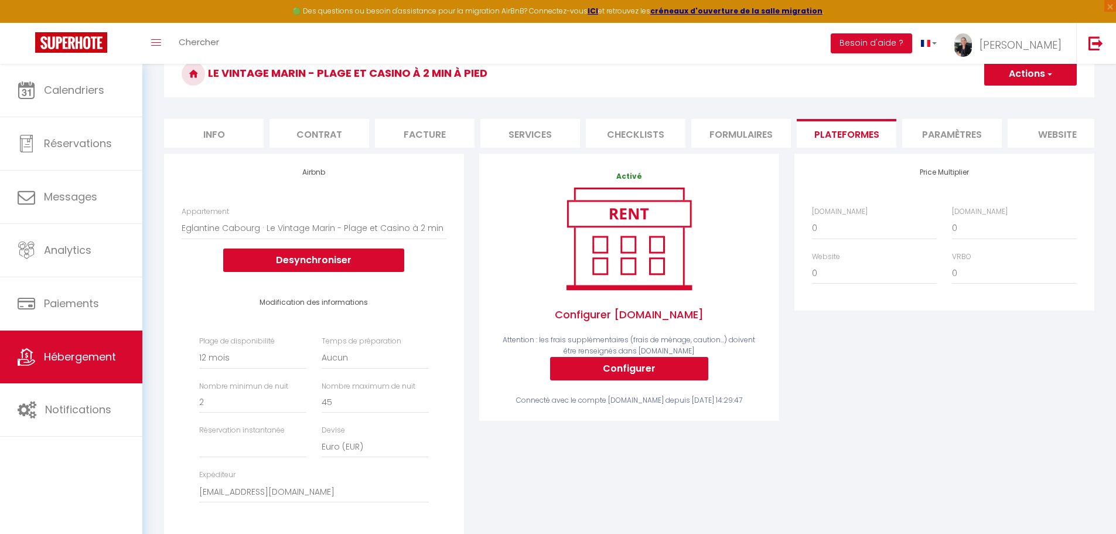
click at [936, 136] on li "Paramètres" at bounding box center [952, 133] width 100 height 29
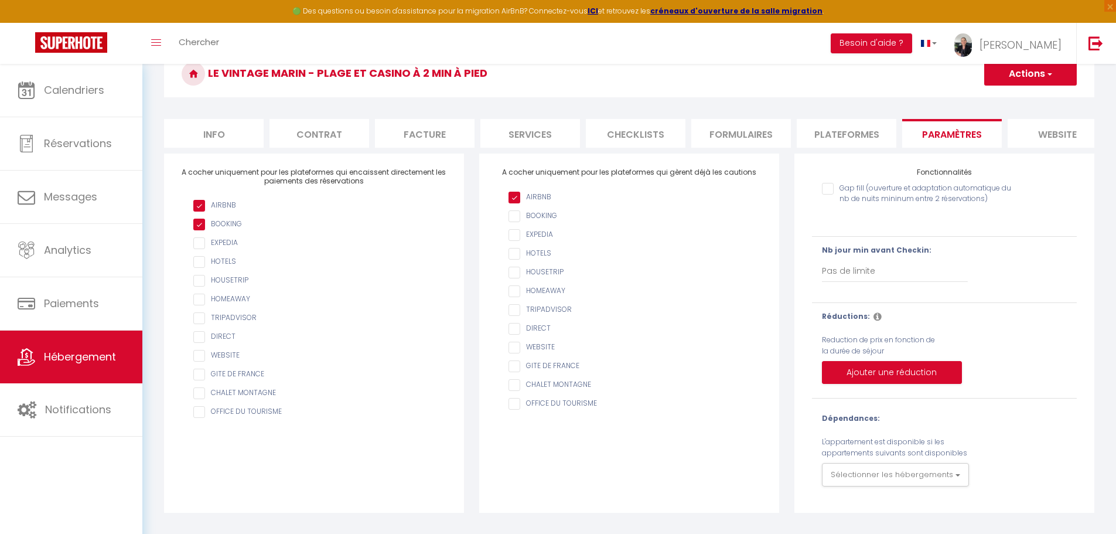
click at [528, 138] on li "Services" at bounding box center [530, 133] width 100 height 29
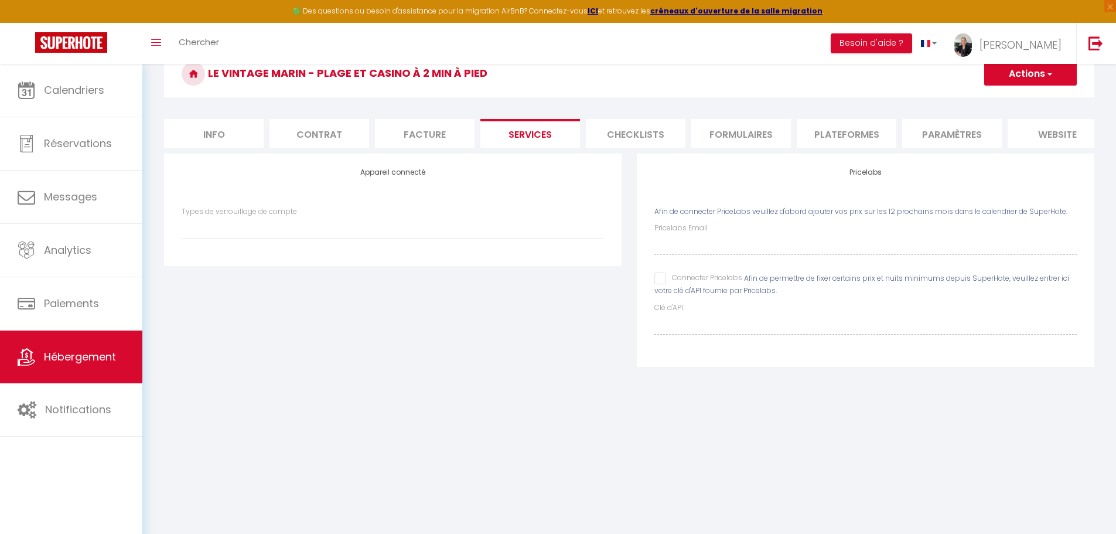
click at [658, 284] on input "Connecter Pricelabs" at bounding box center [698, 278] width 88 height 12
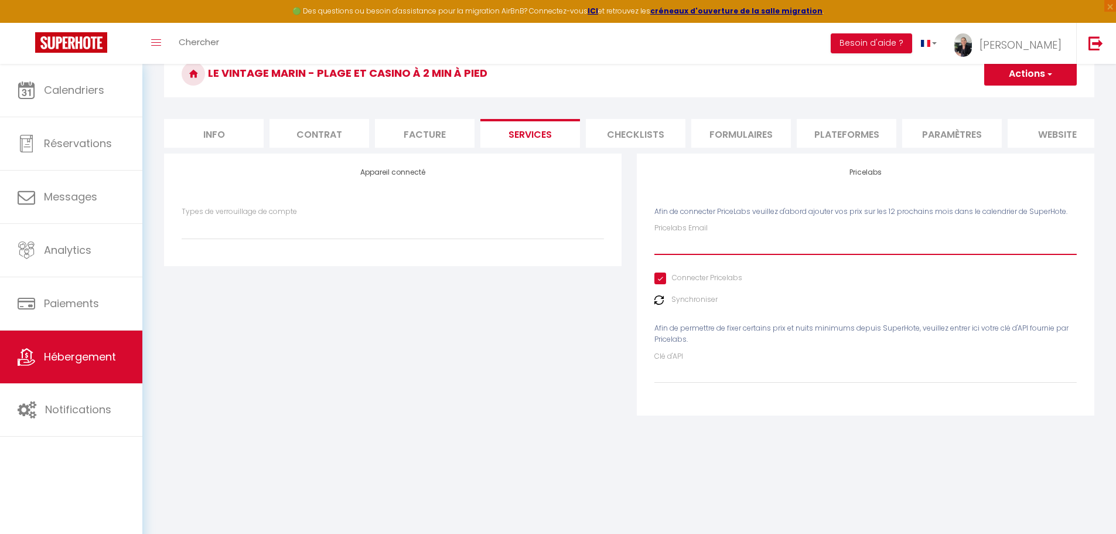
click at [685, 255] on input "Pricelabs Email" at bounding box center [865, 244] width 422 height 21
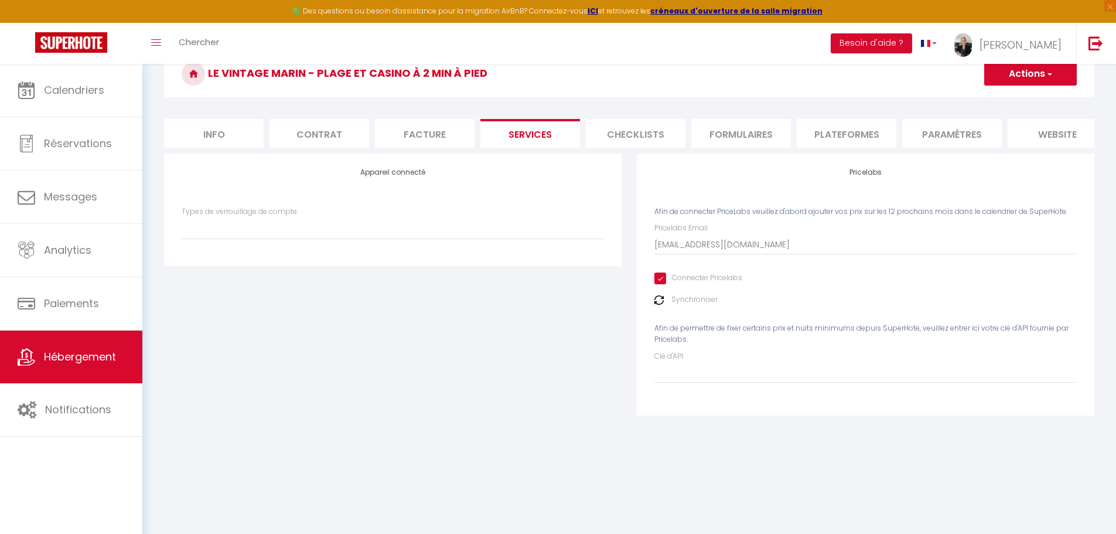
click at [1011, 75] on button "Actions" at bounding box center [1030, 73] width 93 height 23
click at [1011, 100] on link "Enregistrer" at bounding box center [1029, 99] width 93 height 15
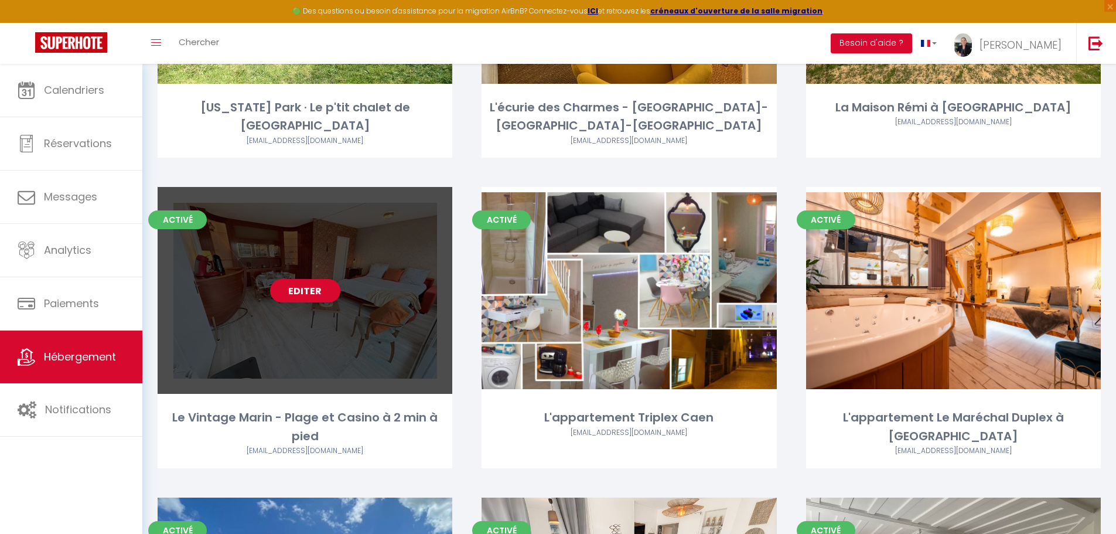
scroll to position [1815, 0]
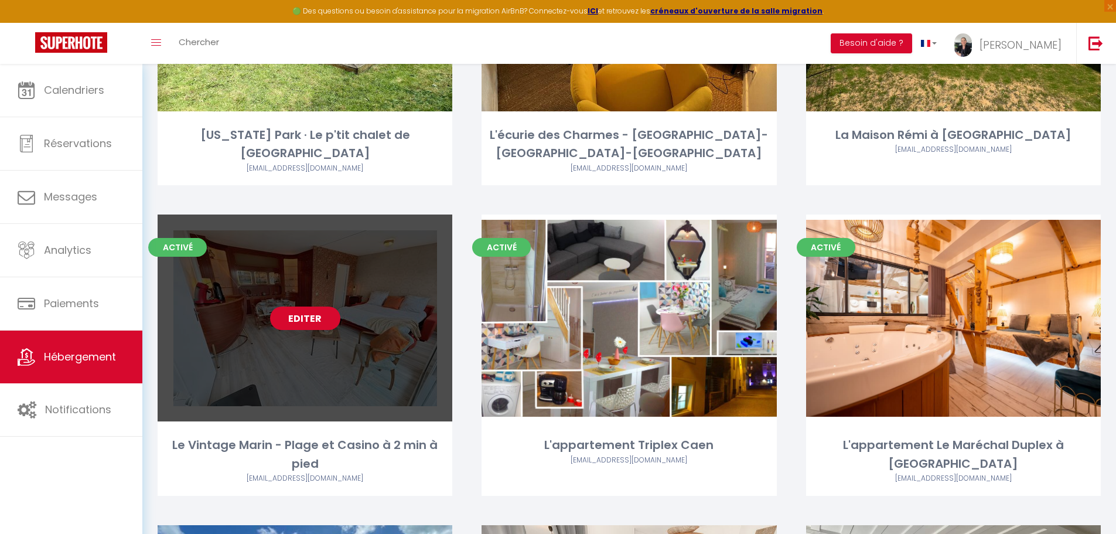
click at [305, 306] on link "Editer" at bounding box center [305, 317] width 70 height 23
click at [309, 306] on link "Editer" at bounding box center [305, 317] width 70 height 23
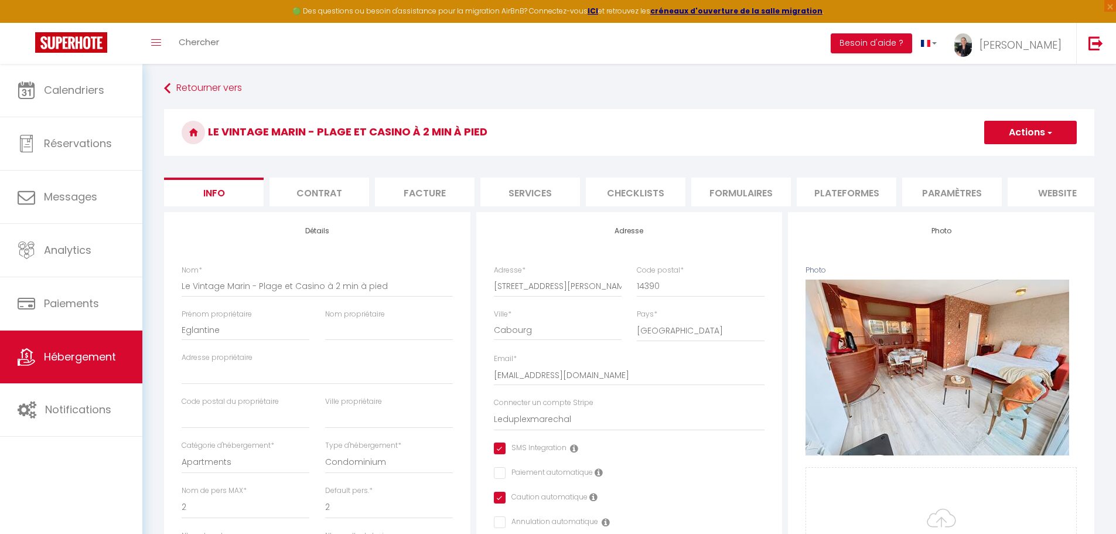
click at [837, 197] on li "Plateformes" at bounding box center [846, 191] width 100 height 29
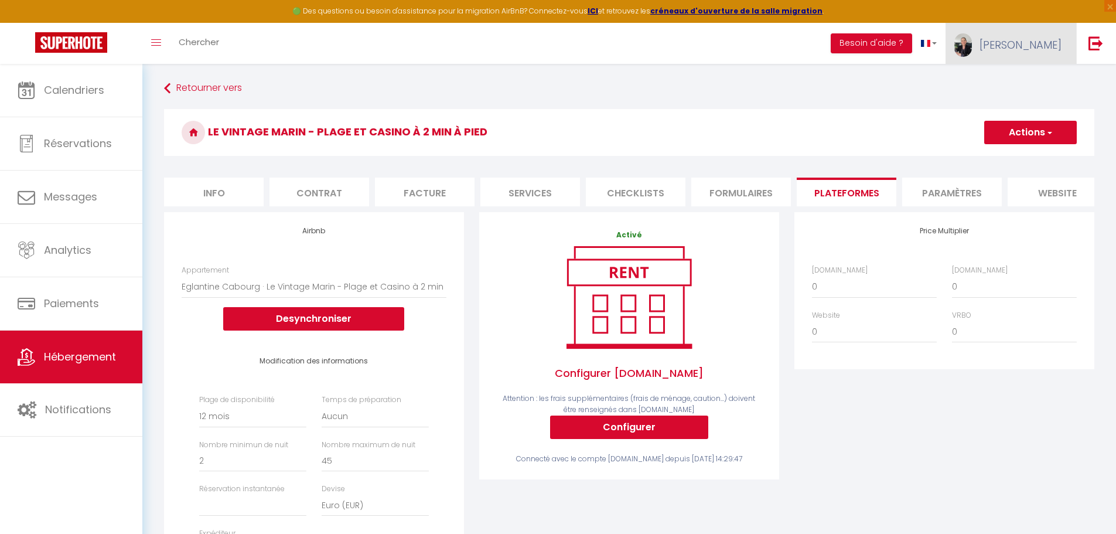
click at [1031, 45] on span "[PERSON_NAME]" at bounding box center [1020, 44] width 82 height 15
click at [1021, 79] on link "Paramètres" at bounding box center [1029, 81] width 87 height 20
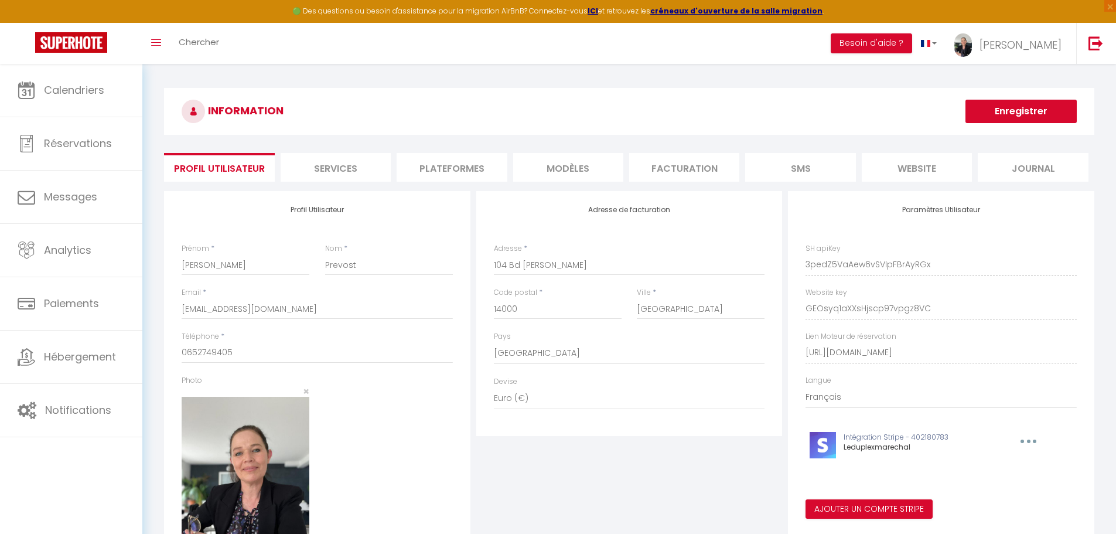
click at [453, 173] on li "Plateformes" at bounding box center [451, 167] width 110 height 29
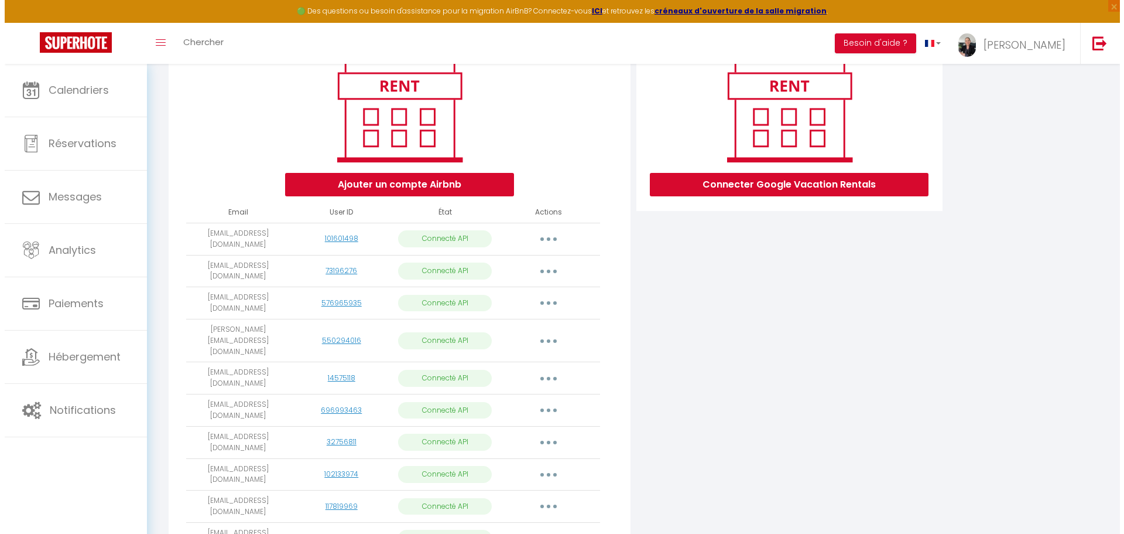
scroll to position [410, 0]
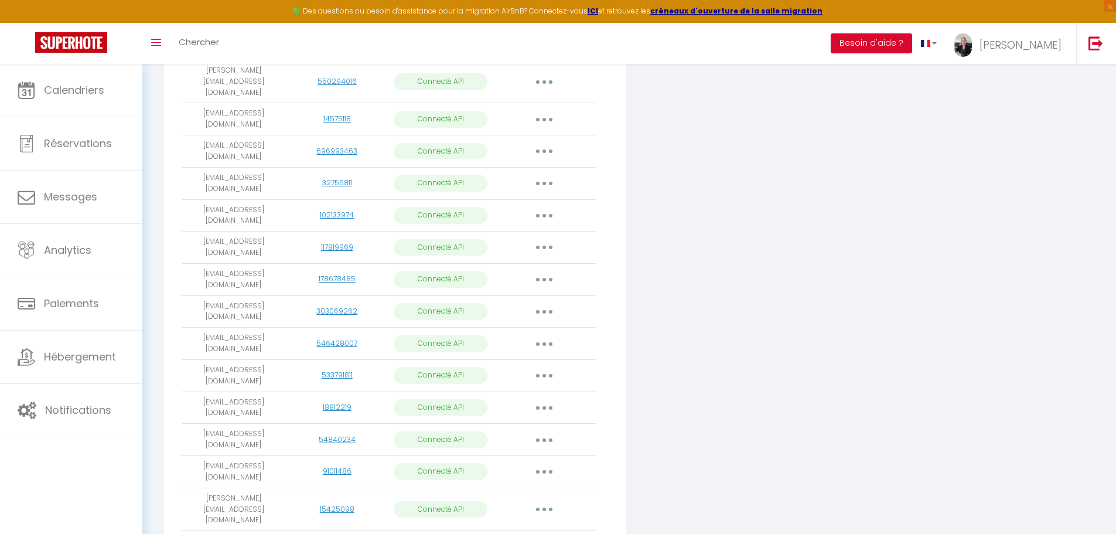
click at [534, 270] on button "button" at bounding box center [544, 279] width 33 height 19
click at [515, 296] on link "Importer les appartements" at bounding box center [492, 306] width 129 height 20
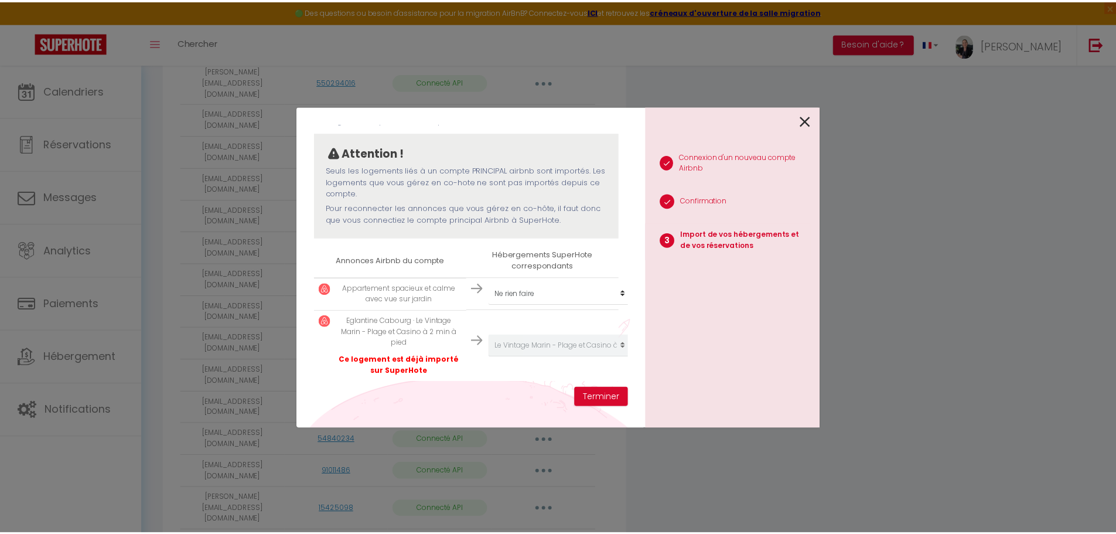
scroll to position [98, 0]
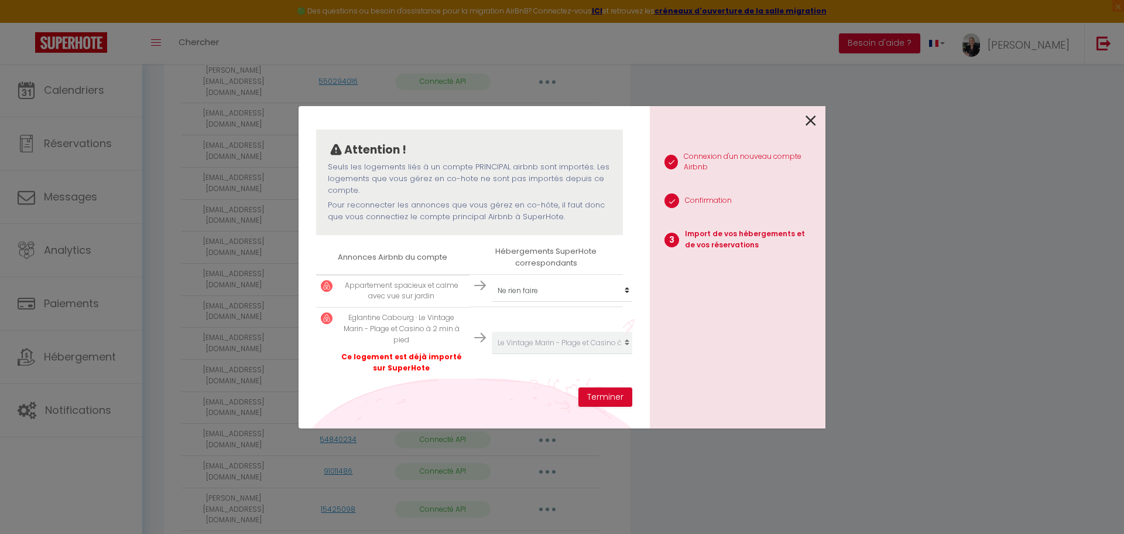
click at [808, 119] on icon at bounding box center [811, 121] width 11 height 18
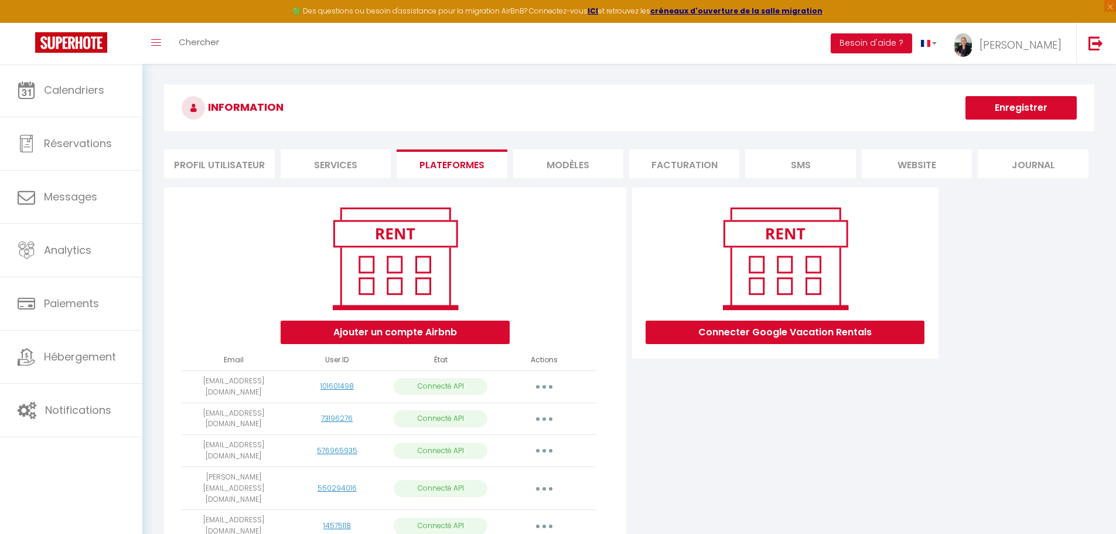
scroll to position [0, 0]
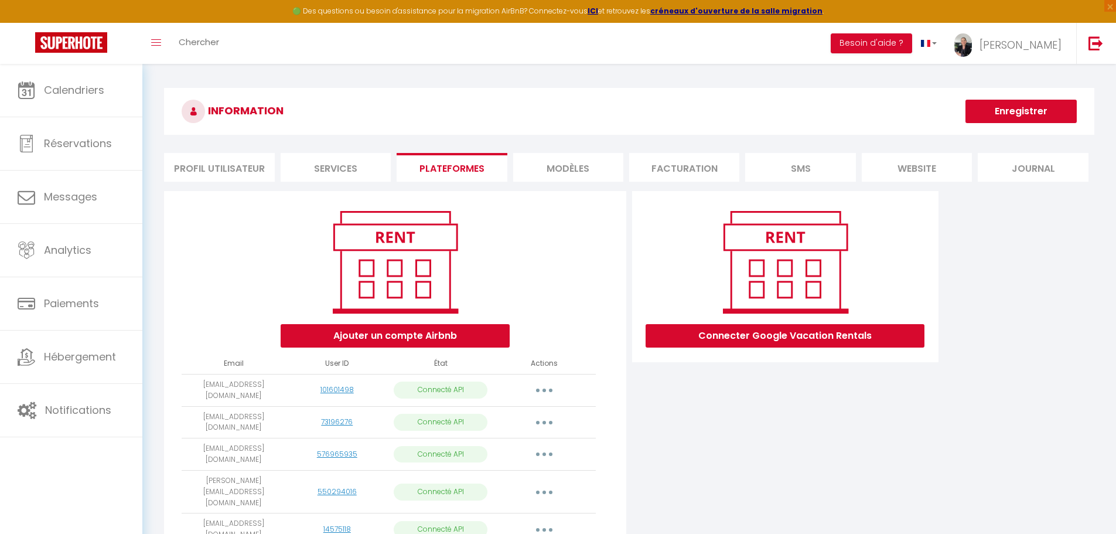
click at [225, 169] on li "Profil Utilisateur" at bounding box center [219, 167] width 110 height 29
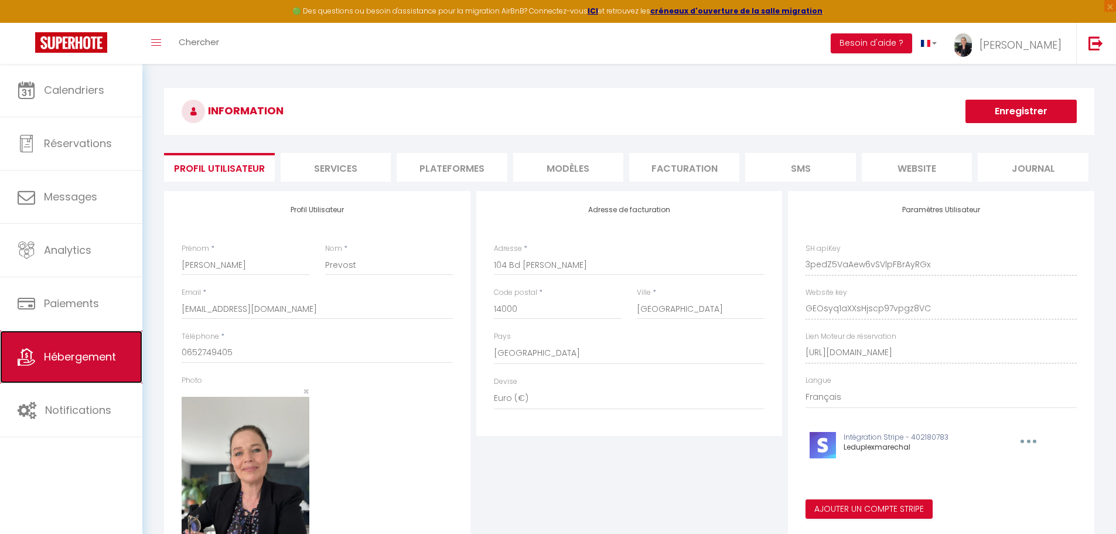
click at [78, 364] on span "Hébergement" at bounding box center [80, 356] width 72 height 15
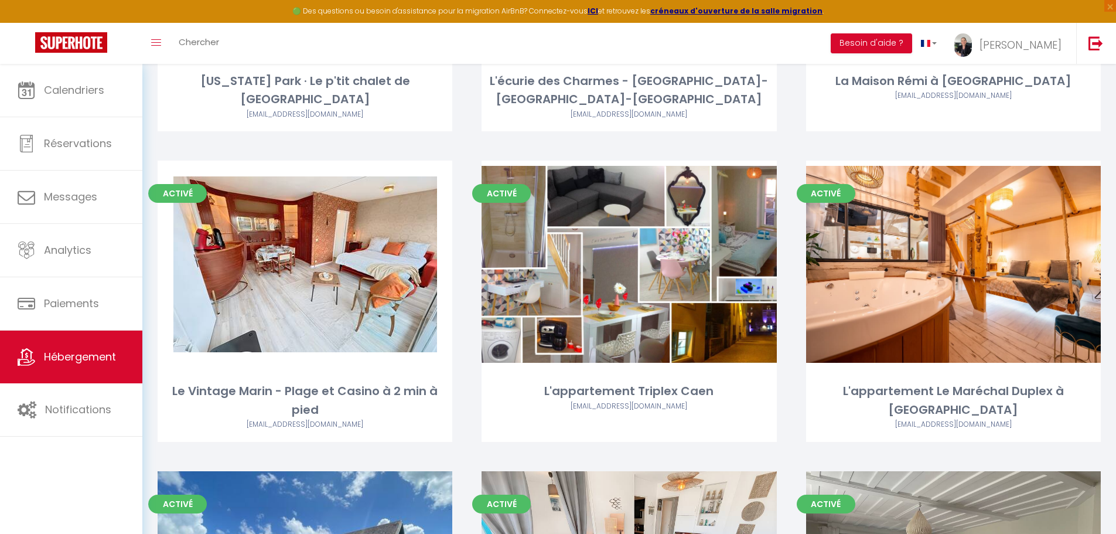
scroll to position [1874, 0]
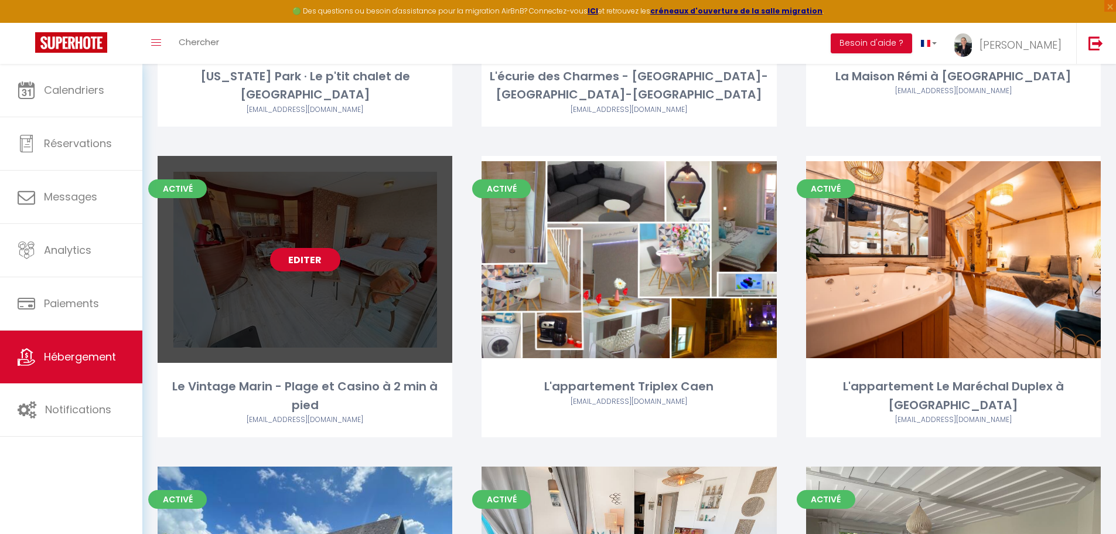
click at [300, 248] on link "Editer" at bounding box center [305, 259] width 70 height 23
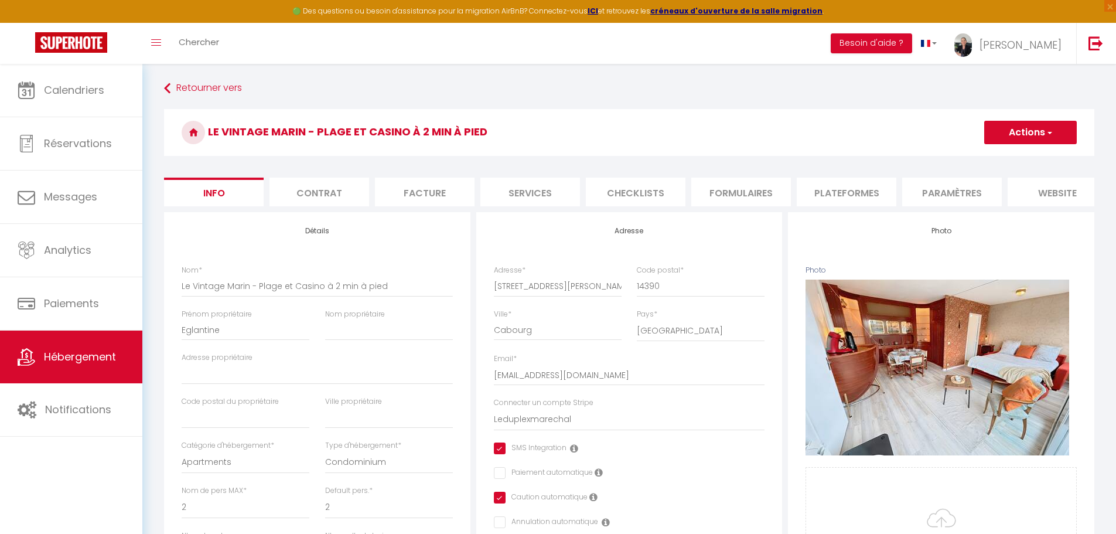
click at [327, 193] on li "Contrat" at bounding box center [319, 191] width 100 height 29
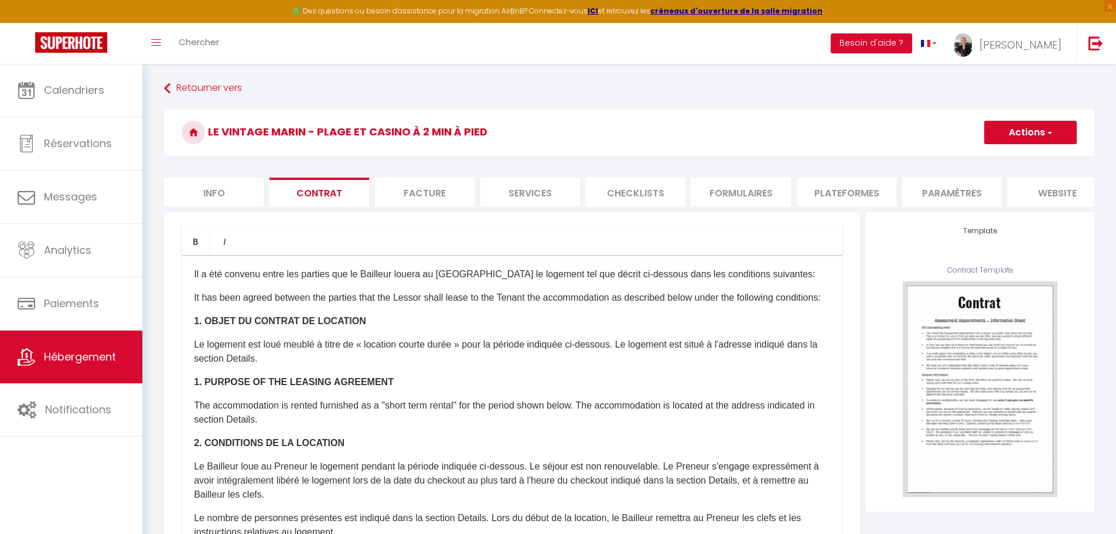
click at [418, 191] on li "Facture" at bounding box center [425, 191] width 100 height 29
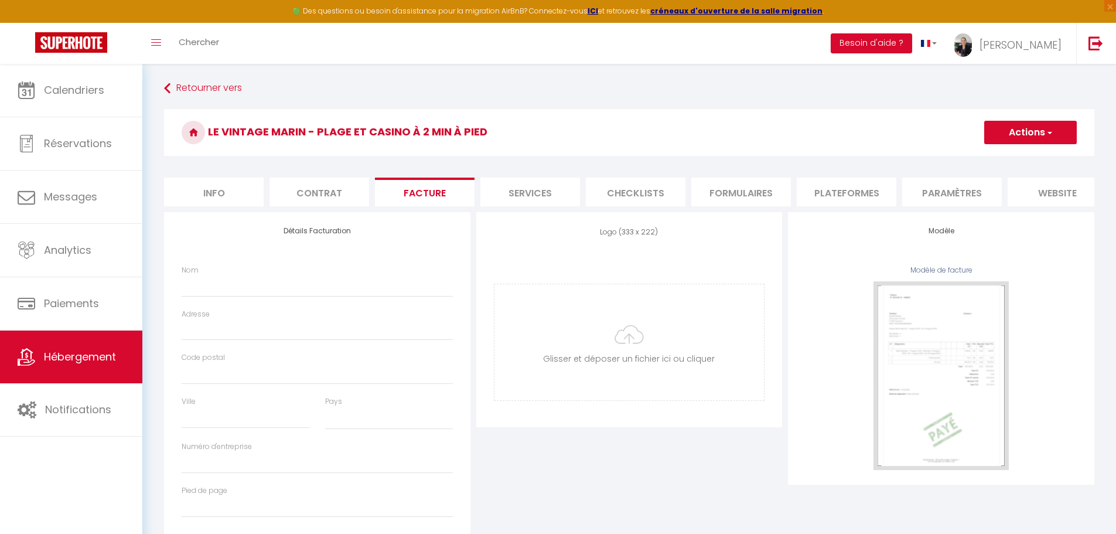
click at [856, 196] on li "Plateformes" at bounding box center [846, 191] width 100 height 29
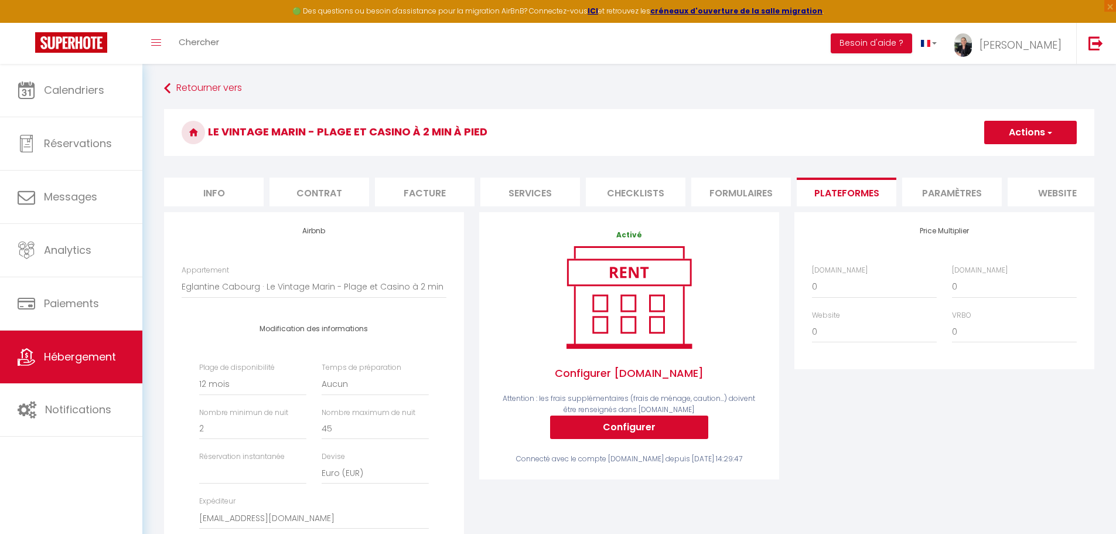
click at [217, 189] on li "Info" at bounding box center [214, 191] width 100 height 29
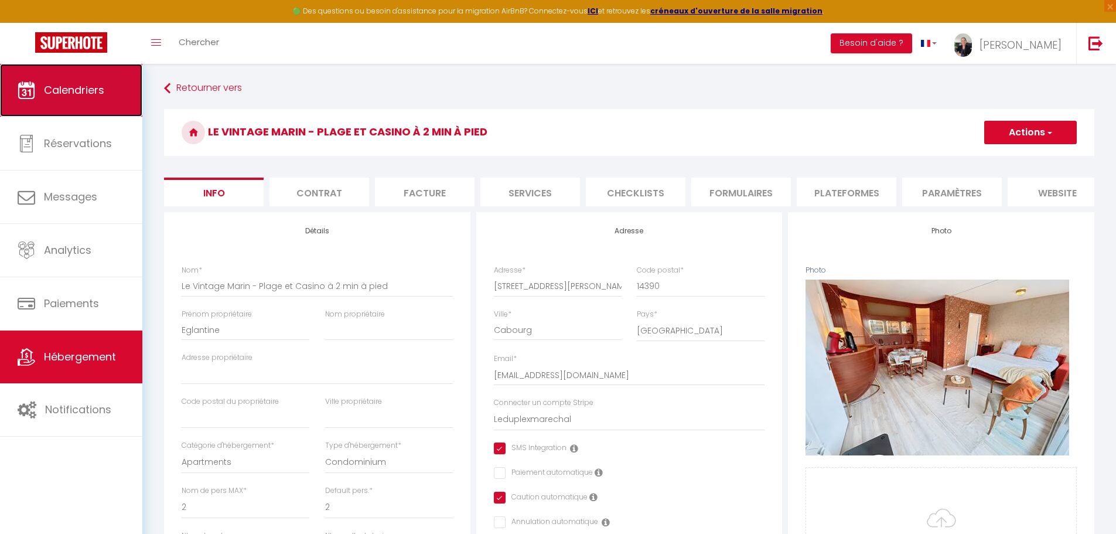
click at [71, 95] on span "Calendriers" at bounding box center [74, 90] width 60 height 15
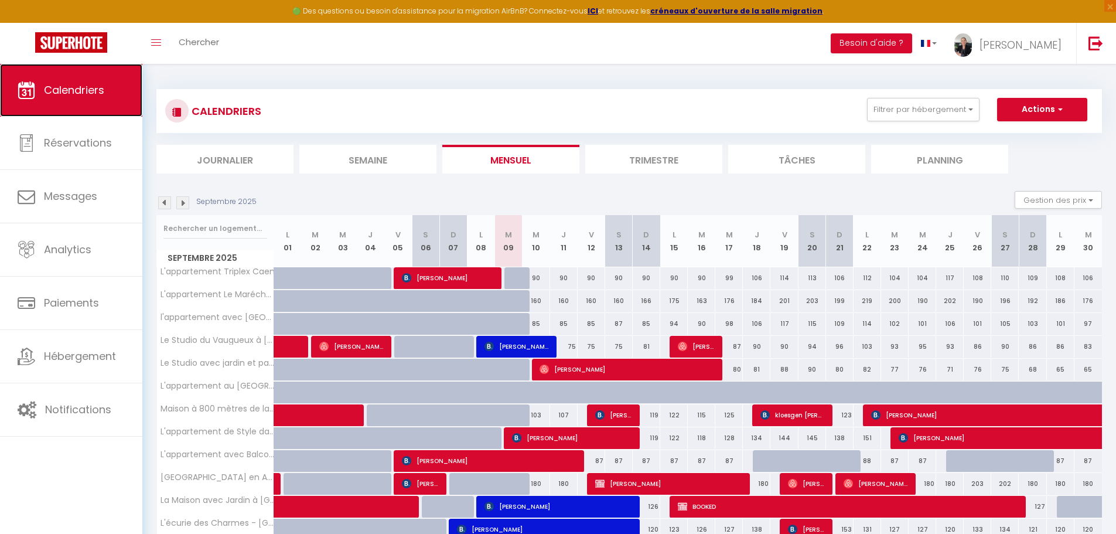
click at [89, 83] on span "Calendriers" at bounding box center [74, 90] width 60 height 15
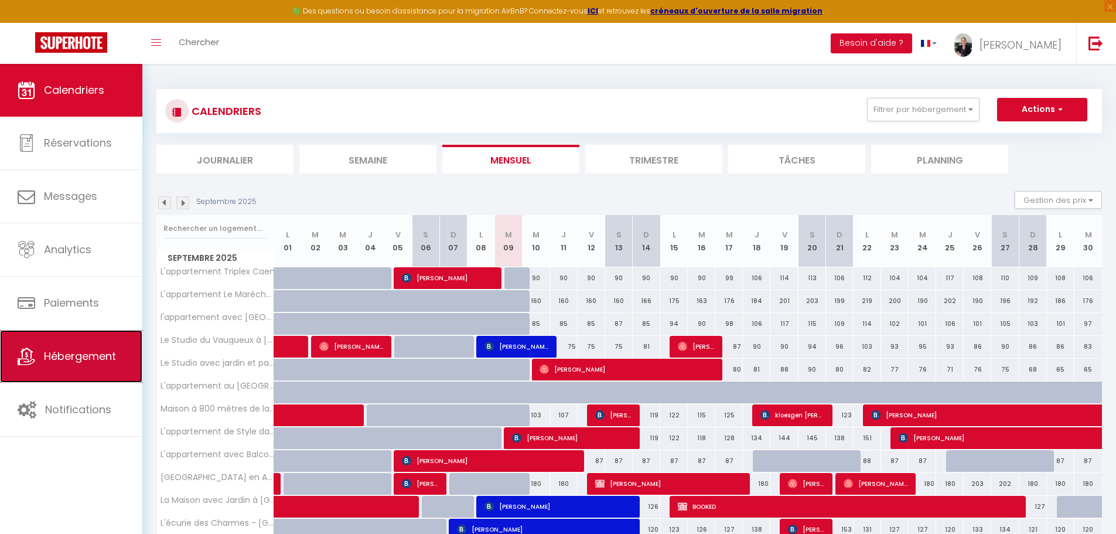
click at [81, 353] on span "Hébergement" at bounding box center [80, 355] width 72 height 15
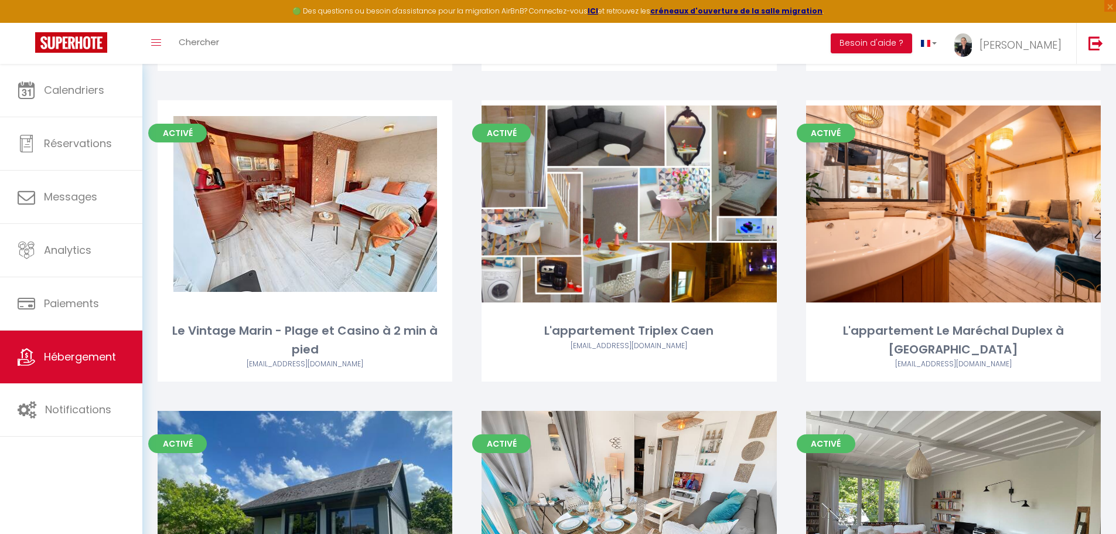
scroll to position [1933, 0]
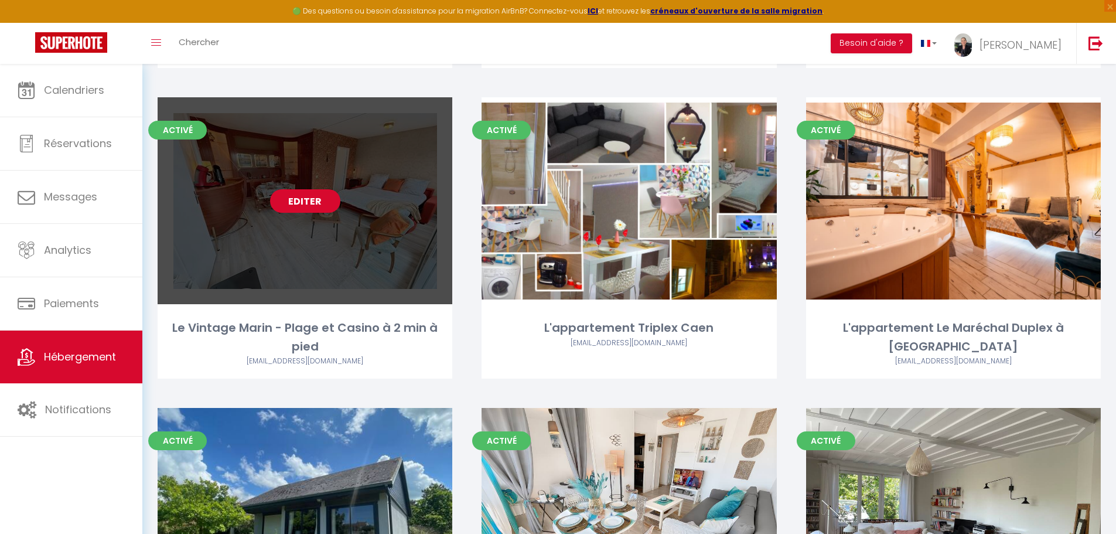
click at [302, 189] on link "Editer" at bounding box center [305, 200] width 70 height 23
click at [300, 189] on link "Editer" at bounding box center [305, 200] width 70 height 23
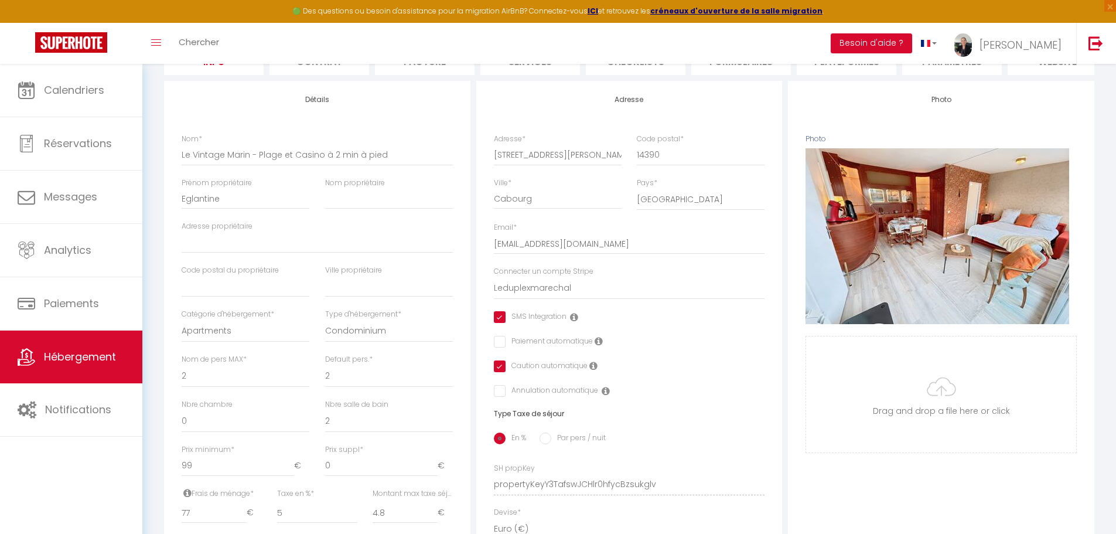
scroll to position [176, 0]
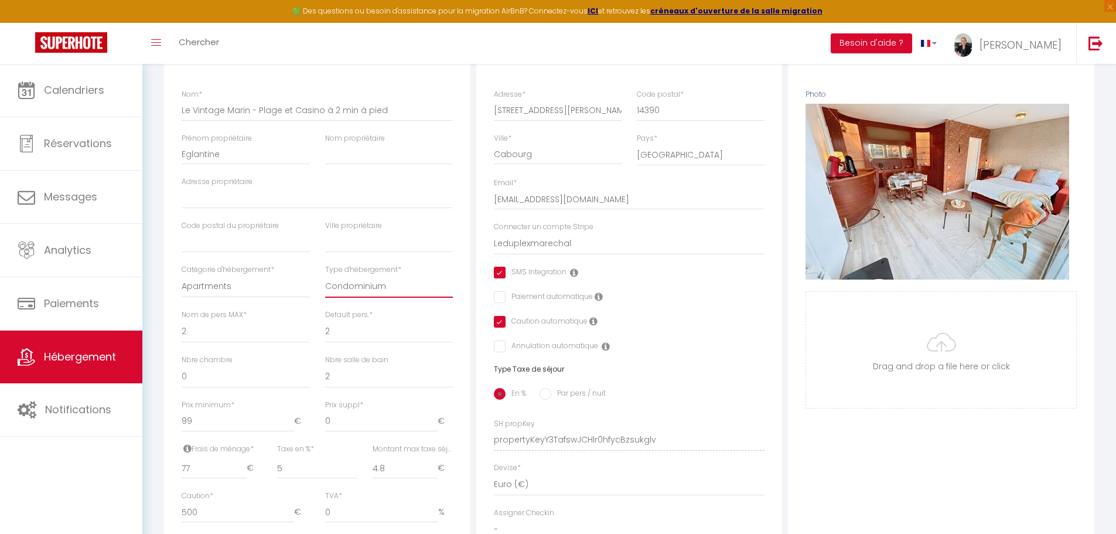
click at [334, 294] on select "Apartment Condominium Loft Serviced Apartment" at bounding box center [389, 286] width 128 height 22
click at [360, 165] on input "Nom propriétaire" at bounding box center [389, 153] width 128 height 21
click at [243, 208] on input "Adresse propriétaire" at bounding box center [317, 197] width 271 height 21
drag, startPoint x: 587, startPoint y: 119, endPoint x: 480, endPoint y: 111, distance: 106.9
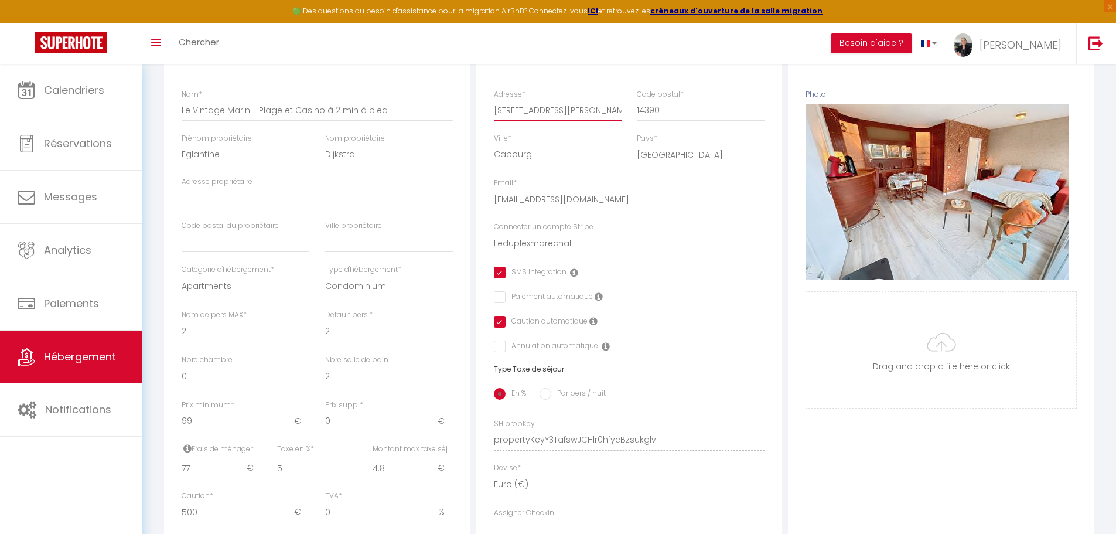
click at [480, 111] on div "Adresse Adresse * 3 Avenue du Maréchal Foch Code postal * 14390 Ville * Cabourg…" at bounding box center [629, 324] width 306 height 576
click at [228, 208] on input "Adresse propriétaire" at bounding box center [317, 197] width 271 height 21
paste input "[STREET_ADDRESS][PERSON_NAME]"
click at [217, 252] on input "text" at bounding box center [246, 241] width 128 height 21
click at [347, 252] on input "text" at bounding box center [389, 241] width 128 height 21
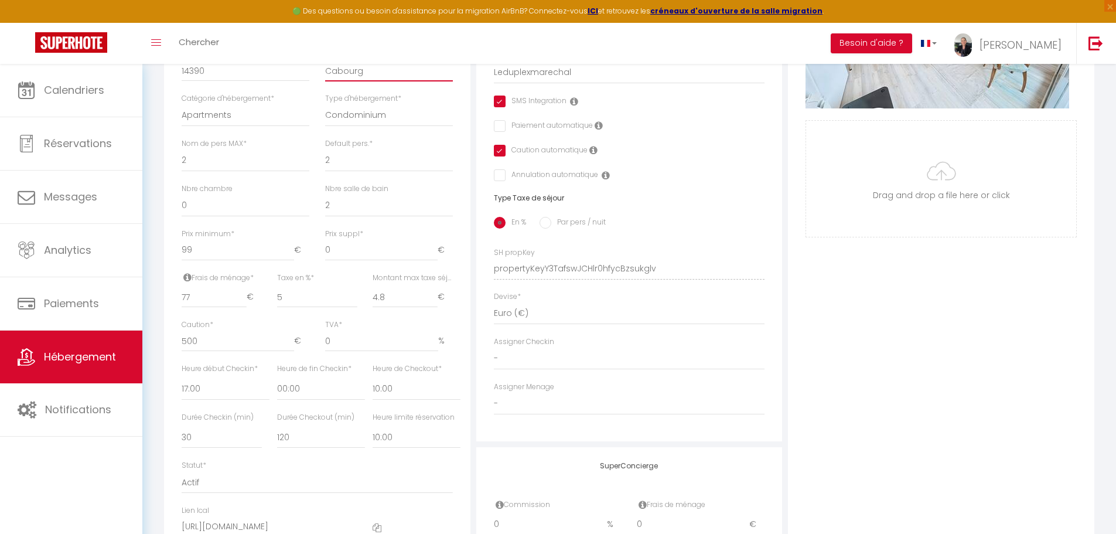
scroll to position [351, 0]
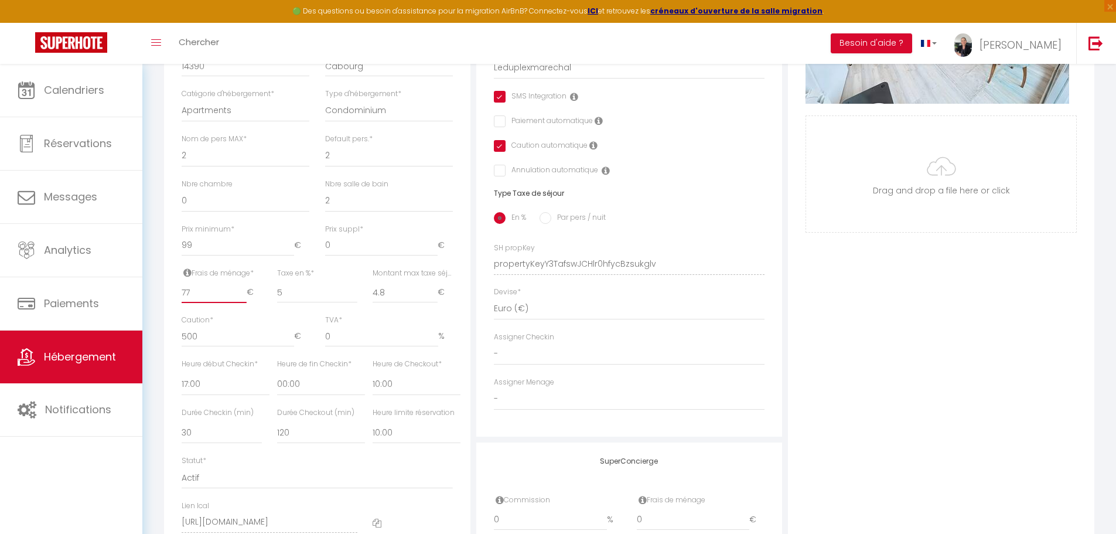
drag, startPoint x: 197, startPoint y: 303, endPoint x: 175, endPoint y: 303, distance: 22.3
click at [175, 303] on div "Frais de ménage * 77 €" at bounding box center [221, 291] width 95 height 47
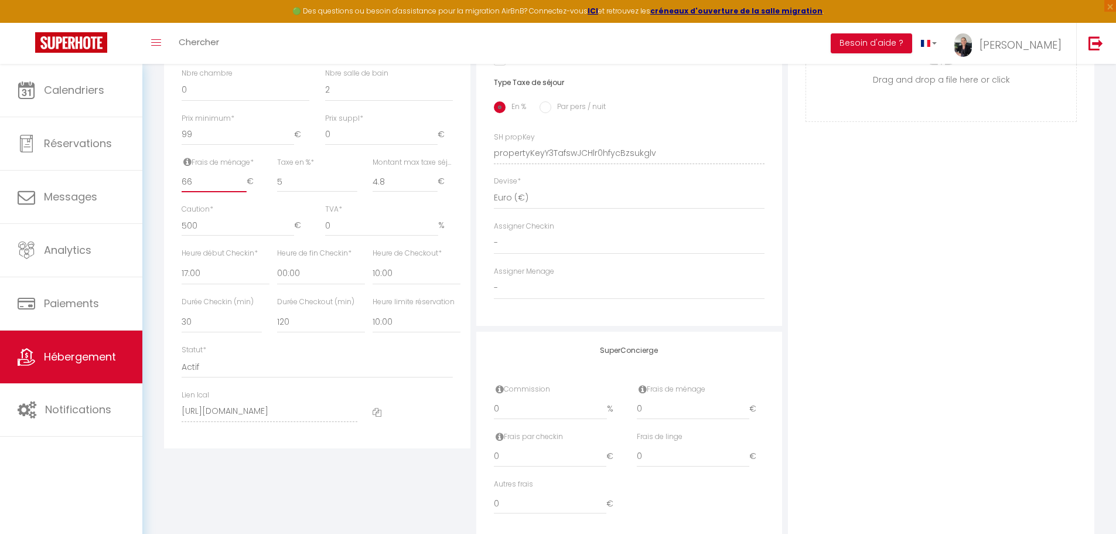
scroll to position [468, 0]
drag, startPoint x: 524, startPoint y: 414, endPoint x: 480, endPoint y: 412, distance: 43.4
click at [480, 412] on div "SuperConcierge Commission 0 % Frais de ménage 0 € Frais par checkin 0 € Frais d…" at bounding box center [629, 429] width 306 height 209
click at [678, 413] on input "0" at bounding box center [693, 402] width 112 height 21
drag, startPoint x: 668, startPoint y: 413, endPoint x: 632, endPoint y: 411, distance: 36.4
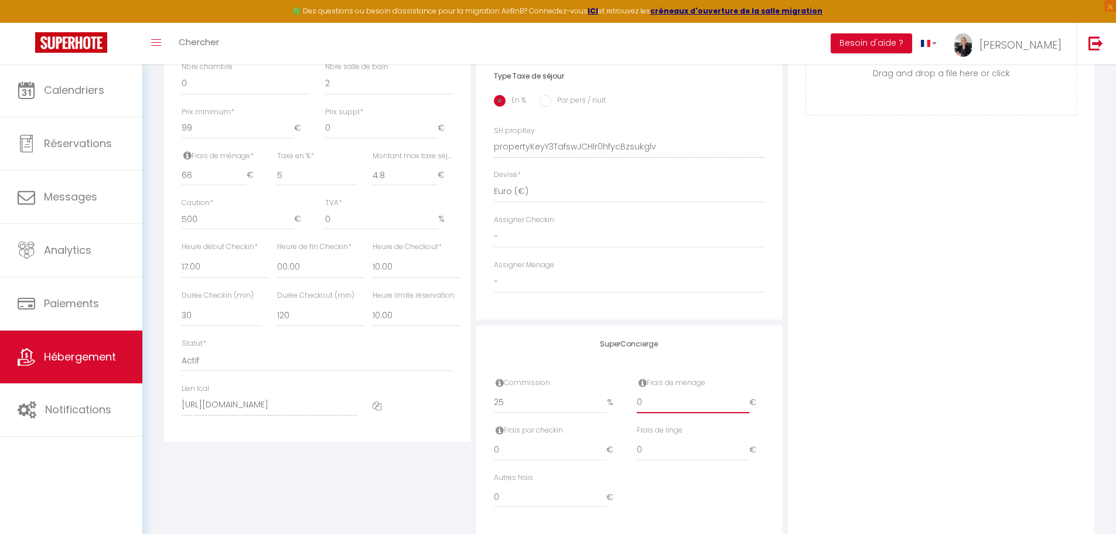
click at [632, 411] on div "Frais de ménage 0 €" at bounding box center [700, 400] width 143 height 47
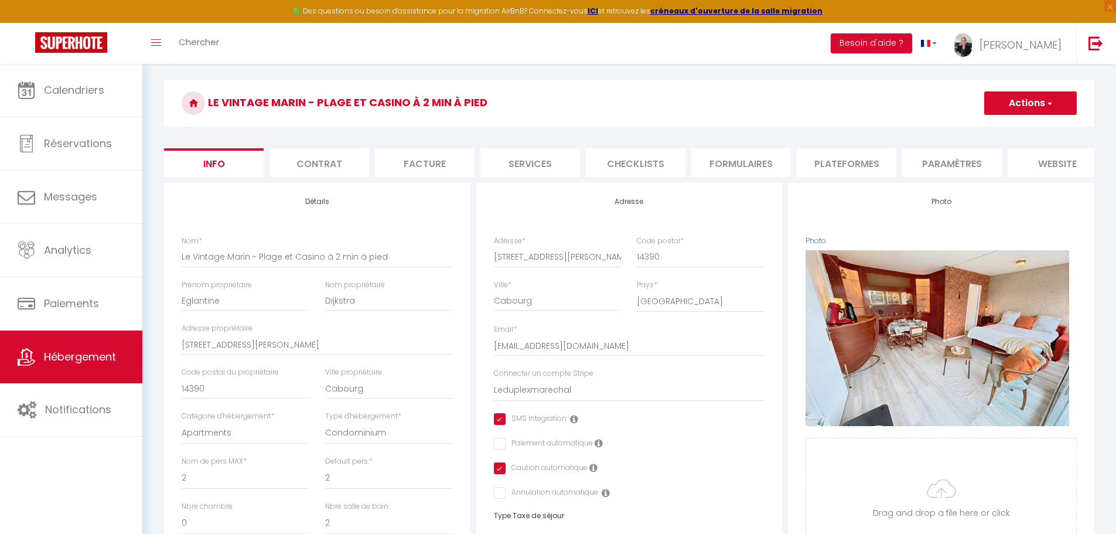
scroll to position [0, 0]
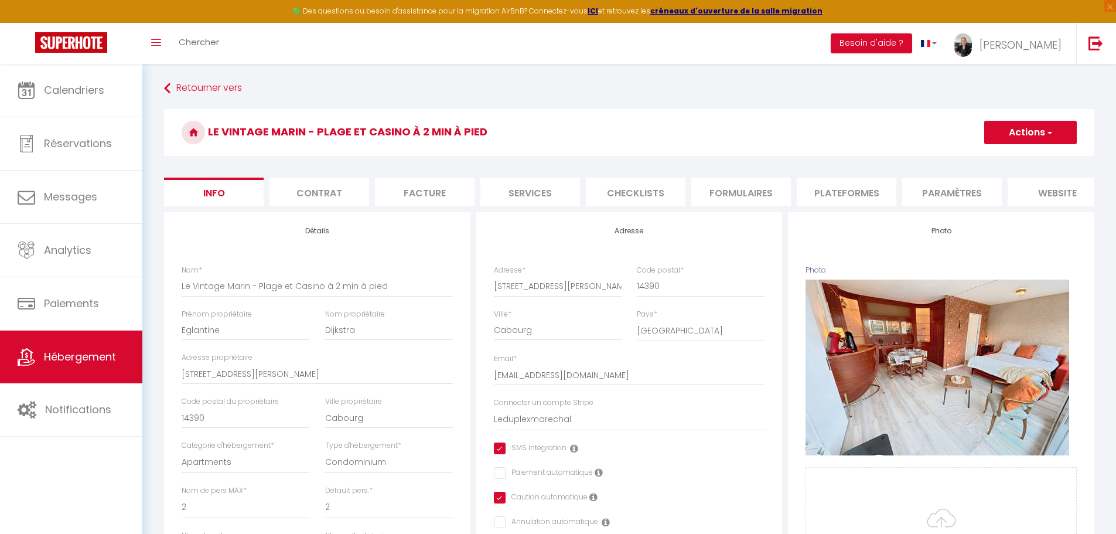
click at [1035, 132] on button "Actions" at bounding box center [1030, 132] width 93 height 23
click at [990, 157] on input "Enregistrer" at bounding box center [983, 158] width 43 height 12
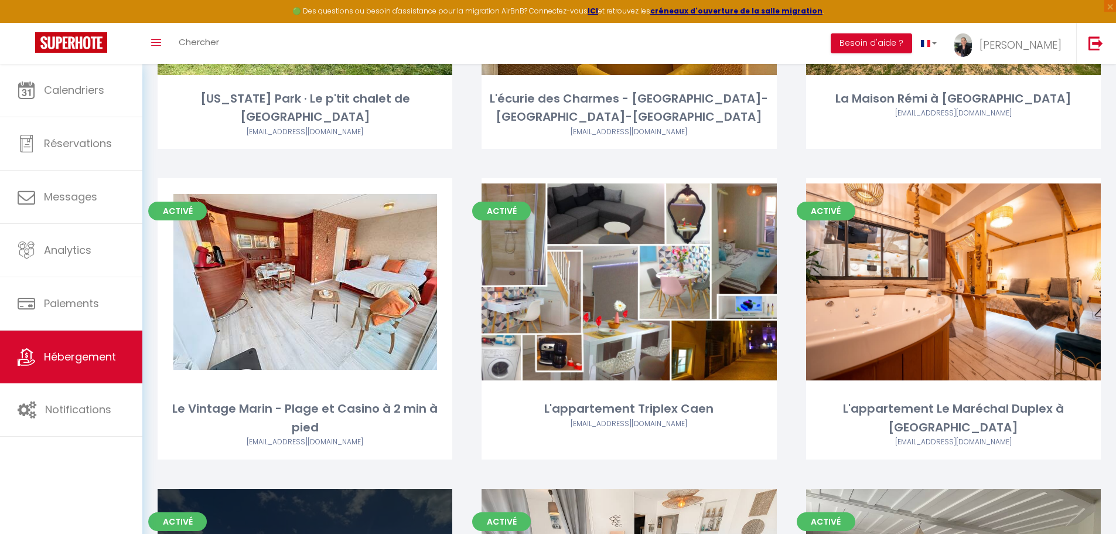
scroll to position [1851, 0]
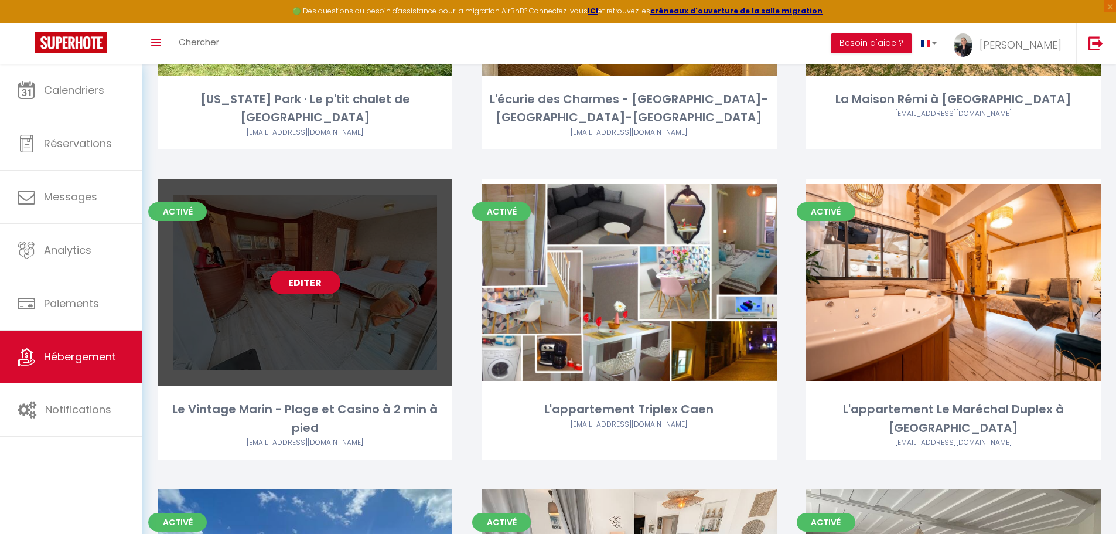
click at [309, 271] on link "Editer" at bounding box center [305, 282] width 70 height 23
click at [306, 271] on link "Editer" at bounding box center [305, 282] width 70 height 23
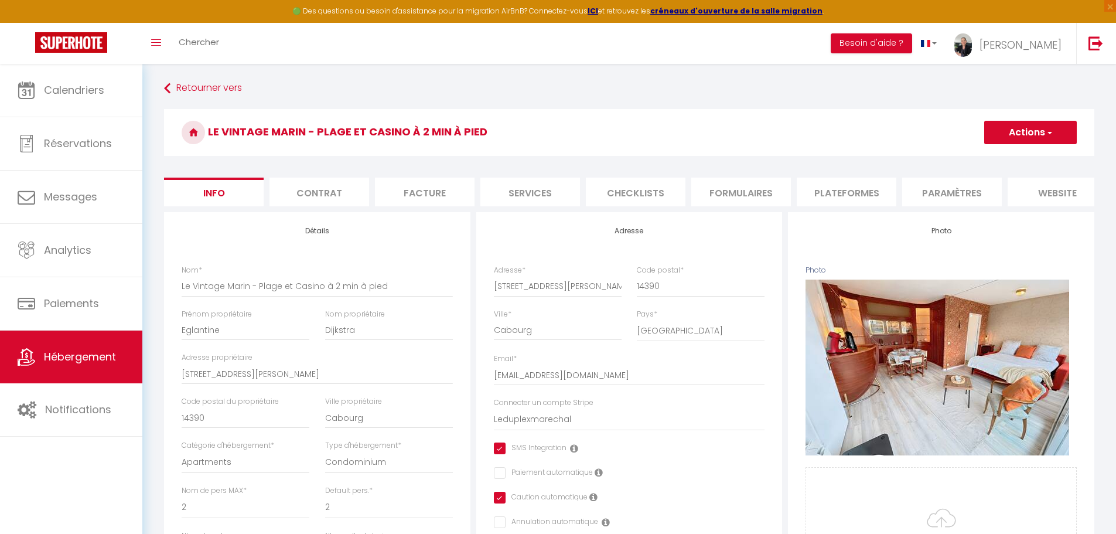
click at [325, 196] on li "Contrat" at bounding box center [319, 191] width 100 height 29
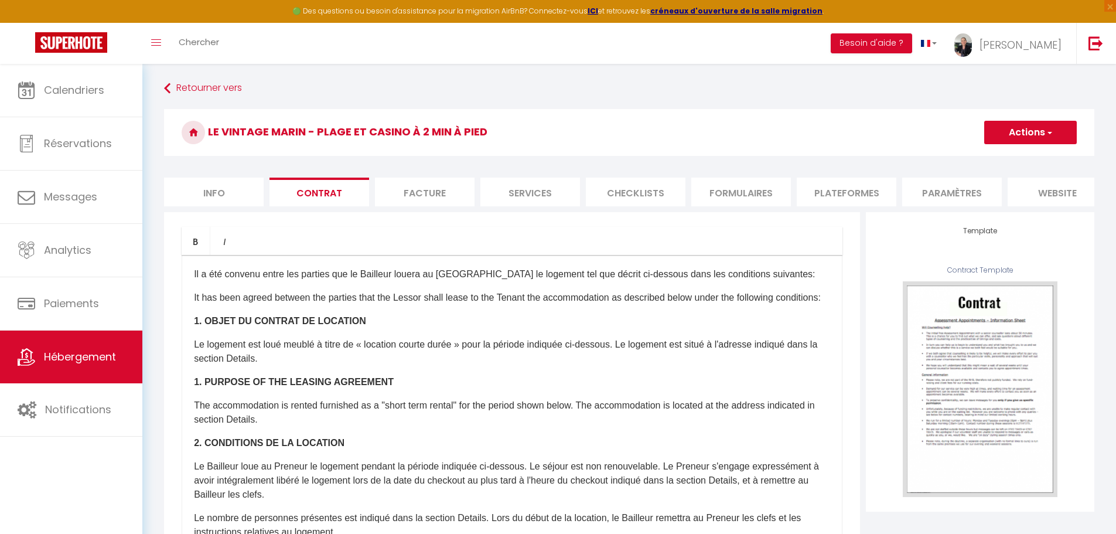
click at [214, 193] on li "Info" at bounding box center [214, 191] width 100 height 29
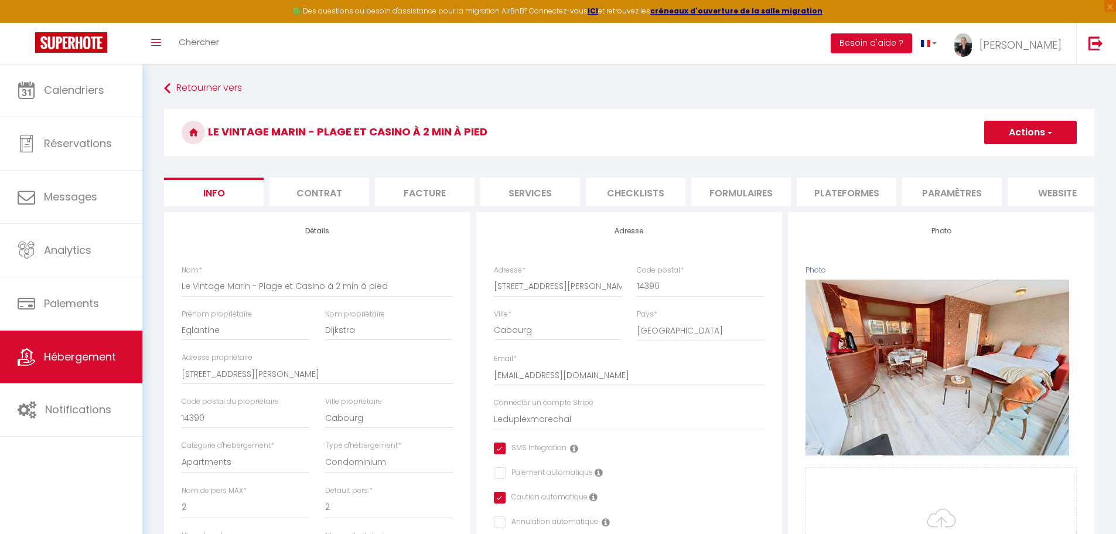
click at [524, 188] on li "Services" at bounding box center [530, 191] width 100 height 29
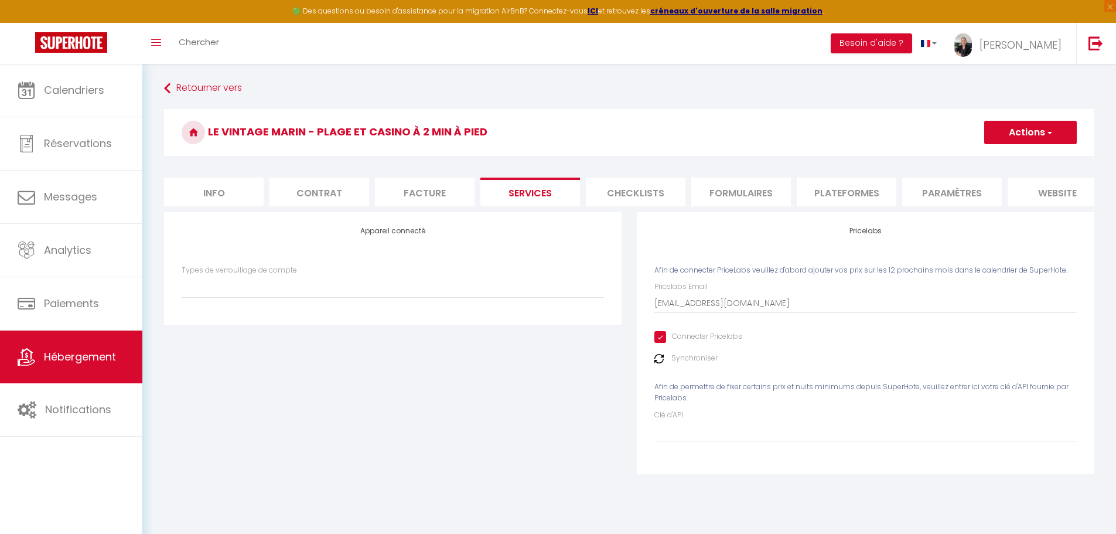
click at [216, 191] on li "Info" at bounding box center [214, 191] width 100 height 29
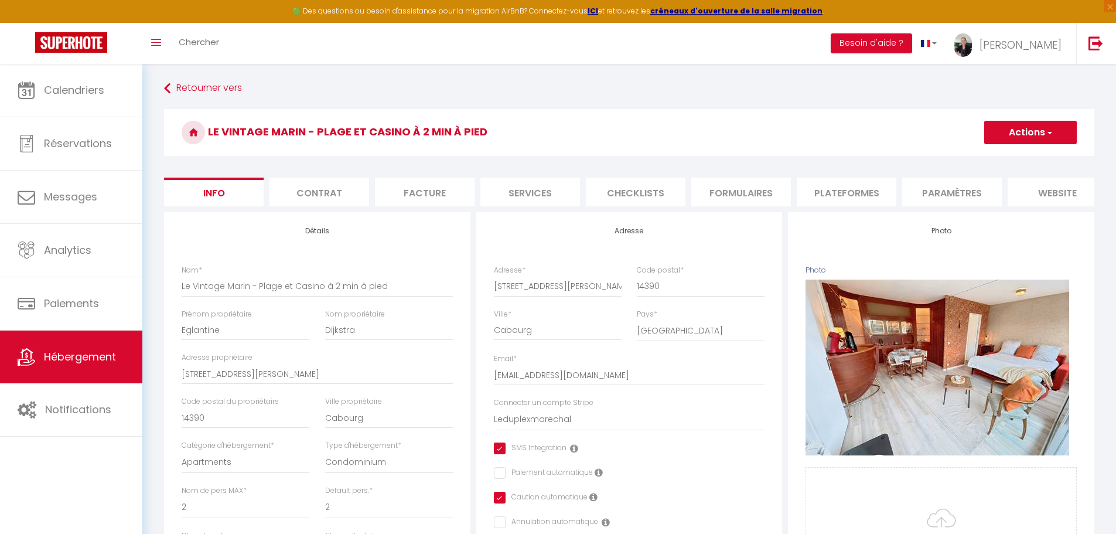
click at [833, 196] on li "Plateformes" at bounding box center [846, 191] width 100 height 29
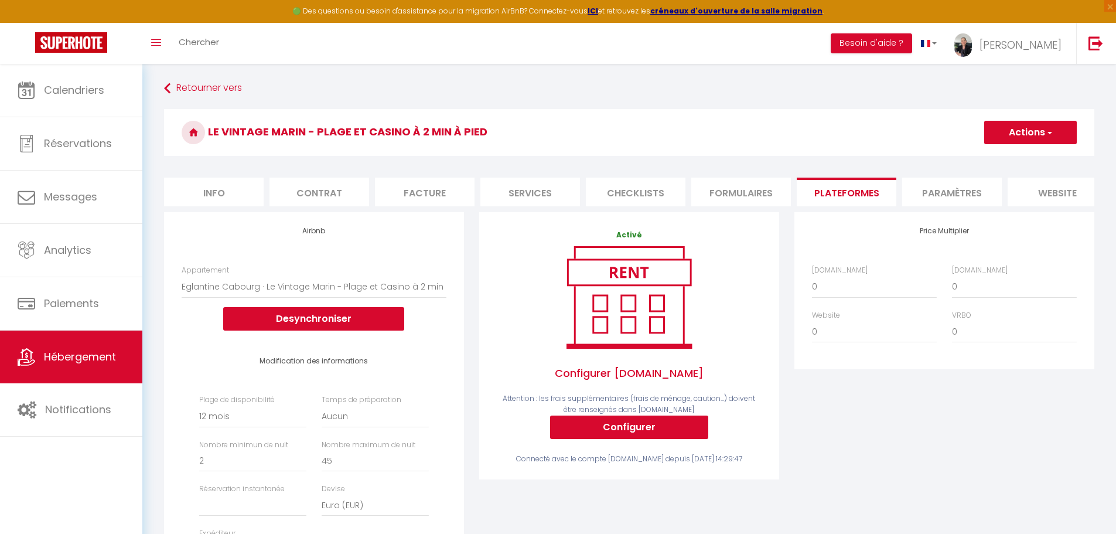
click at [957, 196] on li "Paramètres" at bounding box center [952, 191] width 100 height 29
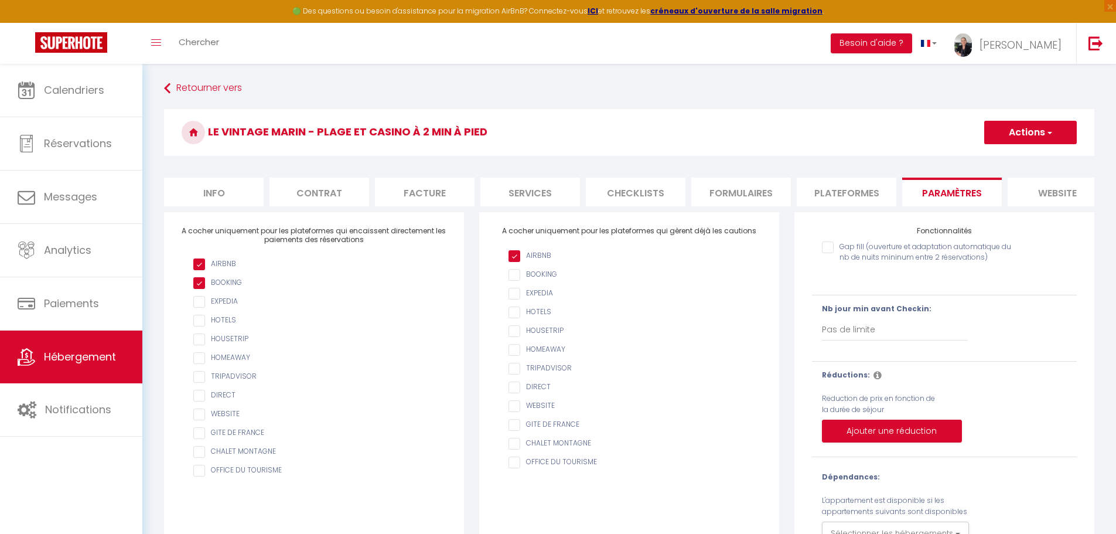
click at [1038, 198] on li "website" at bounding box center [1057, 191] width 100 height 29
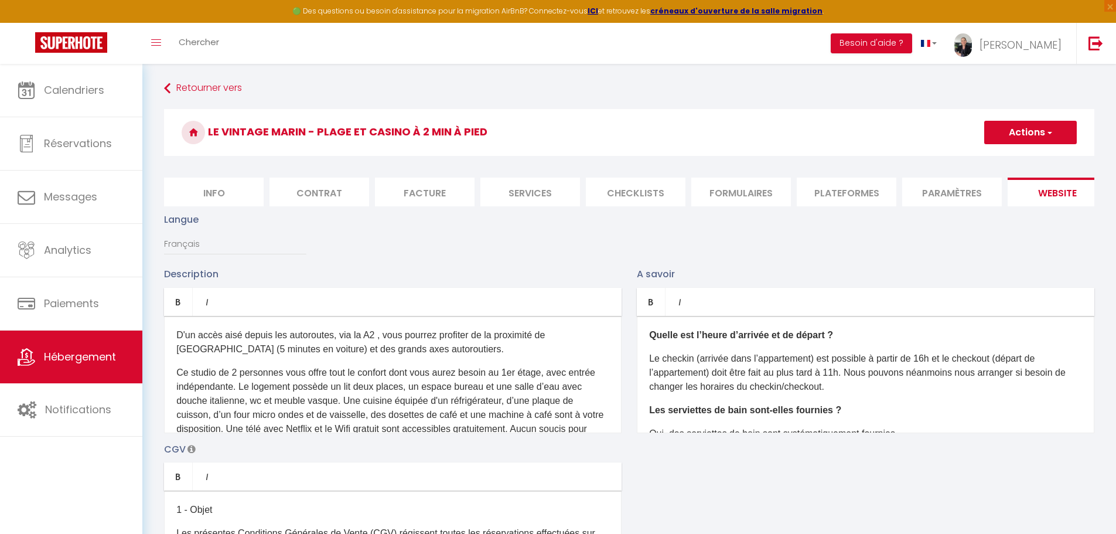
click at [828, 192] on li "Plateformes" at bounding box center [846, 191] width 100 height 29
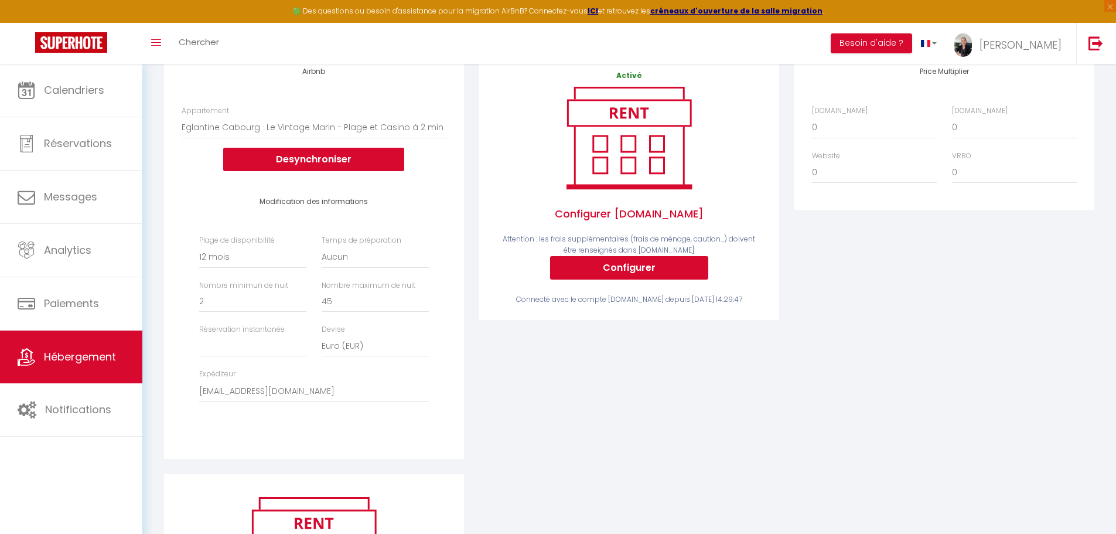
scroll to position [176, 0]
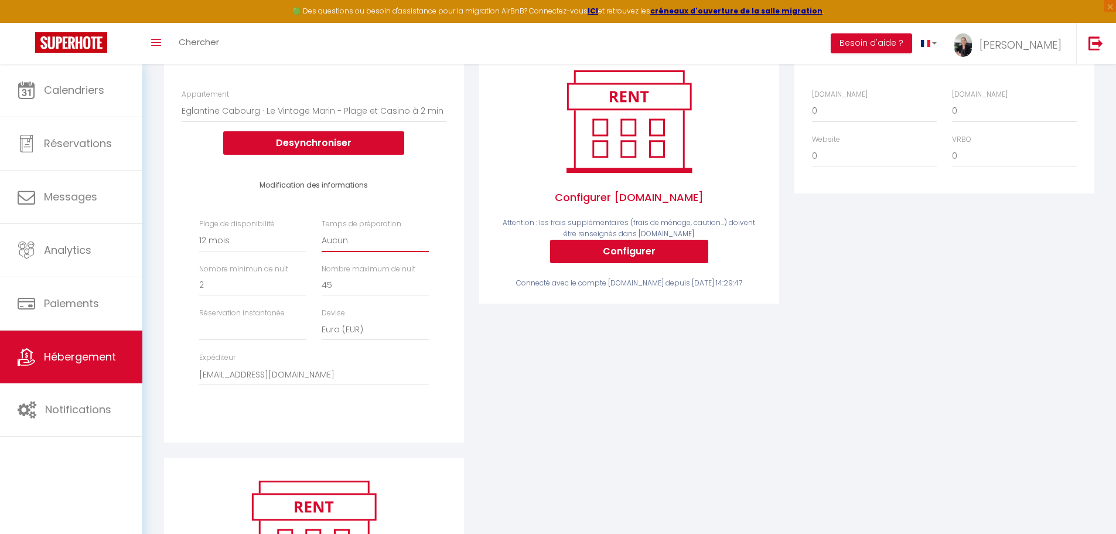
click at [359, 250] on select "Aucun 1 nuit avant et après chaque réservation 2 nuits avant et après chaque ré…" at bounding box center [375, 241] width 107 height 22
click at [526, 384] on div "Activé Configurer Booking.com Attention : les frais supplémentaires (frais de m…" at bounding box center [628, 246] width 315 height 421
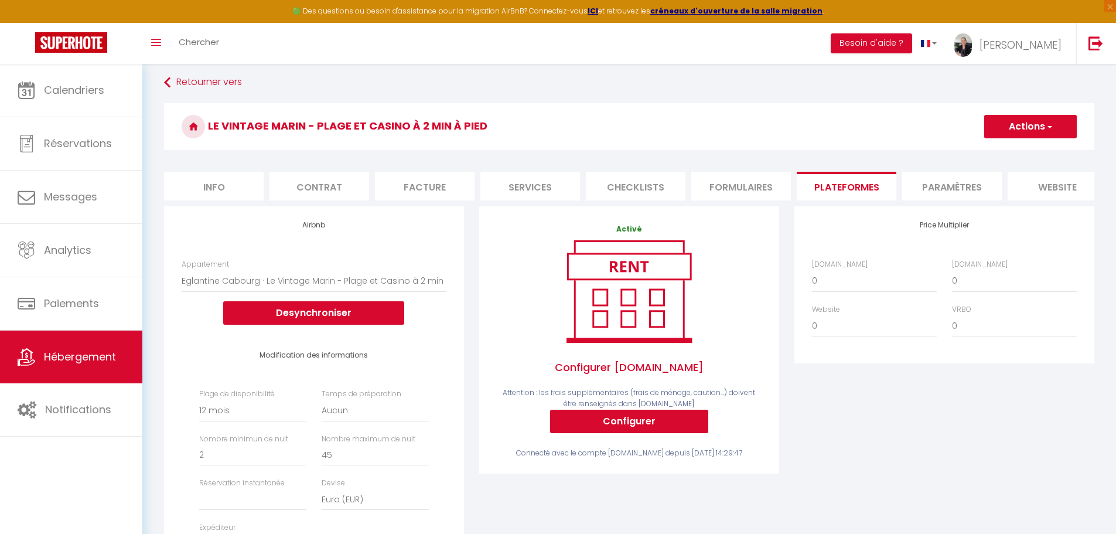
scroll to position [0, 0]
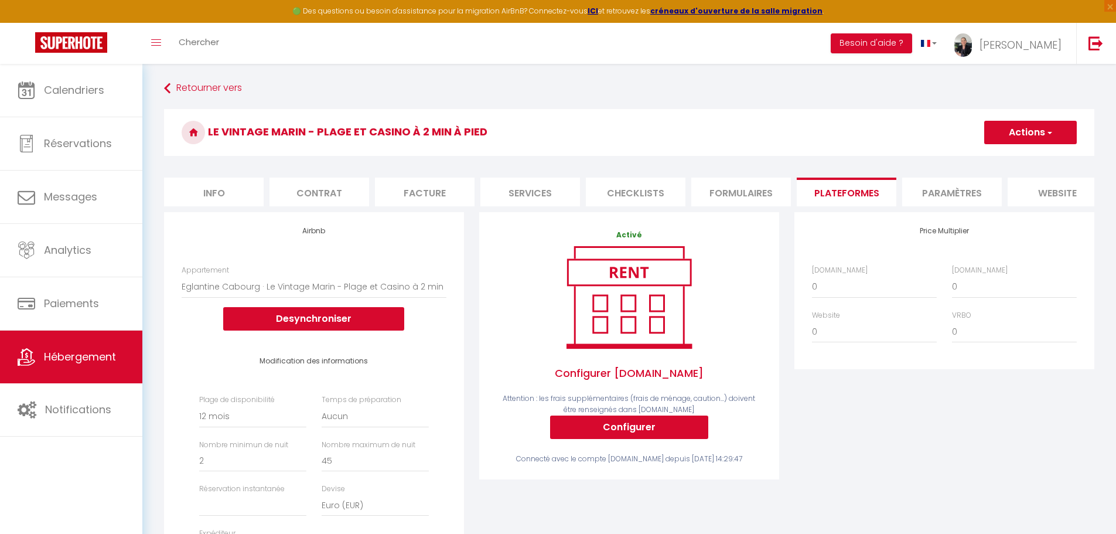
click at [1013, 136] on button "Actions" at bounding box center [1030, 132] width 93 height 23
click at [1006, 162] on link "Enregistrer" at bounding box center [1029, 158] width 93 height 15
click at [685, 9] on strong "créneaux d'ouverture de la salle migration" at bounding box center [736, 11] width 172 height 10
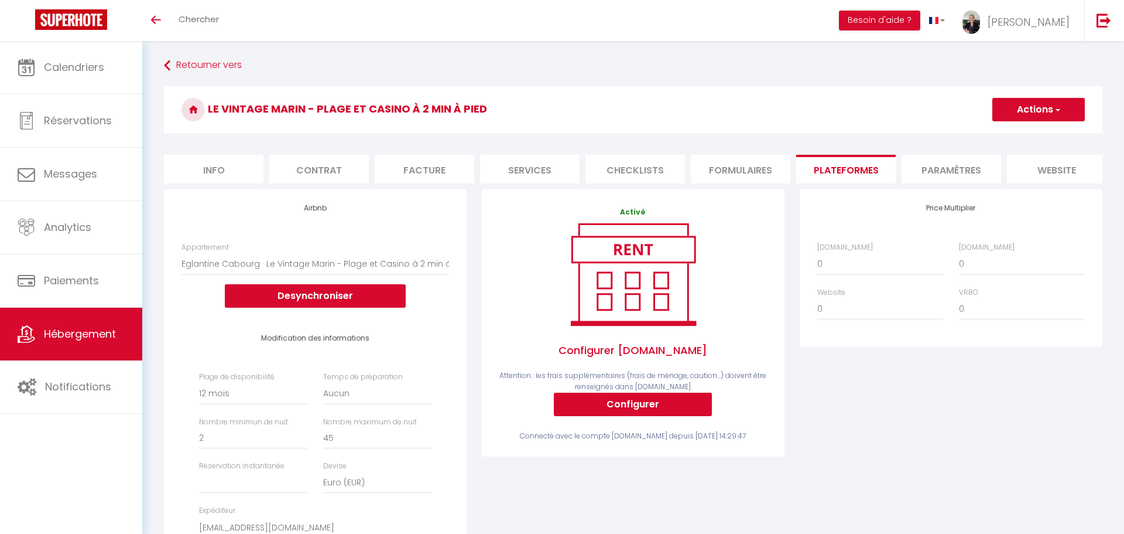
select select "15641-1471689145487418257"
select select "365"
select select
select select "EUR"
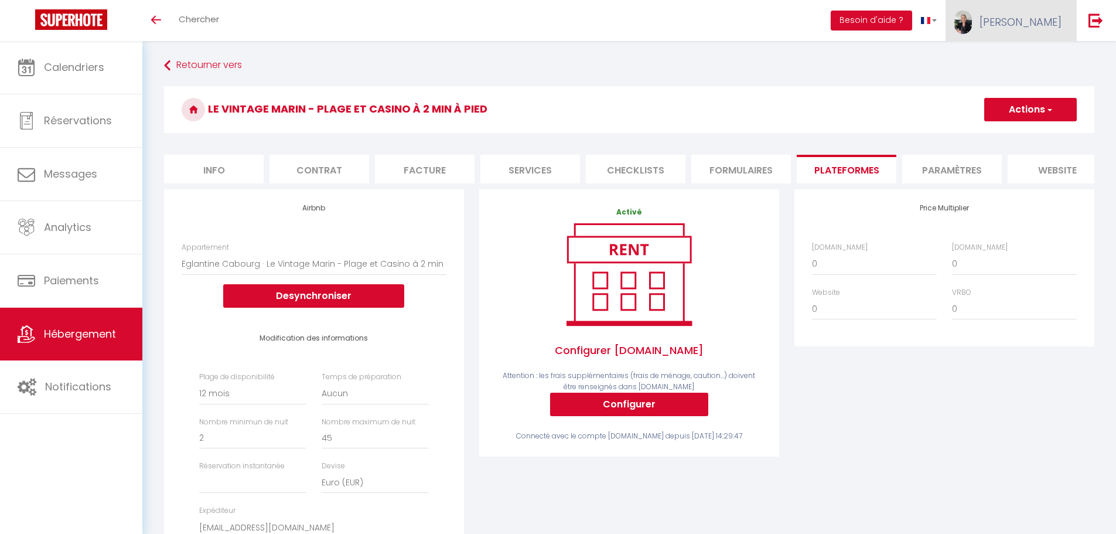
click at [1038, 26] on span "[PERSON_NAME]" at bounding box center [1020, 22] width 82 height 15
click at [1025, 57] on link "Paramètres" at bounding box center [1029, 59] width 87 height 20
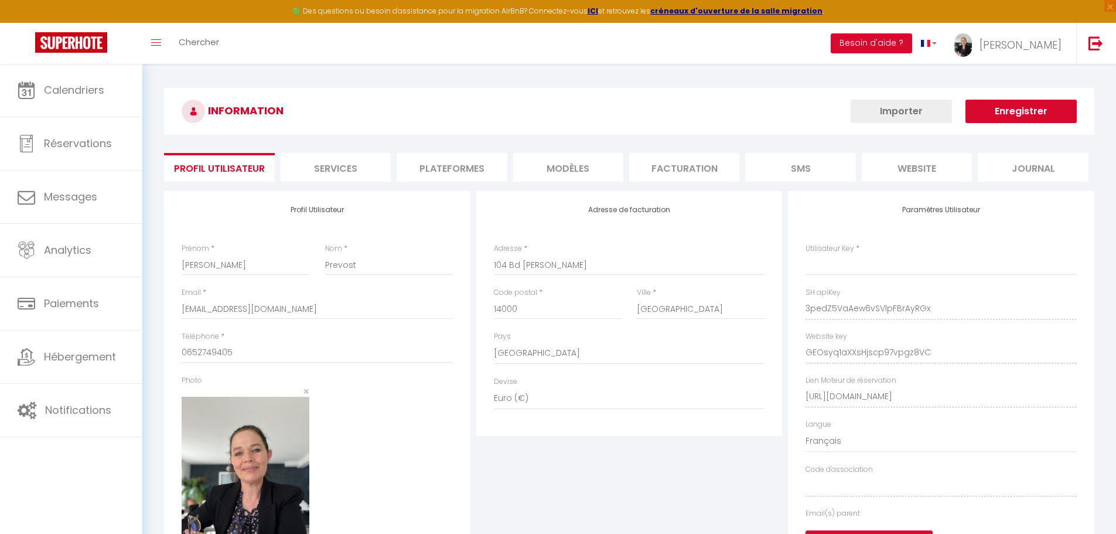
type input "3pedZ5VaAew6vSVlpFBrAyRGx"
type input "GEOsyq1aXXsHjscp97vpgz8VC"
type input "[URL][DOMAIN_NAME]"
select select "fr"
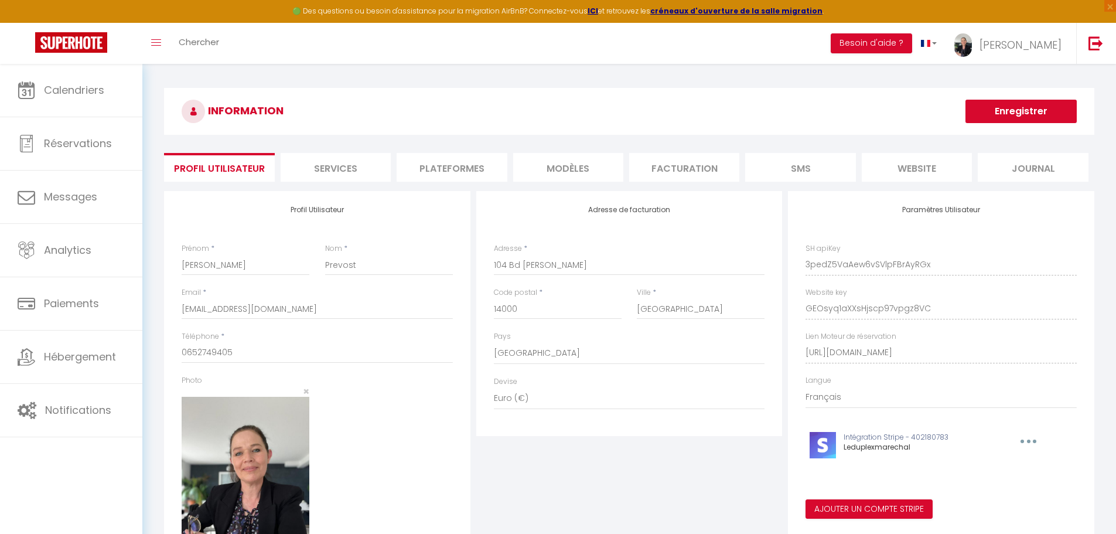
click at [473, 169] on li "Plateformes" at bounding box center [451, 167] width 110 height 29
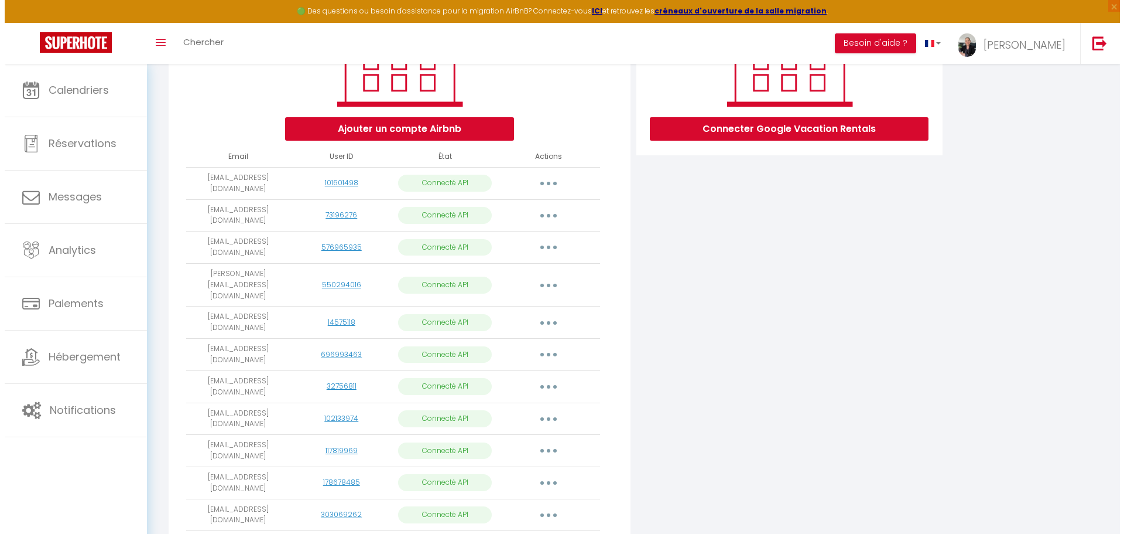
scroll to position [293, 0]
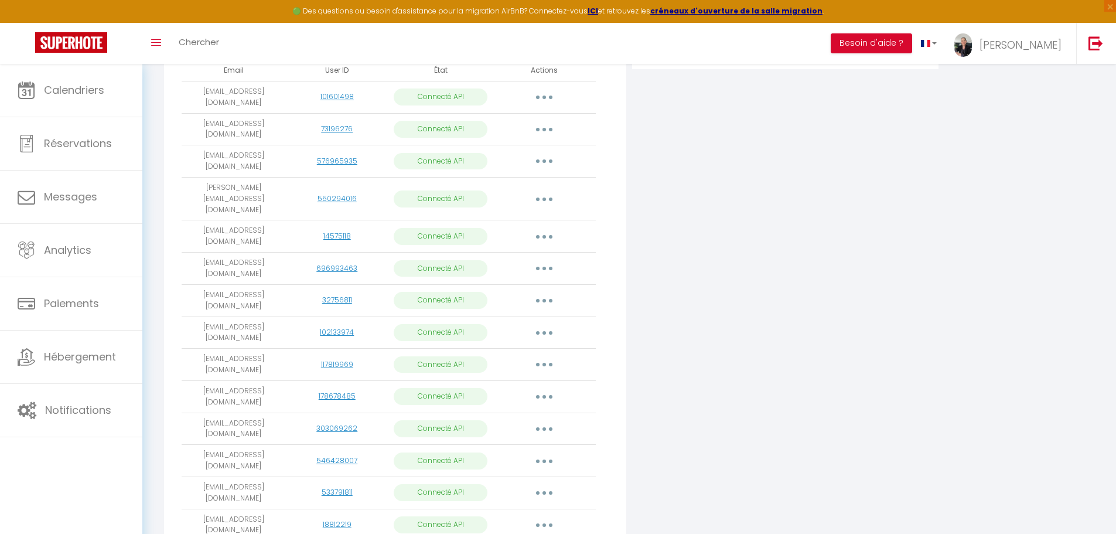
click at [545, 323] on button "button" at bounding box center [544, 332] width 33 height 19
click at [516, 349] on link "Importer les appartements" at bounding box center [492, 359] width 129 height 20
select select "62651"
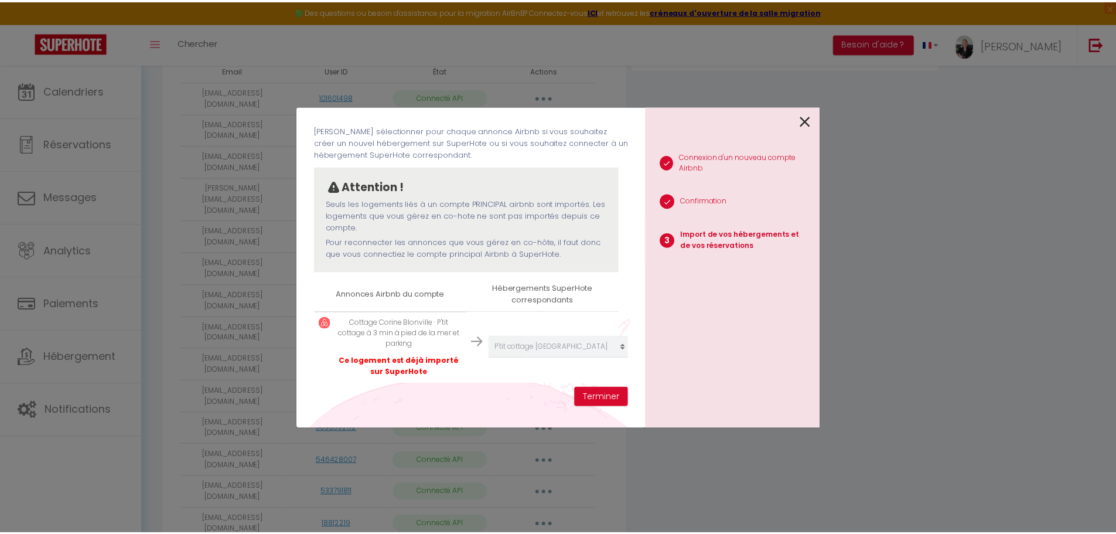
scroll to position [66, 0]
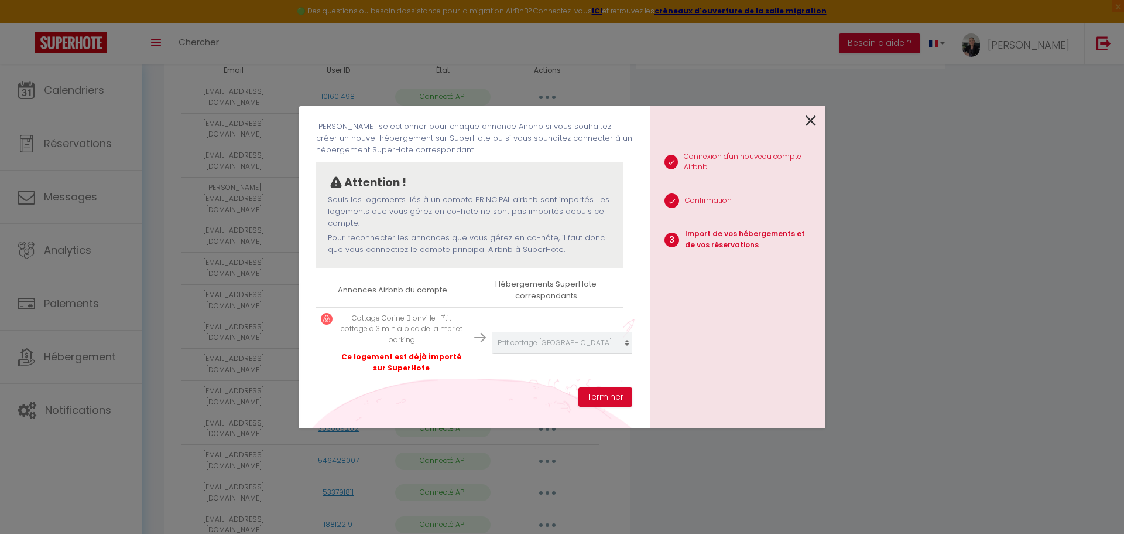
click at [808, 117] on icon at bounding box center [811, 121] width 11 height 18
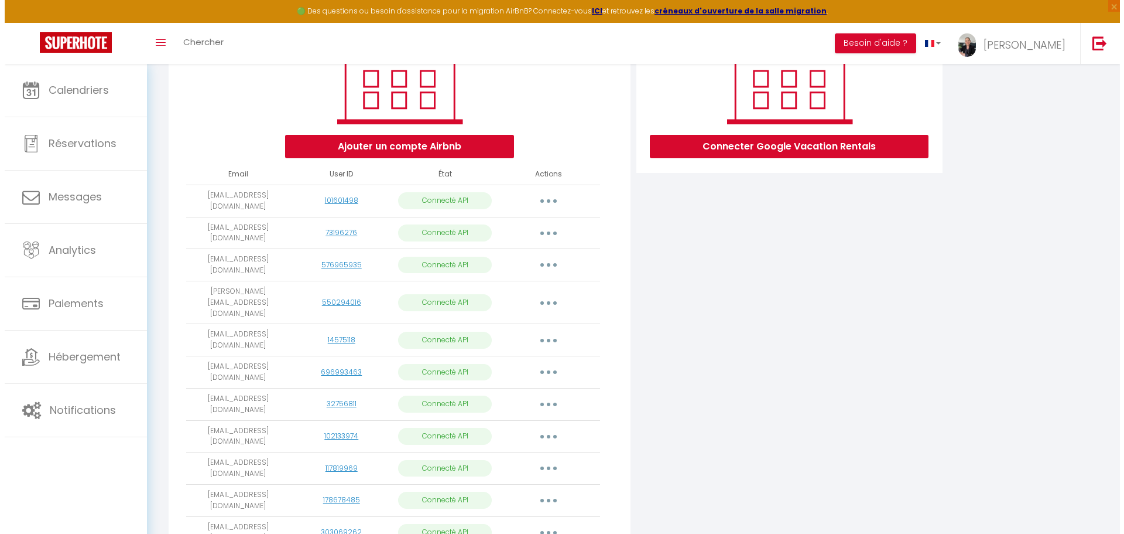
scroll to position [176, 0]
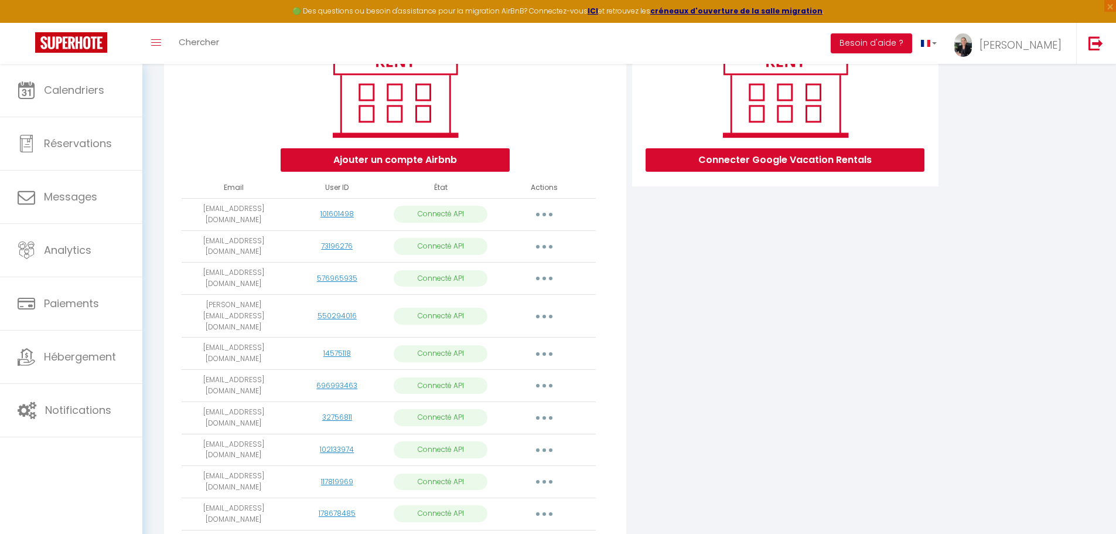
click at [542, 209] on button "button" at bounding box center [544, 214] width 33 height 19
click at [517, 235] on link "Importer les appartements" at bounding box center [492, 241] width 129 height 20
select select "33130"
select select "33131"
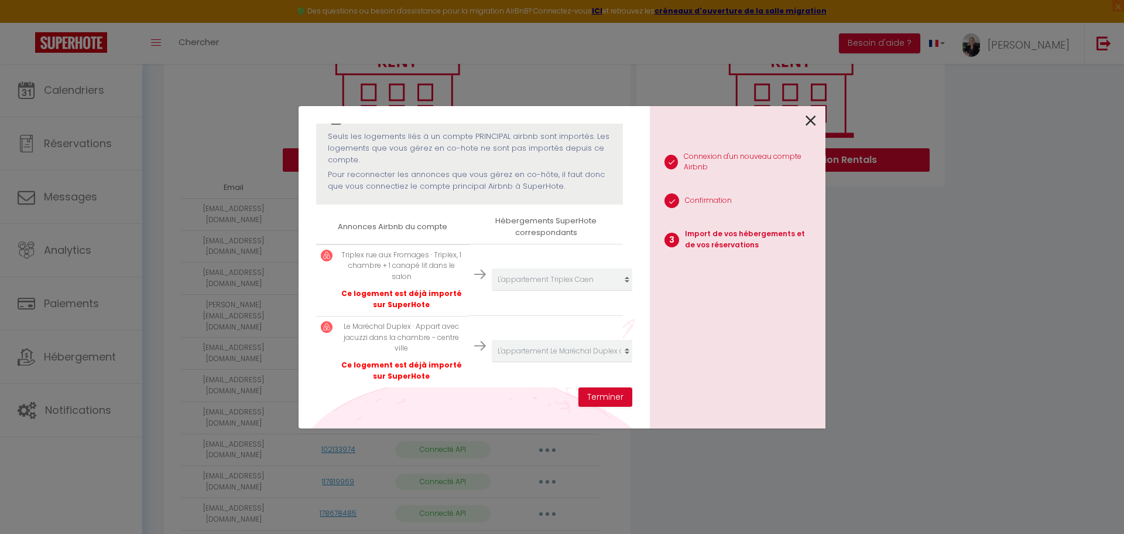
scroll to position [137, 0]
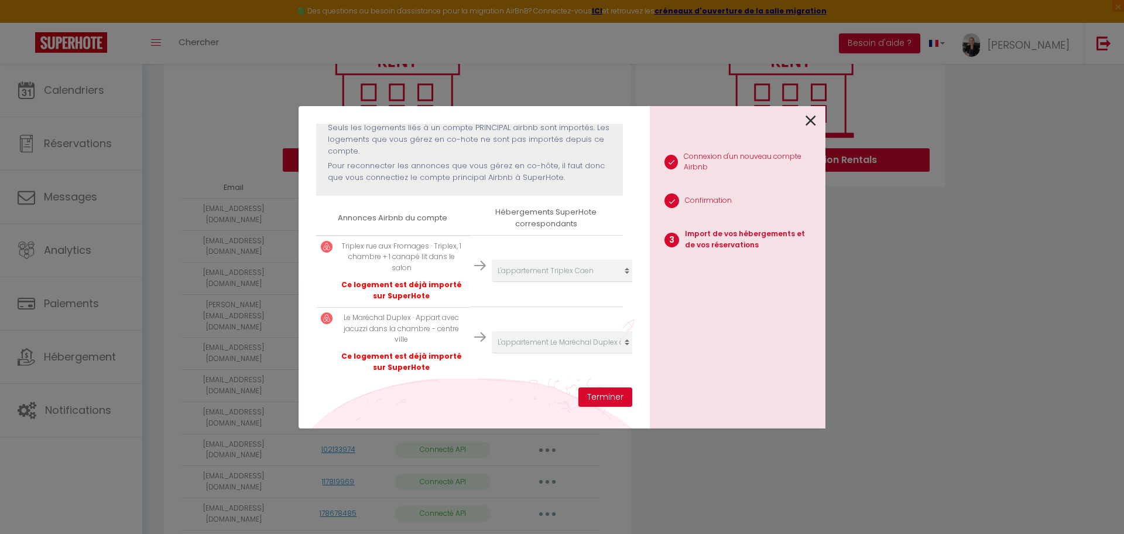
click at [815, 120] on icon at bounding box center [811, 121] width 11 height 18
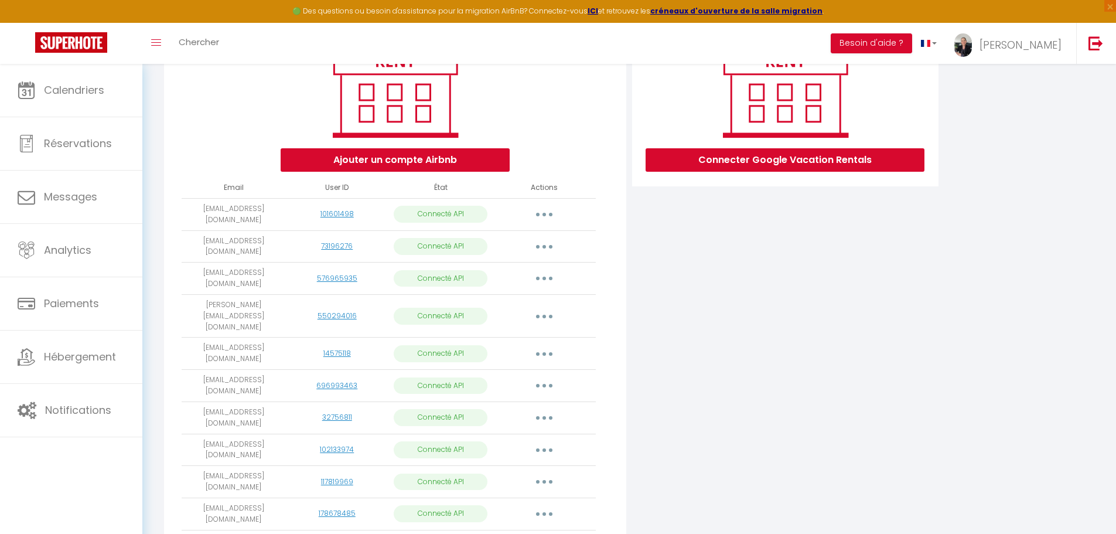
click at [542, 245] on icon "button" at bounding box center [544, 247] width 4 height 4
click at [533, 271] on link "Importer les appartements" at bounding box center [492, 273] width 129 height 20
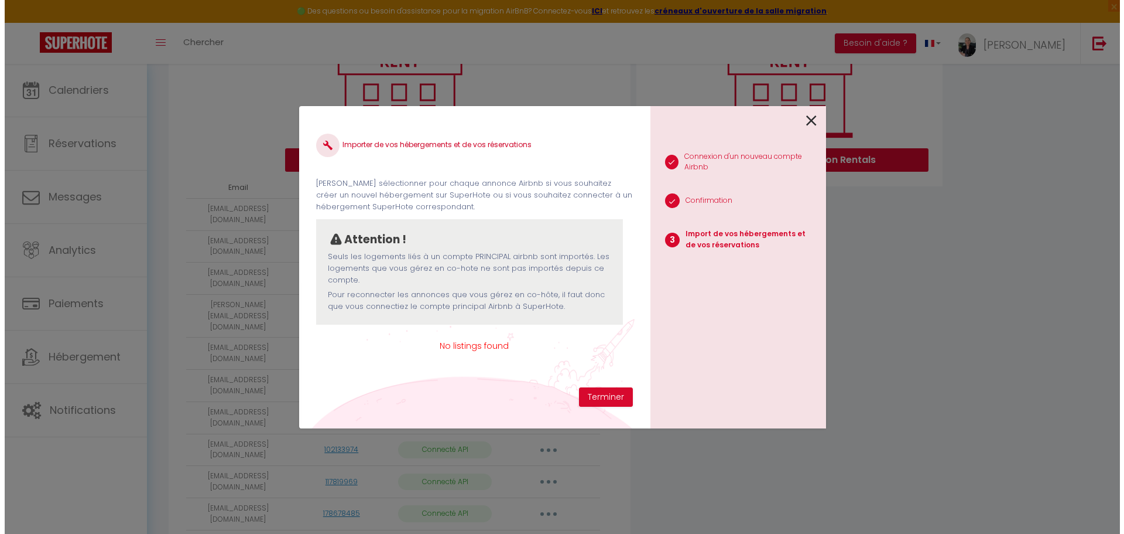
scroll to position [0, 0]
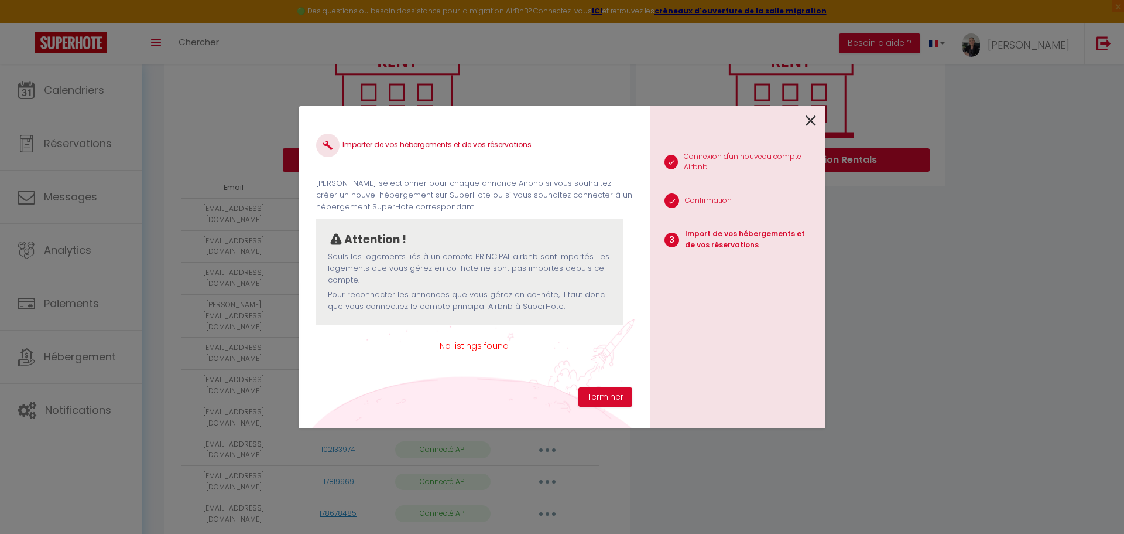
click at [808, 119] on icon at bounding box center [811, 121] width 11 height 18
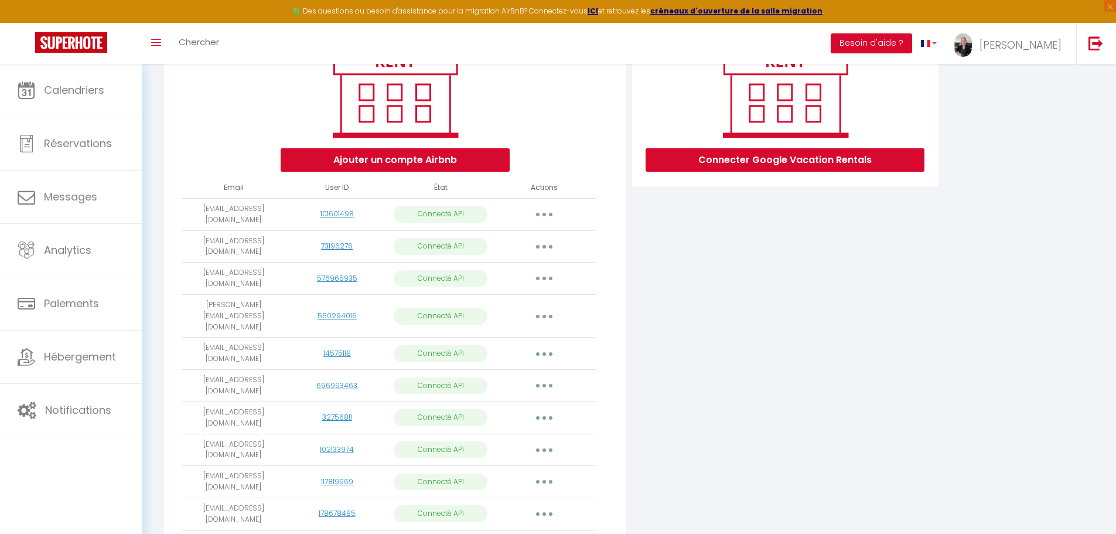
click at [542, 276] on icon "button" at bounding box center [544, 278] width 4 height 4
click at [525, 300] on link "Importer les appartements" at bounding box center [492, 305] width 129 height 20
select select "41099"
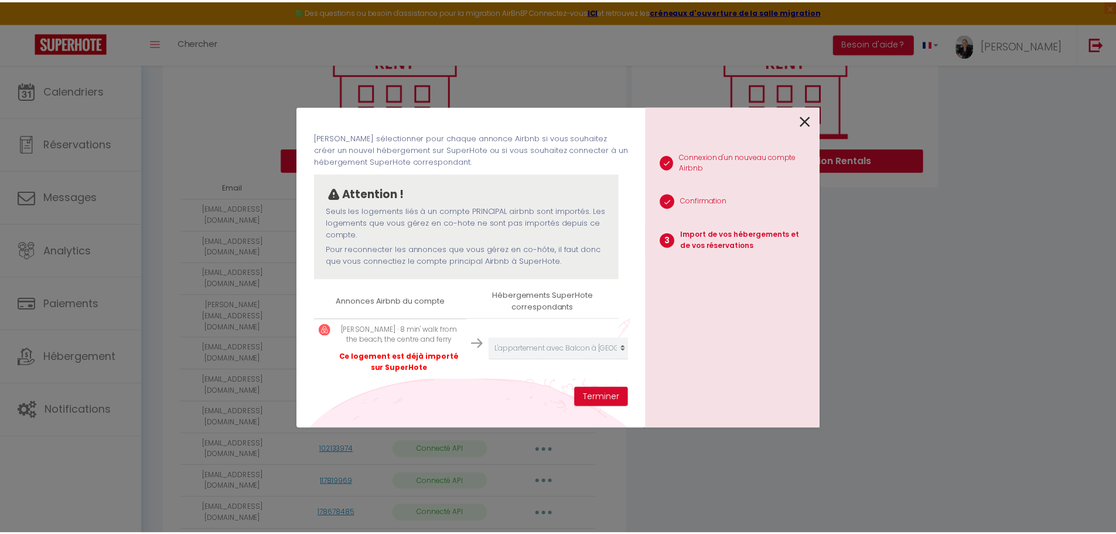
scroll to position [66, 0]
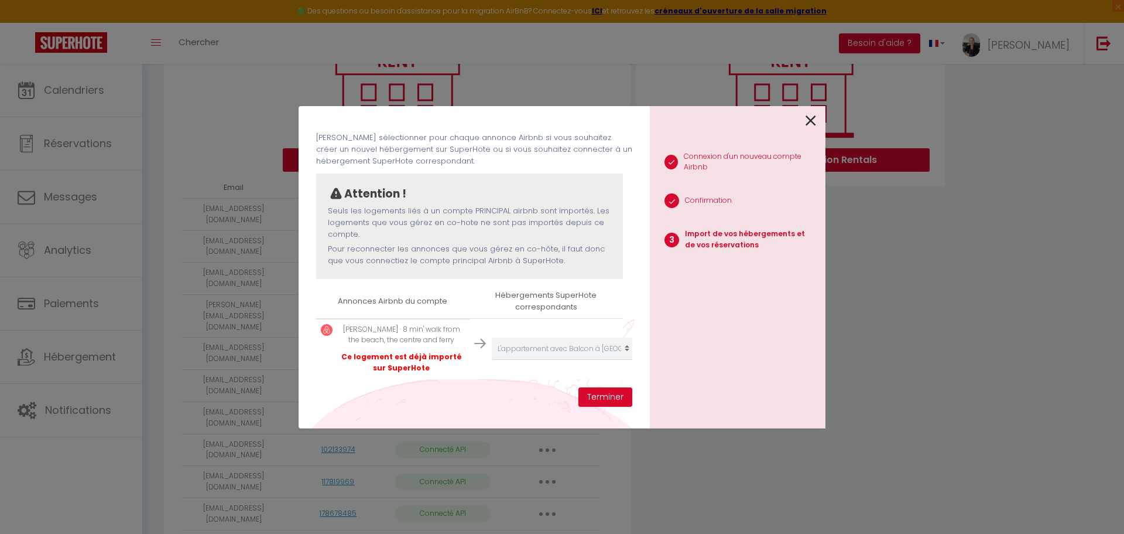
click at [810, 118] on icon at bounding box center [811, 121] width 11 height 18
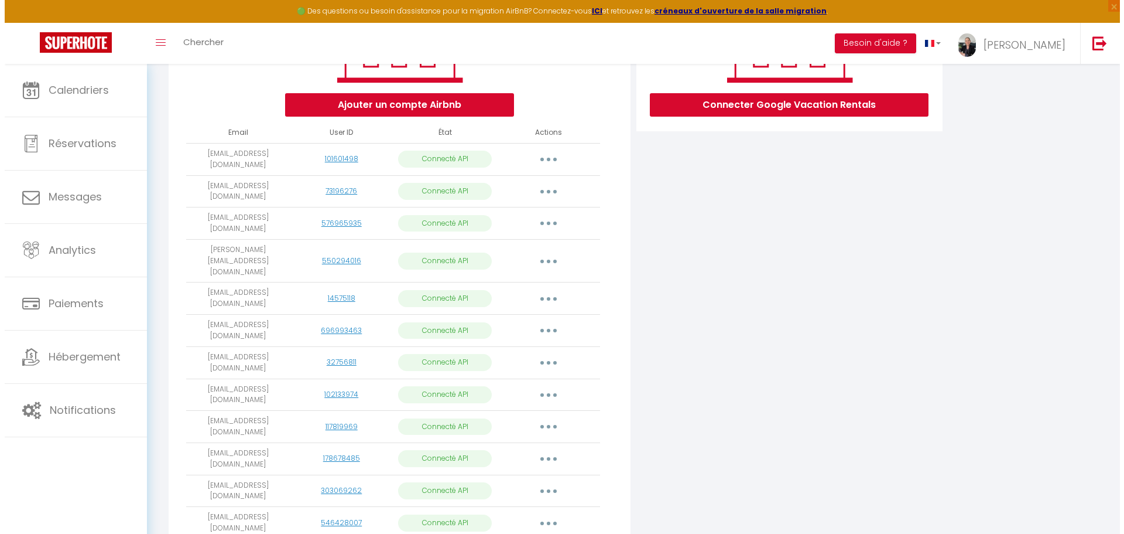
scroll to position [234, 0]
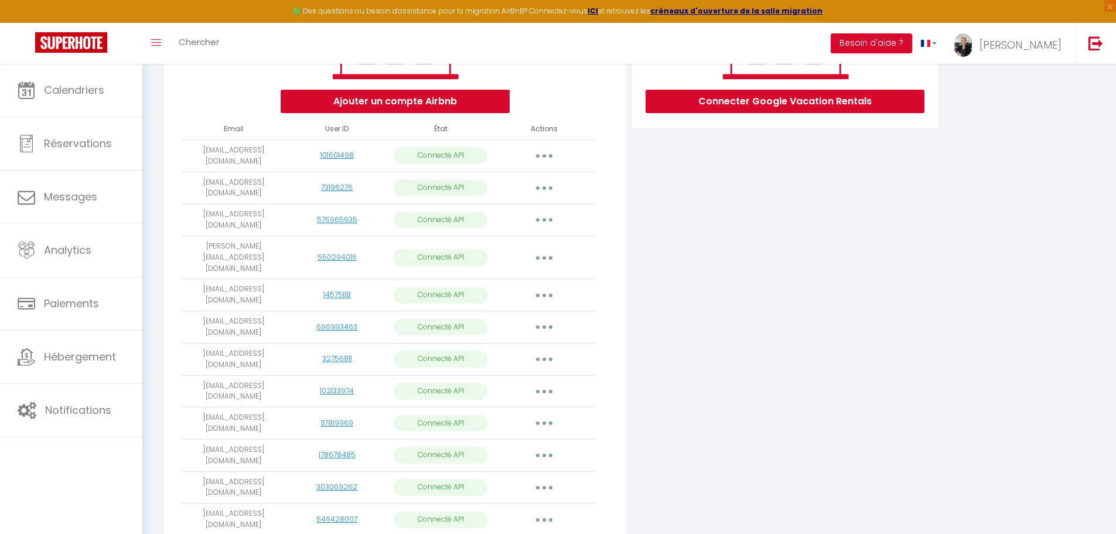
click at [540, 446] on button "button" at bounding box center [544, 455] width 33 height 19
click at [518, 471] on link "Importer les appartements" at bounding box center [492, 481] width 129 height 20
select select
select select "76380"
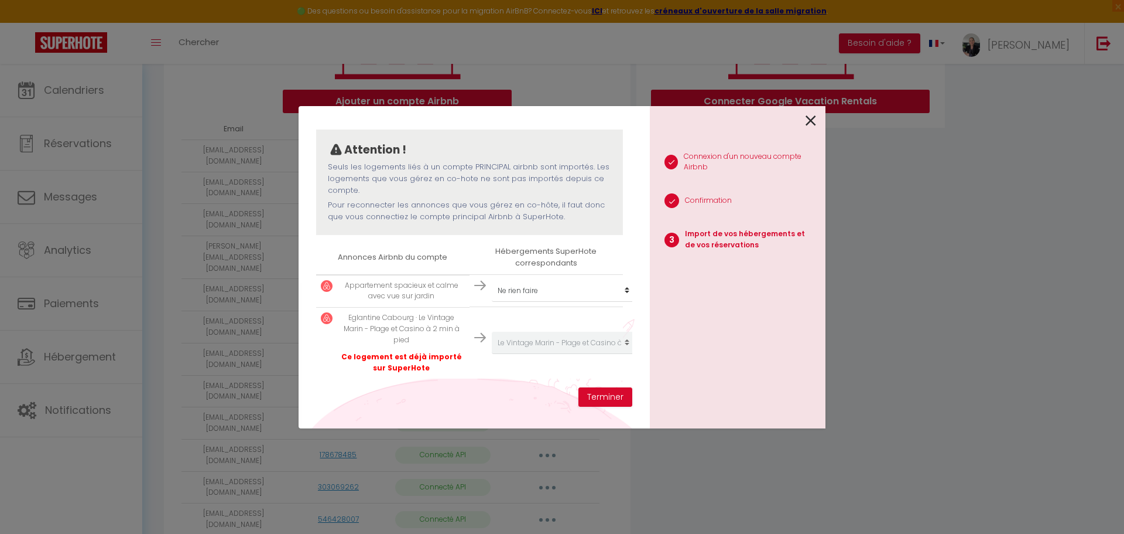
scroll to position [98, 0]
click at [529, 282] on select "Créer un nouvel hébergement Ne rien faire [GEOGRAPHIC_DATA]: Entre Histoire et …" at bounding box center [564, 290] width 144 height 22
click at [703, 313] on div "1 Connexion d'un nouveau compte Airbnb 2 Confirmation 3 Import de vos hébergeme…" at bounding box center [738, 267] width 176 height 322
click at [808, 122] on icon at bounding box center [811, 121] width 11 height 18
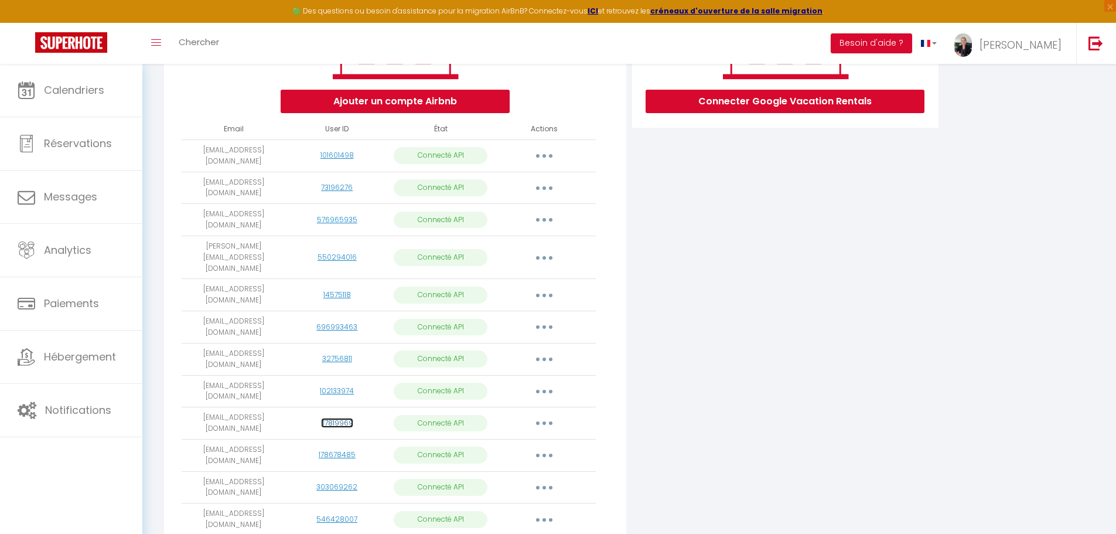
click at [346, 418] on link "117819969" at bounding box center [337, 423] width 32 height 10
click at [331, 449] on link "178678485" at bounding box center [337, 454] width 37 height 10
click at [545, 453] on icon "button" at bounding box center [544, 455] width 4 height 4
click at [476, 514] on link "Reconnecter le compte" at bounding box center [492, 524] width 129 height 20
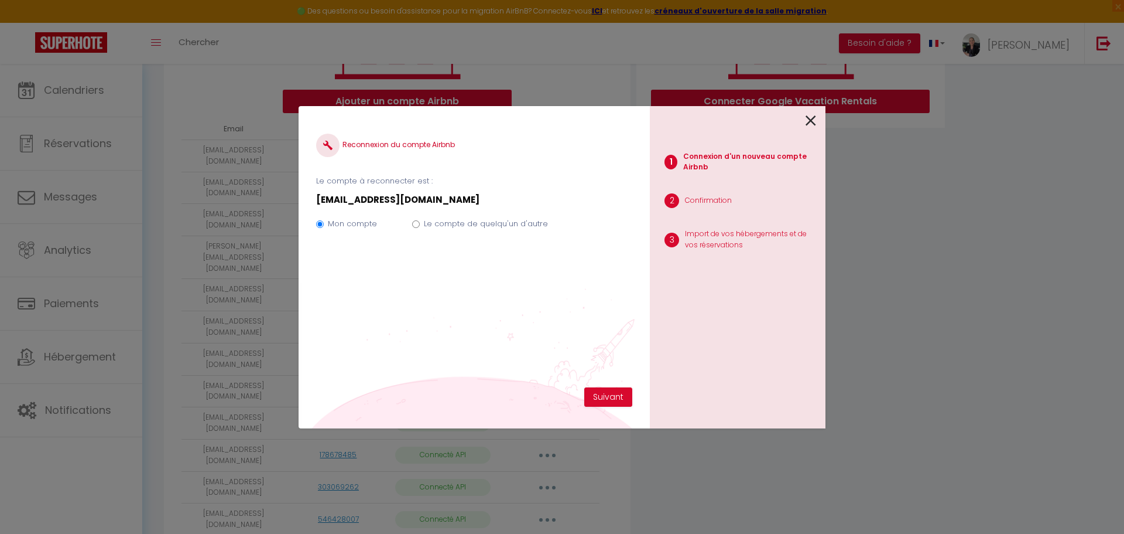
click at [812, 119] on icon at bounding box center [811, 121] width 11 height 18
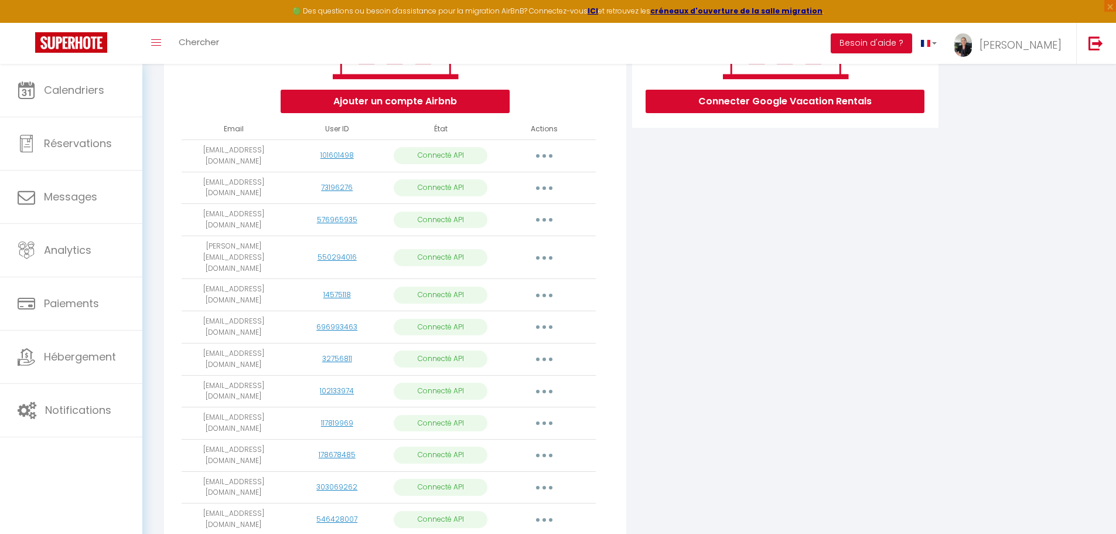
click at [539, 446] on button "button" at bounding box center [544, 455] width 33 height 19
click at [529, 471] on link "Importer les appartements" at bounding box center [492, 481] width 129 height 20
select select
select select "76380"
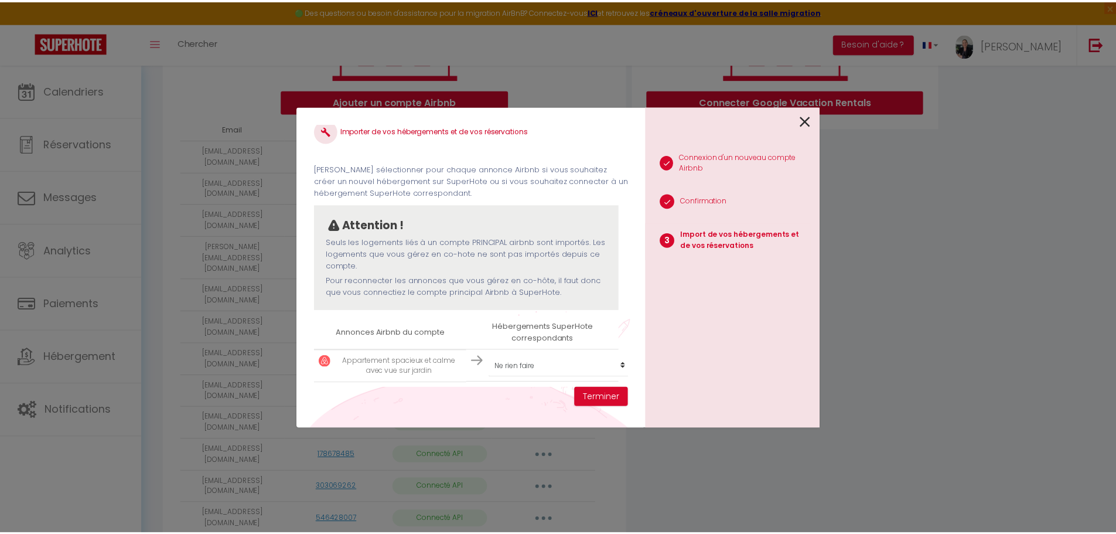
scroll to position [0, 0]
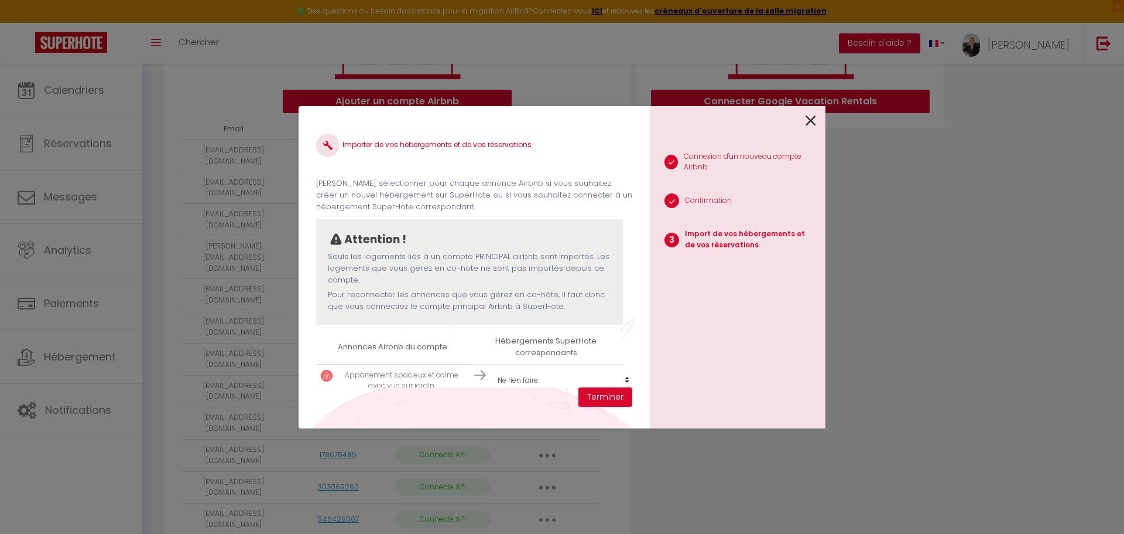
click at [810, 121] on icon at bounding box center [811, 121] width 11 height 18
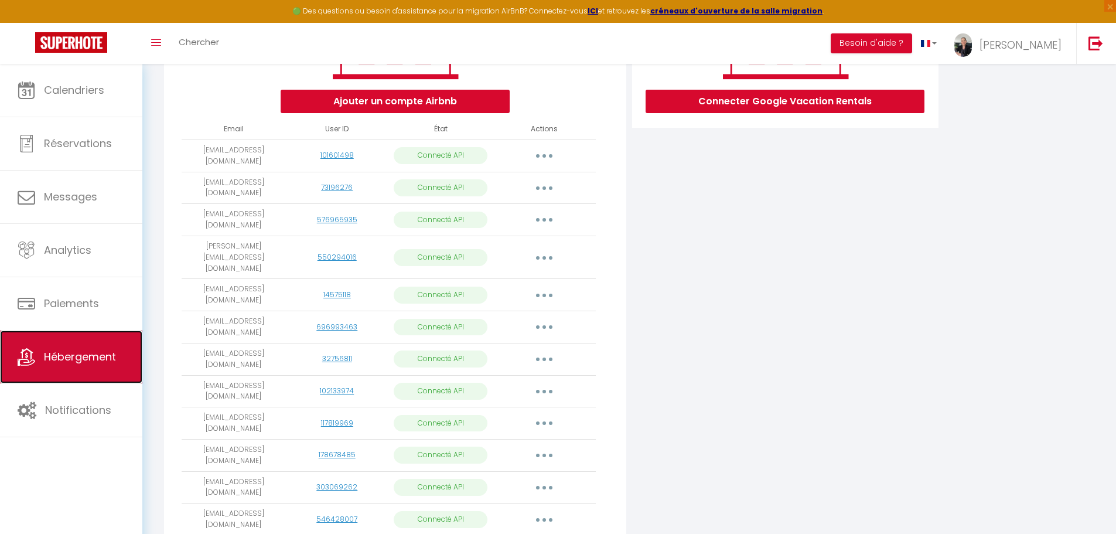
click at [84, 363] on span "Hébergement" at bounding box center [80, 356] width 72 height 15
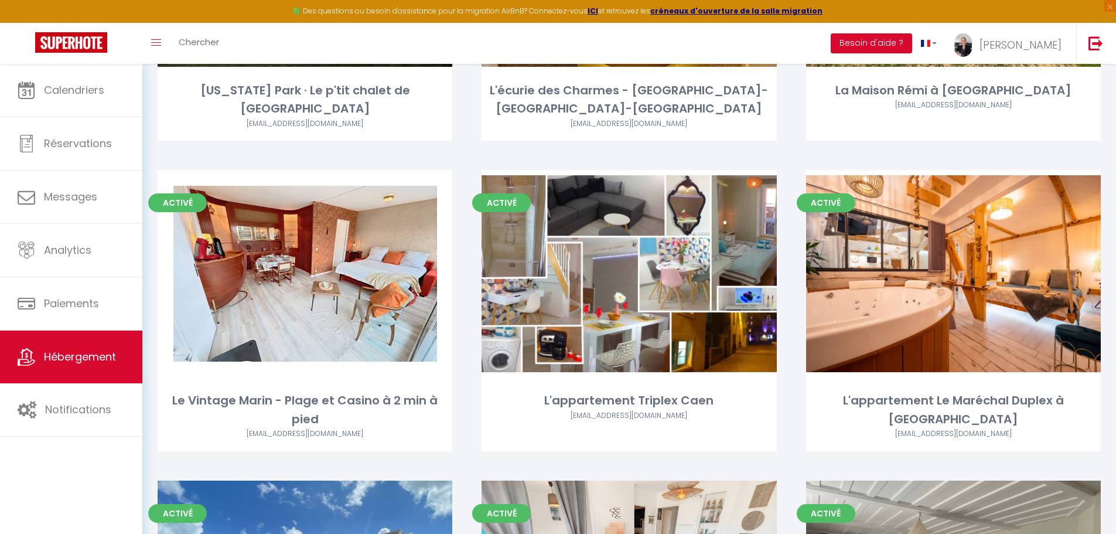
scroll to position [1874, 0]
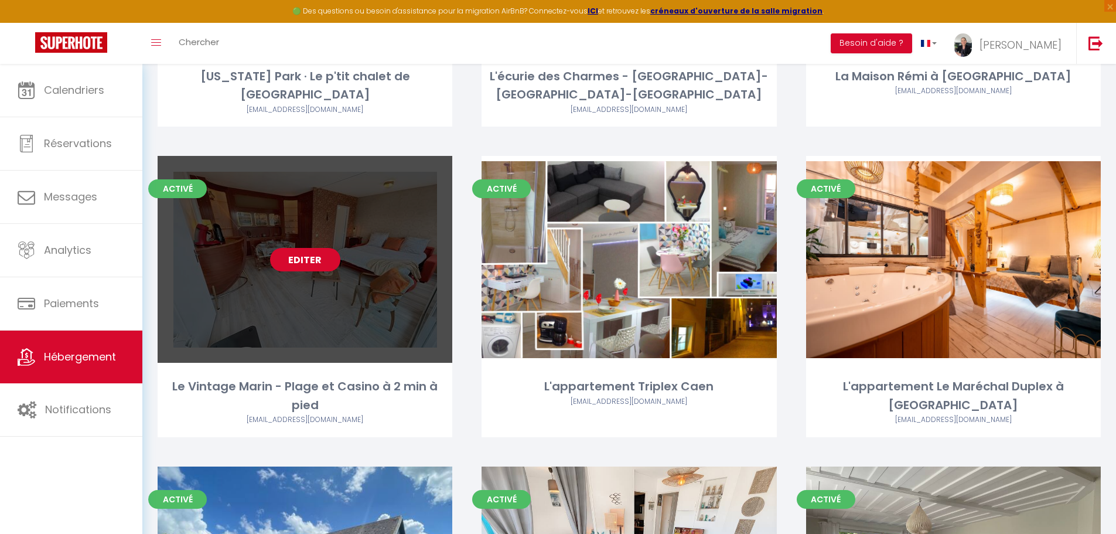
click at [311, 248] on link "Editer" at bounding box center [305, 259] width 70 height 23
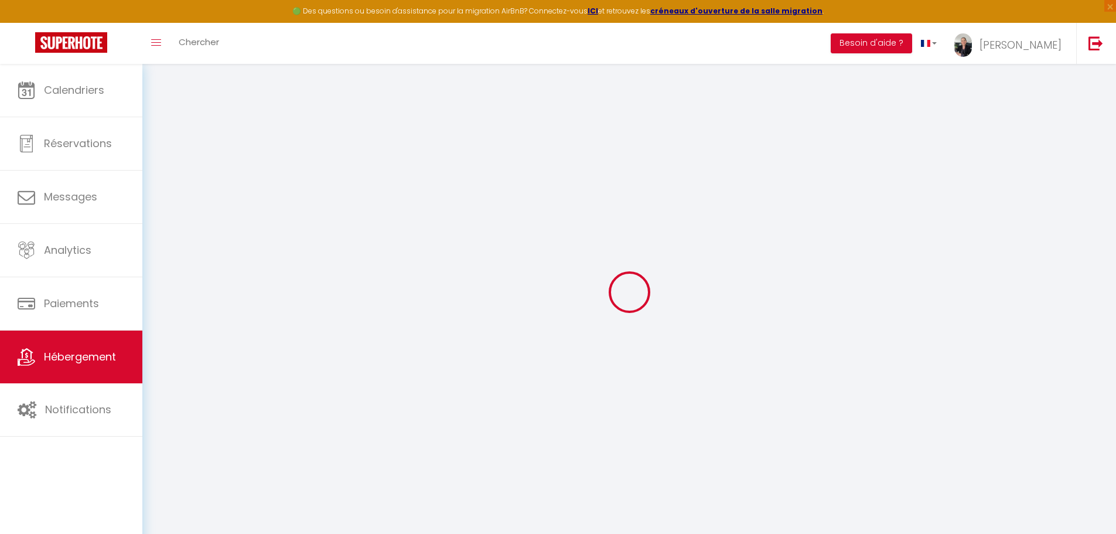
select select
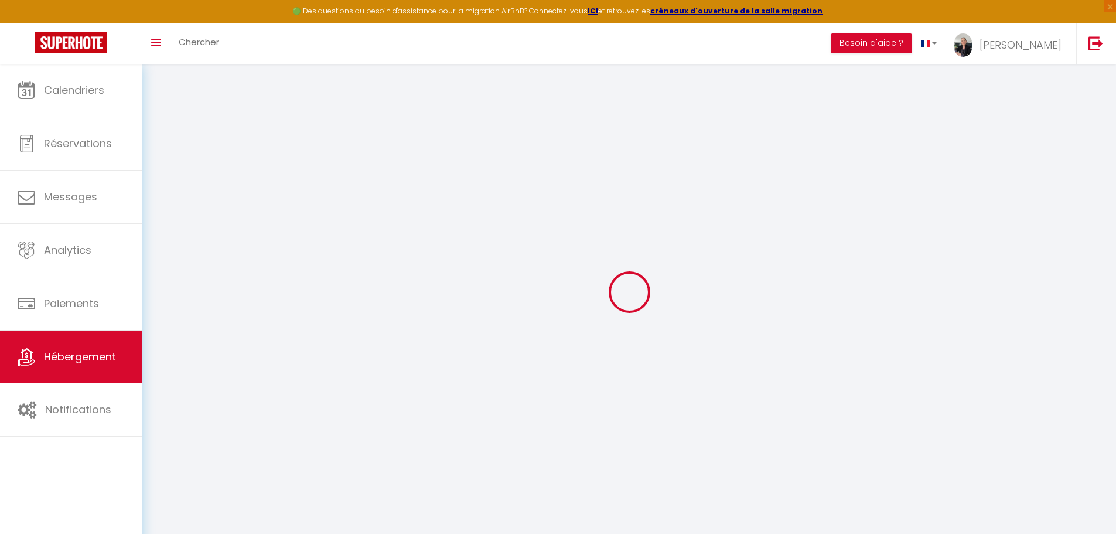
select select
checkbox input "true"
checkbox input "false"
checkbox input "true"
checkbox input "false"
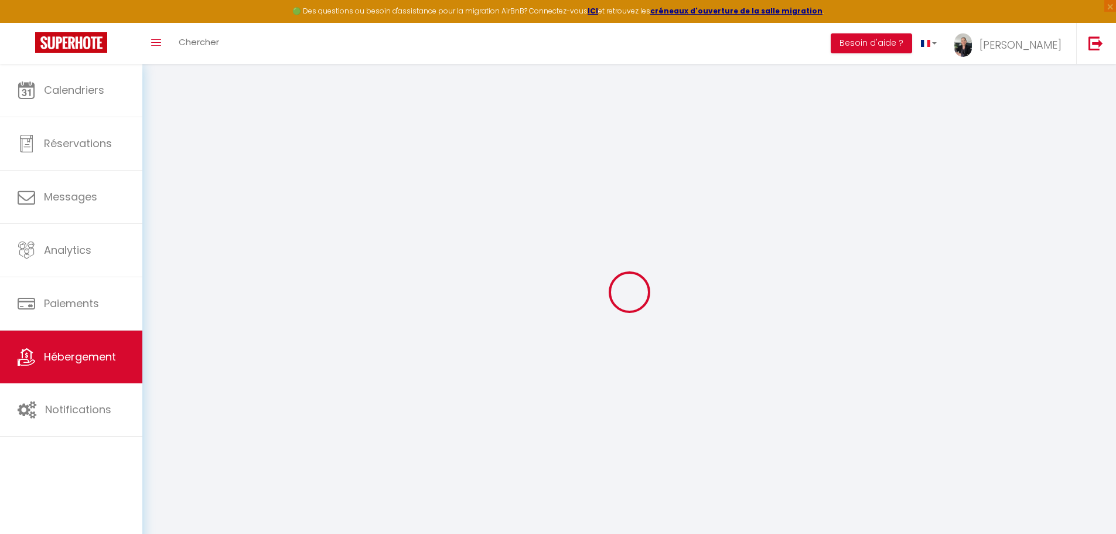
select select
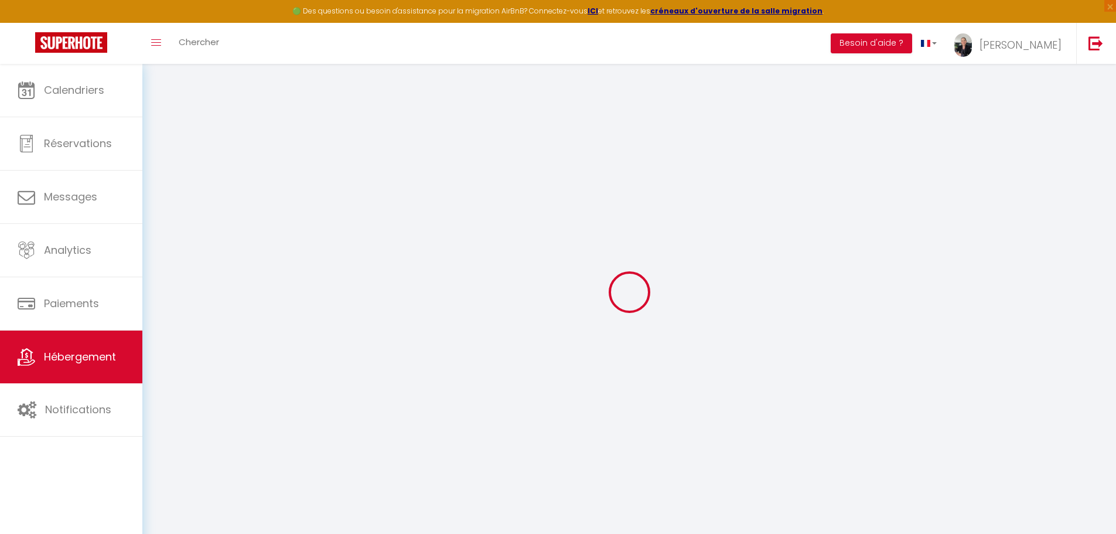
select select
checkbox input "true"
checkbox input "false"
checkbox input "true"
checkbox input "false"
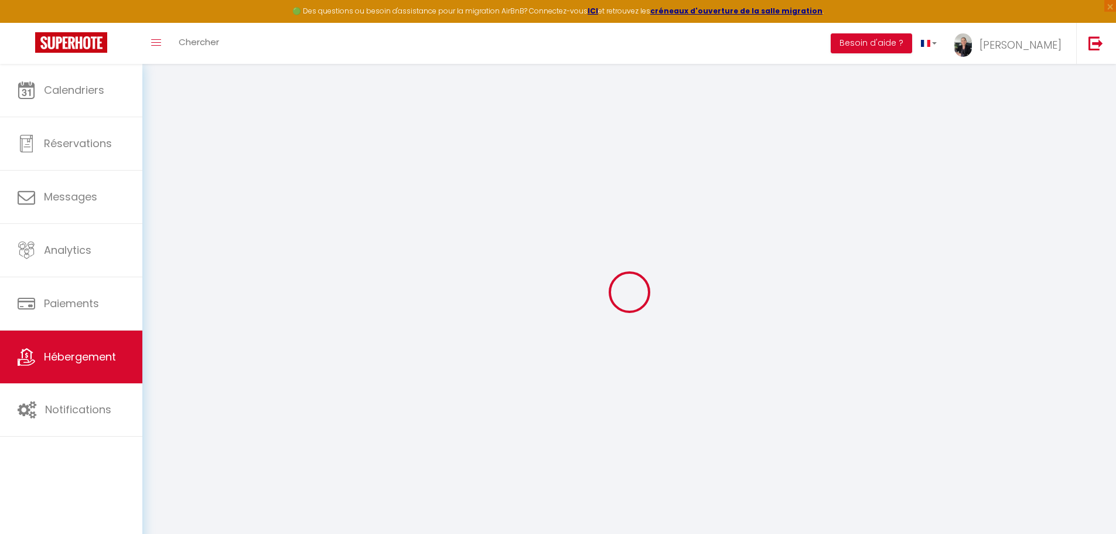
checkbox input "true"
checkbox input "false"
checkbox input "true"
checkbox input "false"
select select "17:00"
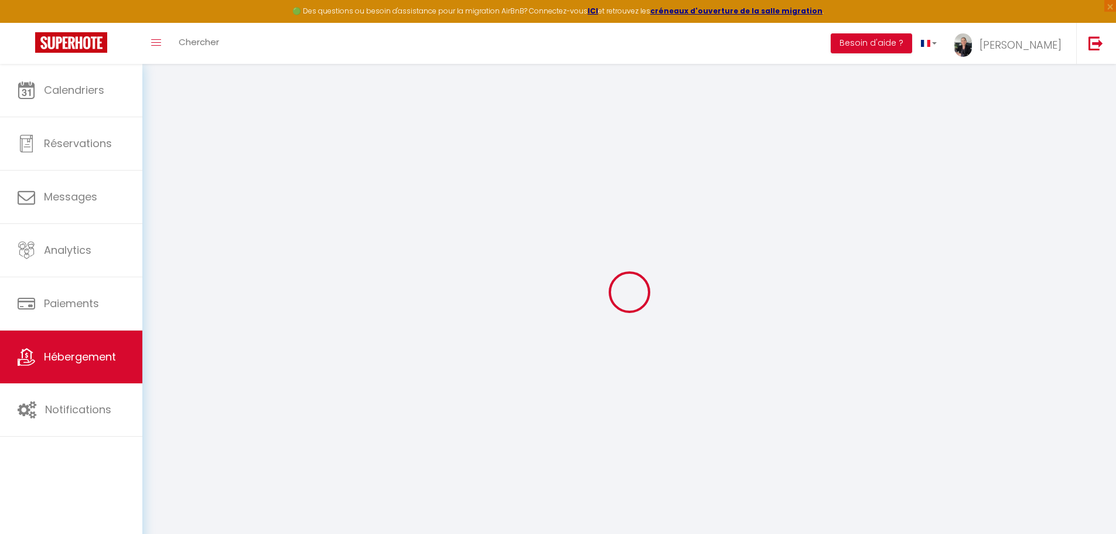
select select "00:00"
select select "10:00"
select select "30"
select select "120"
select select "10:00"
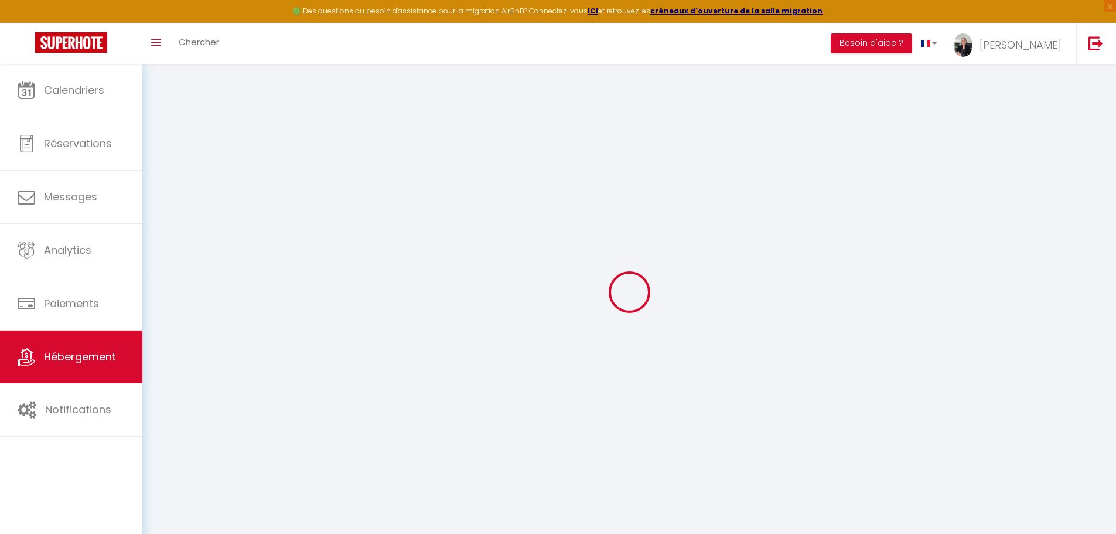
checkbox input "true"
checkbox input "false"
checkbox input "true"
checkbox input "false"
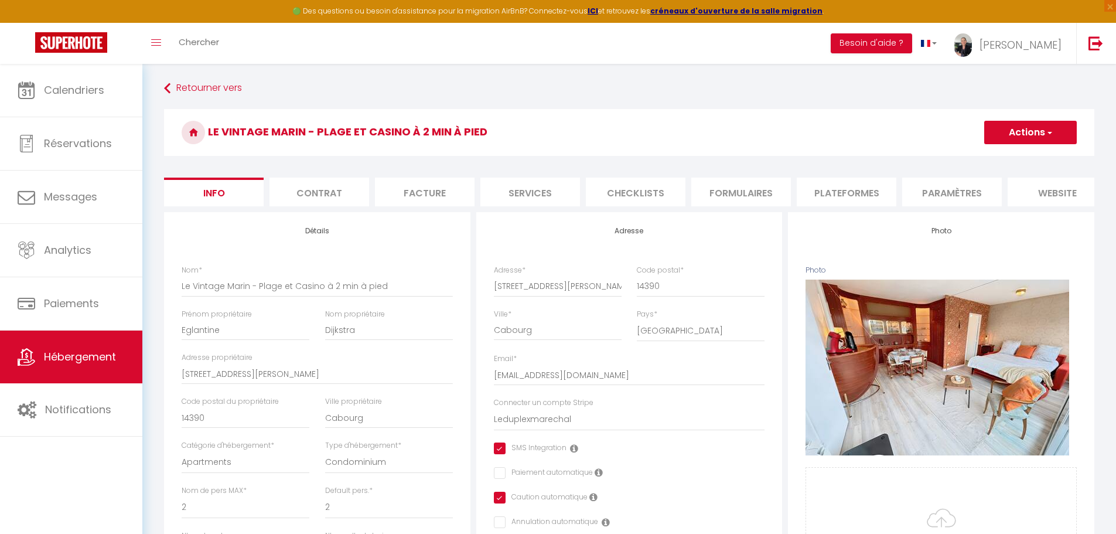
checkbox input "true"
checkbox input "false"
checkbox input "true"
checkbox input "false"
click at [1028, 50] on span "[PERSON_NAME]" at bounding box center [1020, 44] width 82 height 15
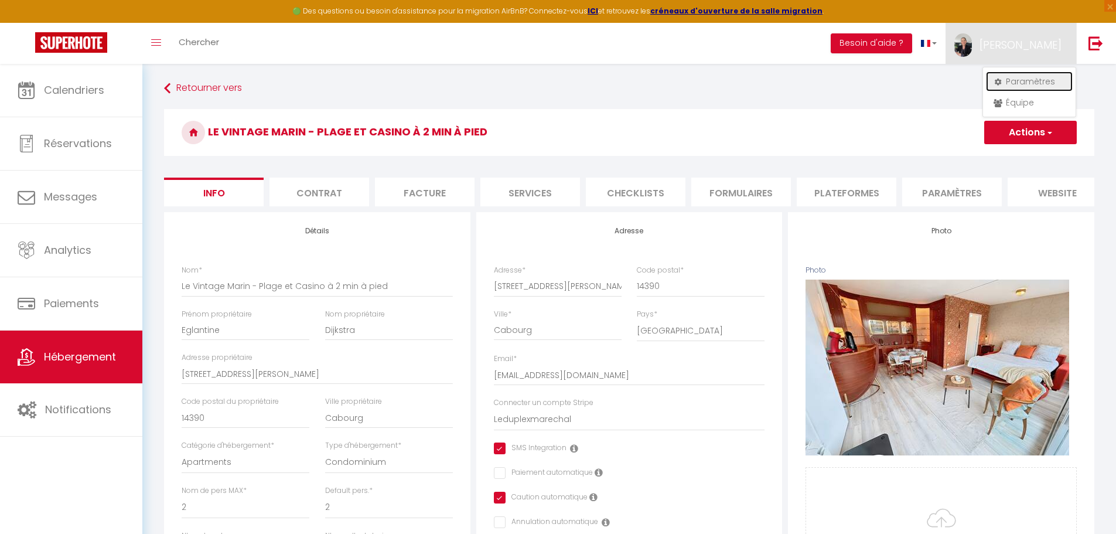
click at [1009, 82] on link "Paramètres" at bounding box center [1029, 81] width 87 height 20
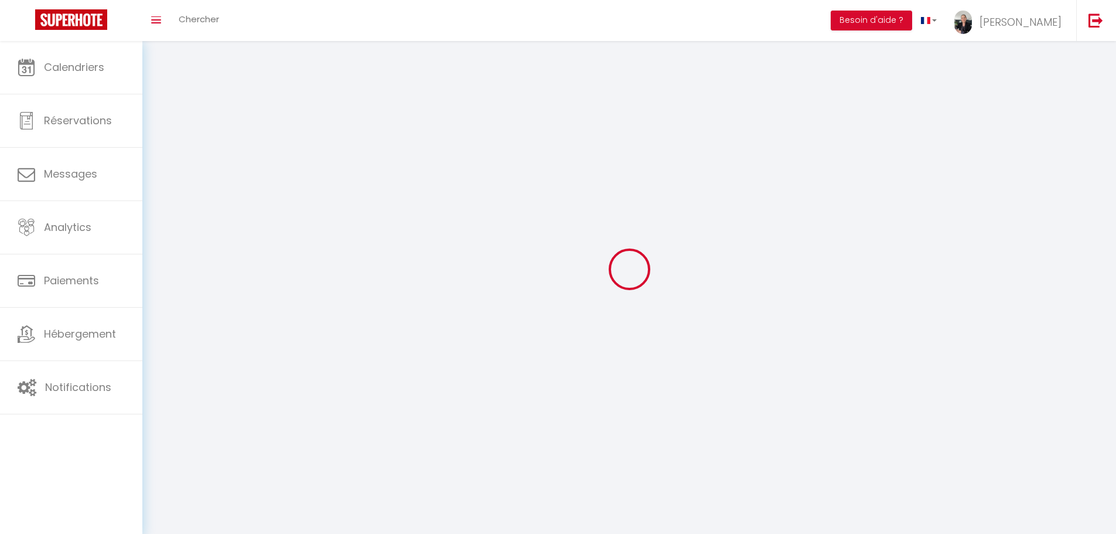
select select "28"
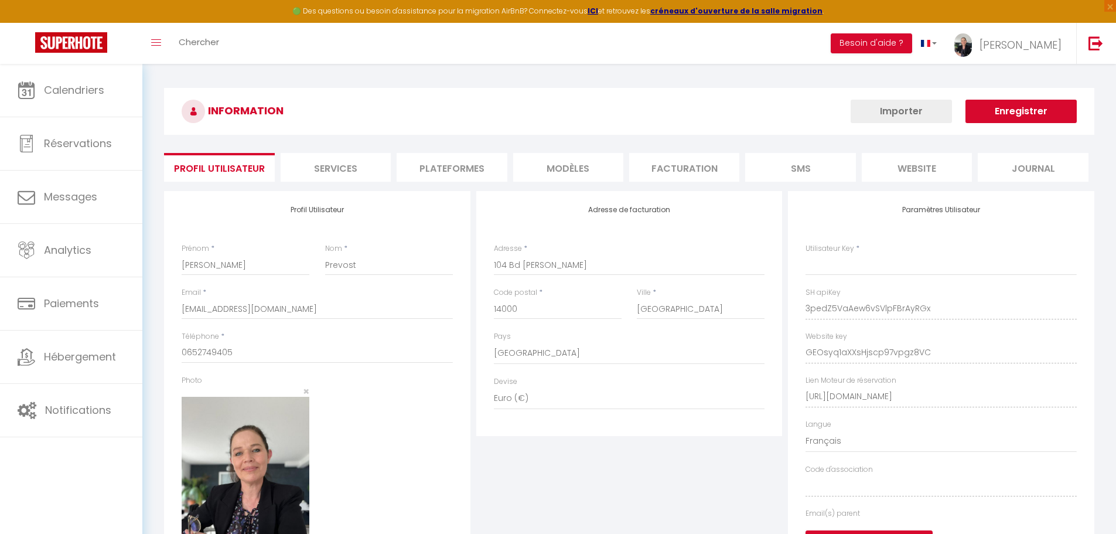
type input "3pedZ5VaAew6vSVlpFBrAyRGx"
type input "GEOsyq1aXXsHjscp97vpgz8VC"
type input "[URL][DOMAIN_NAME]"
select select "fr"
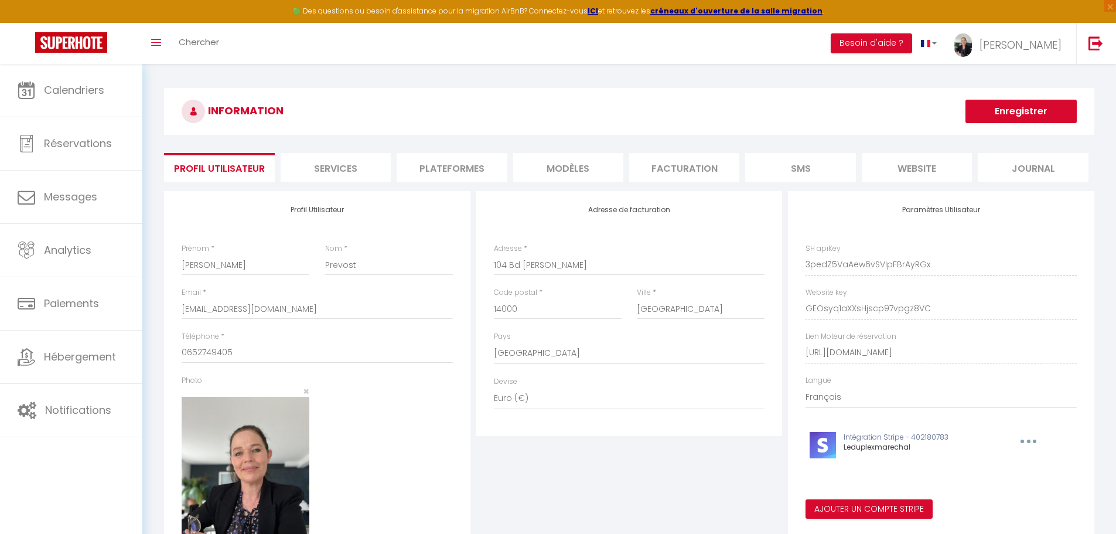
click at [439, 175] on li "Plateformes" at bounding box center [451, 167] width 110 height 29
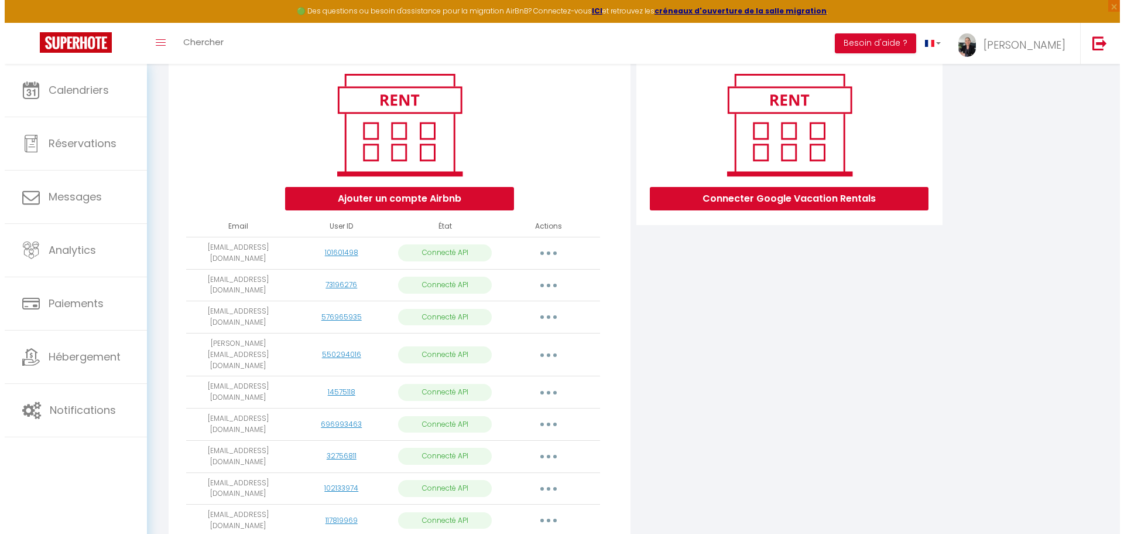
scroll to position [234, 0]
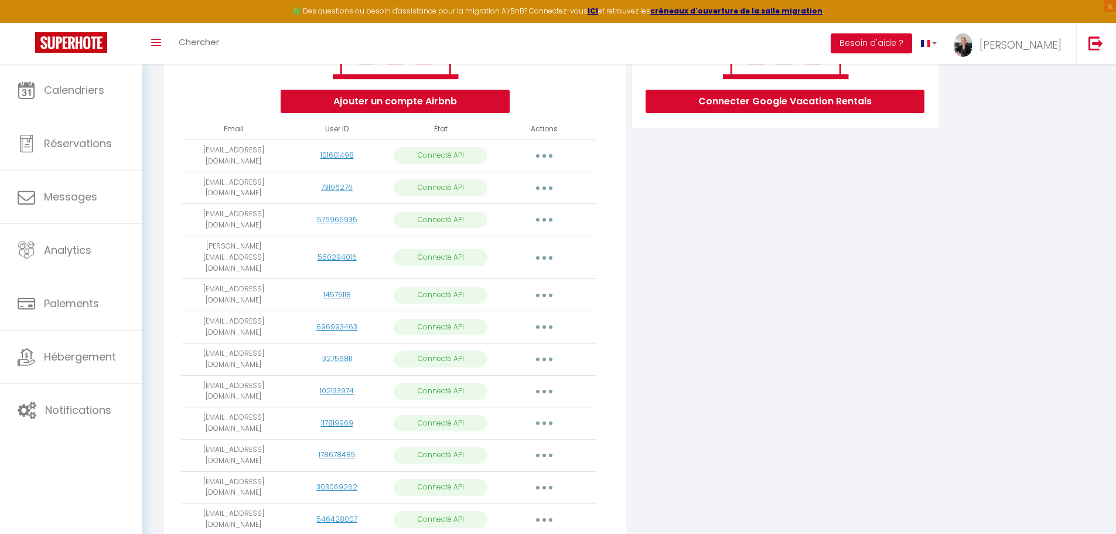
click at [543, 453] on icon "button" at bounding box center [544, 455] width 4 height 4
click at [515, 514] on link "Reconnecter le compte" at bounding box center [492, 524] width 129 height 20
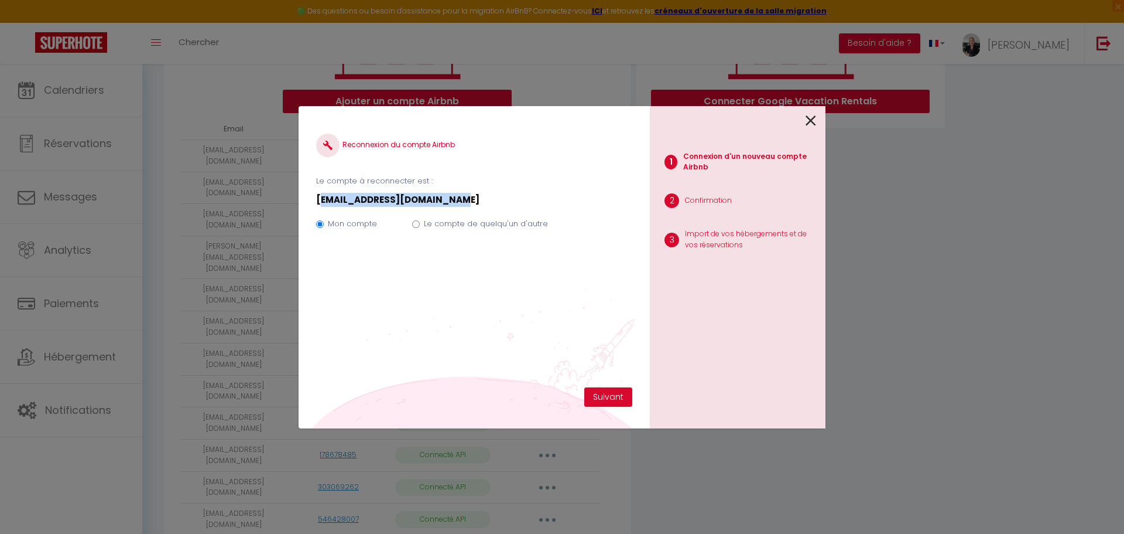
drag, startPoint x: 450, startPoint y: 200, endPoint x: 309, endPoint y: 197, distance: 141.2
click at [309, 197] on div "Reconnexion du compte Airbnb Le compte à reconnecter est : [EMAIL_ADDRESS][DOMA…" at bounding box center [474, 267] width 351 height 322
copy p "[EMAIL_ADDRESS][DOMAIN_NAME]"
click at [414, 227] on input "Le compte de quelqu'un d'autre" at bounding box center [416, 224] width 8 height 8
radio input "true"
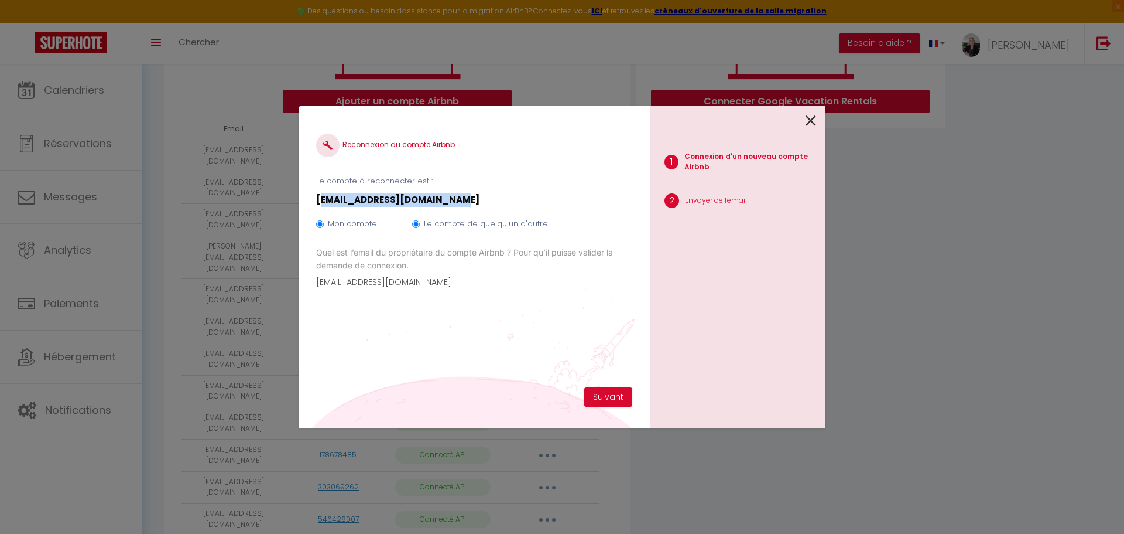
radio input "false"
click at [610, 396] on button "Suivant" at bounding box center [608, 397] width 48 height 20
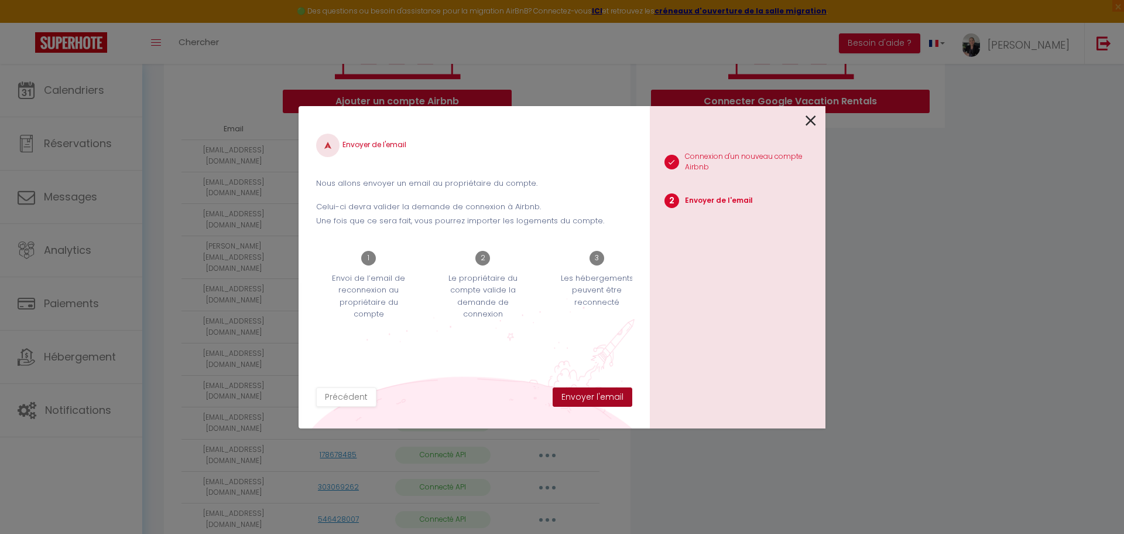
click at [607, 398] on button "Envoyer l'email" at bounding box center [593, 397] width 80 height 20
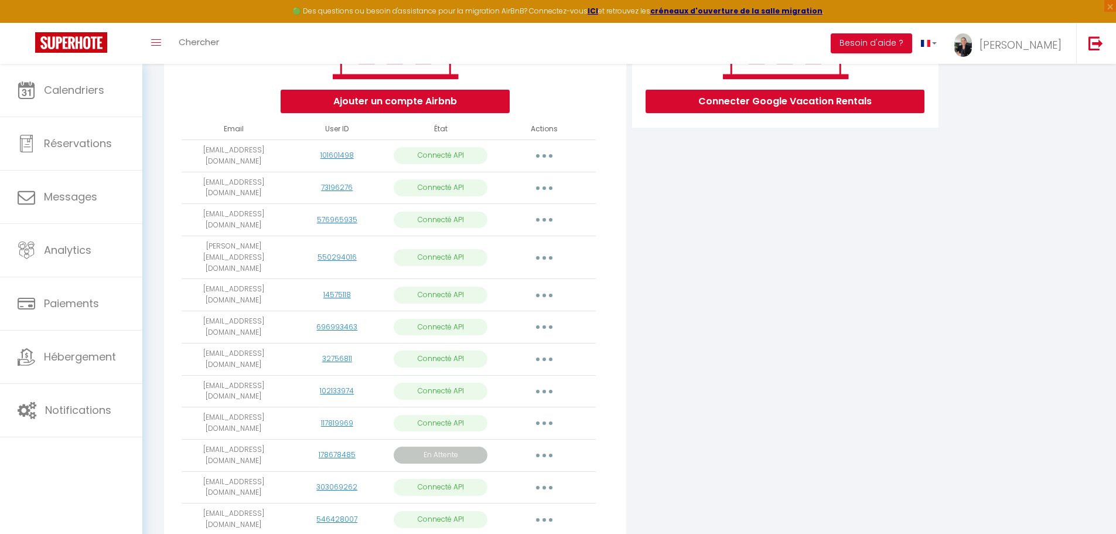
click at [542, 453] on icon "button" at bounding box center [544, 455] width 4 height 4
click at [508, 493] on link "Importer les appartements" at bounding box center [491, 503] width 131 height 20
select select
select select "76380"
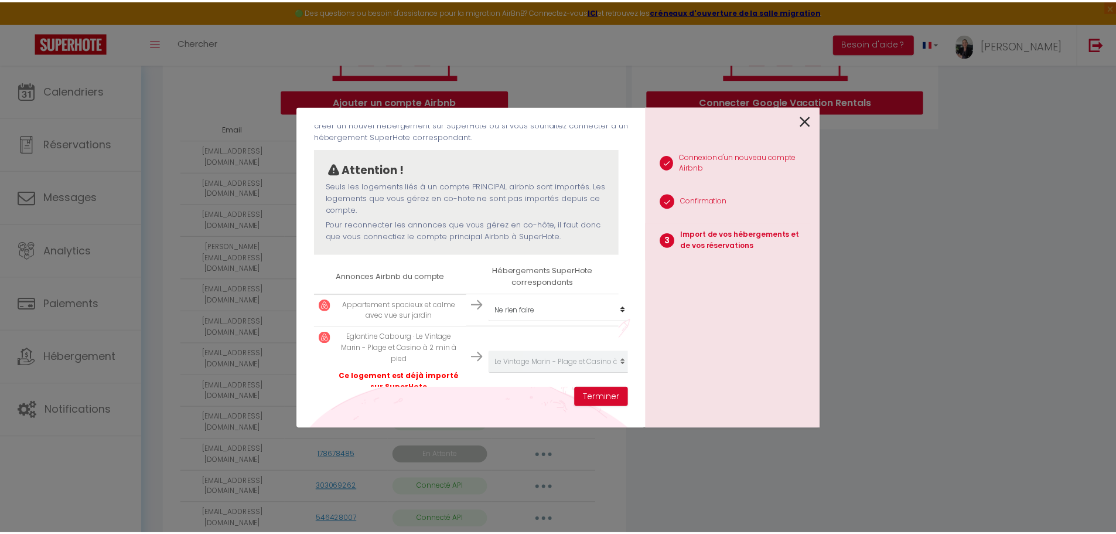
scroll to position [98, 0]
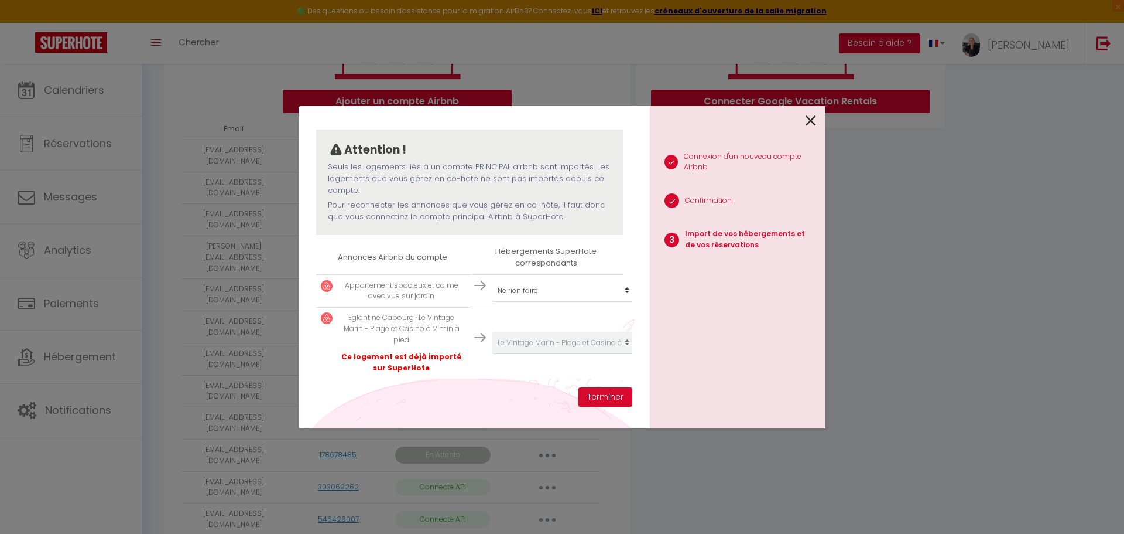
click at [810, 120] on icon at bounding box center [811, 121] width 11 height 18
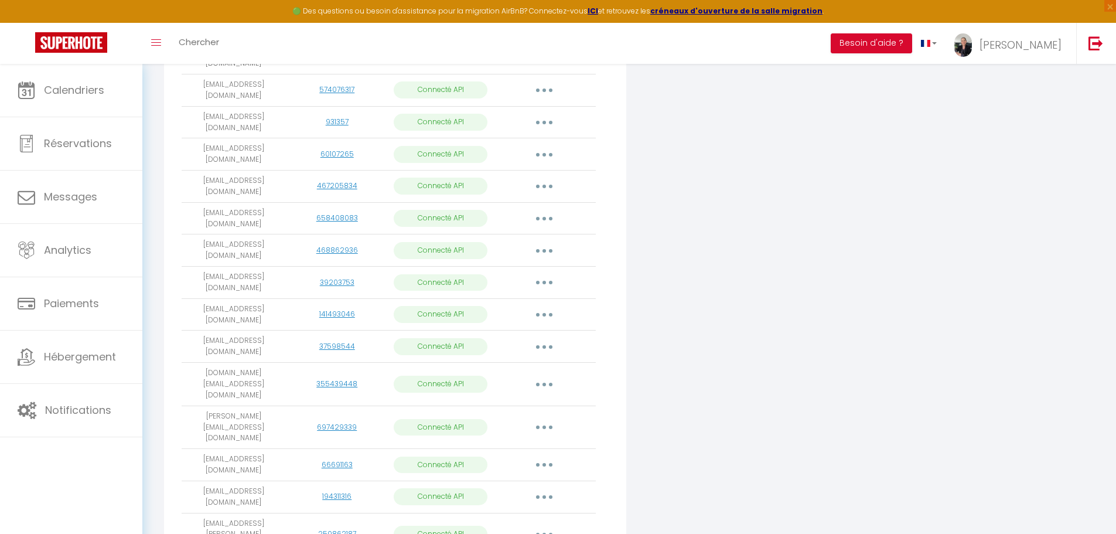
scroll to position [987, 0]
